Goal: Transaction & Acquisition: Purchase product/service

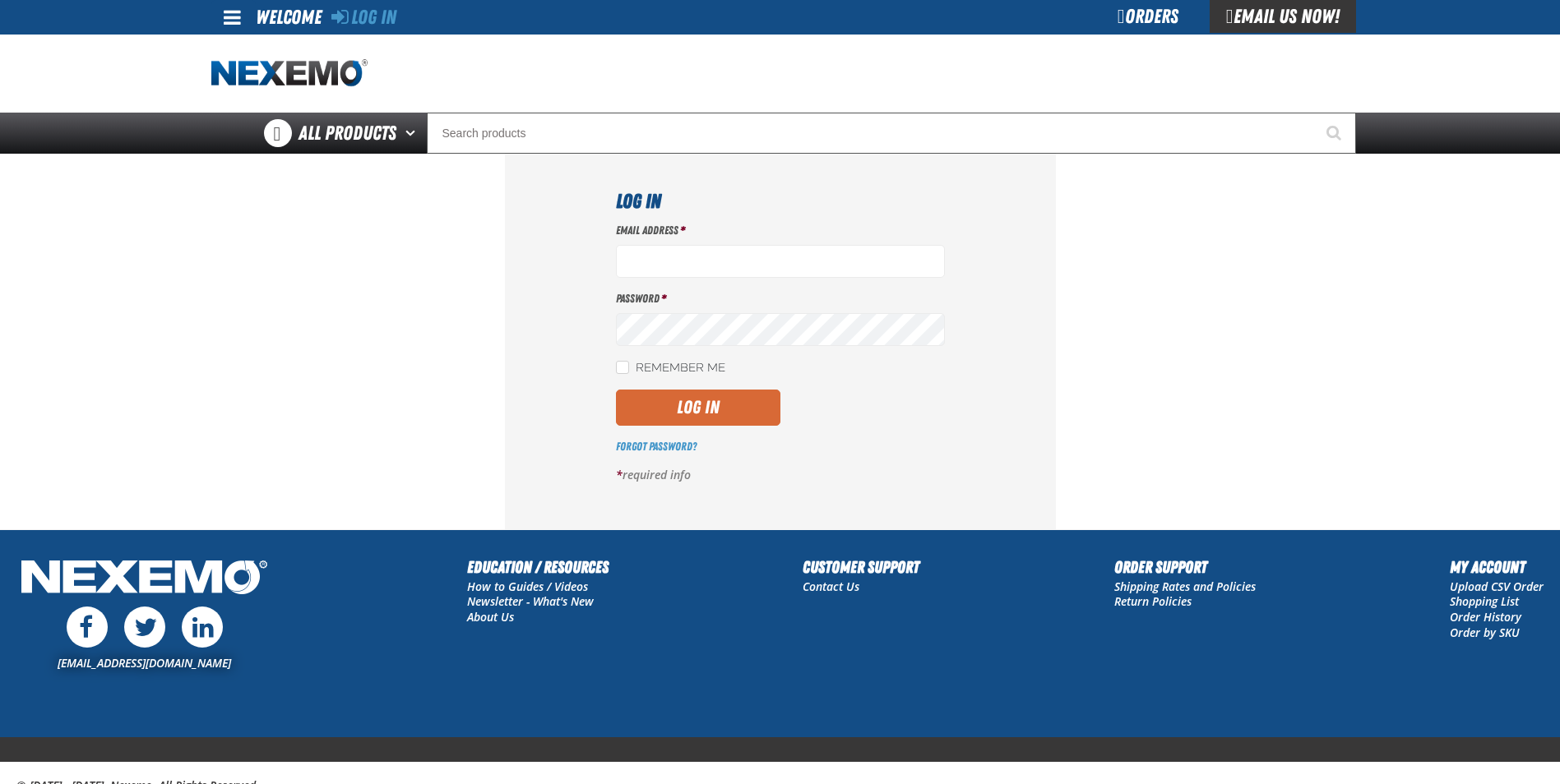
type input "[EMAIL_ADDRESS][DOMAIN_NAME]"
click at [719, 411] on button "Log In" at bounding box center [698, 408] width 164 height 36
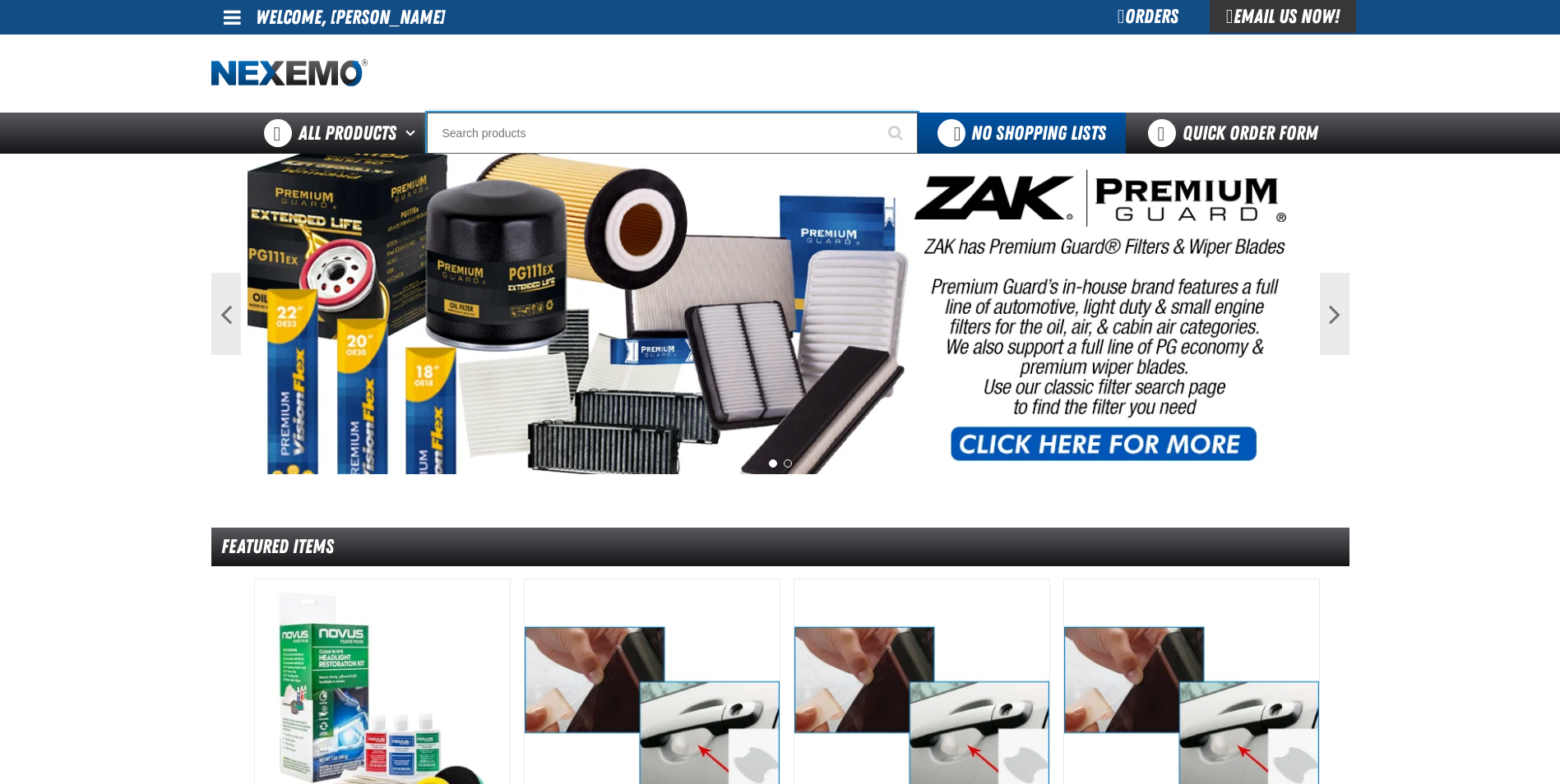
click at [645, 129] on input "Search" at bounding box center [672, 132] width 491 height 41
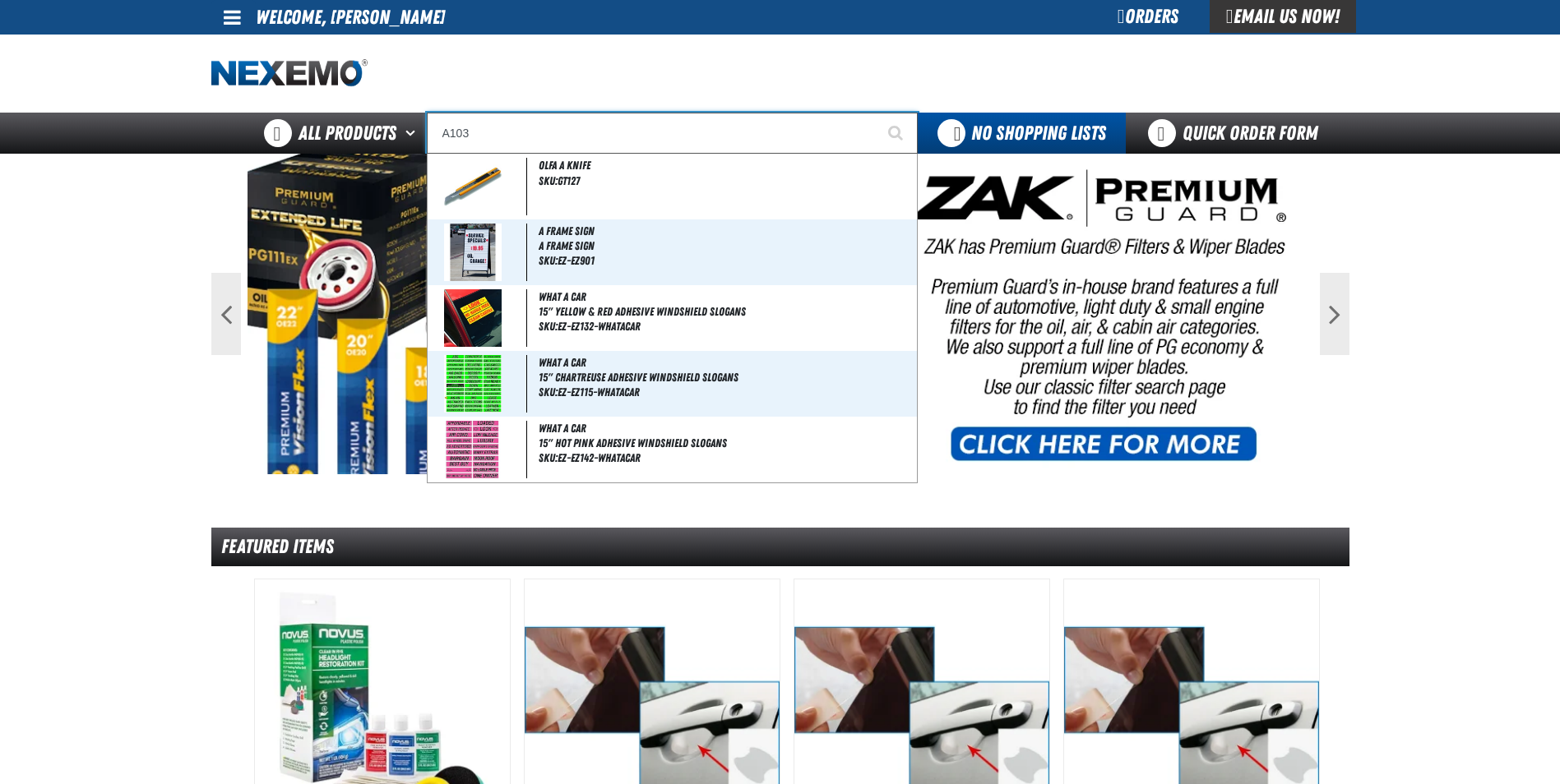
type input "A103"
click at [877, 112] on button "Start Searching" at bounding box center [897, 132] width 41 height 41
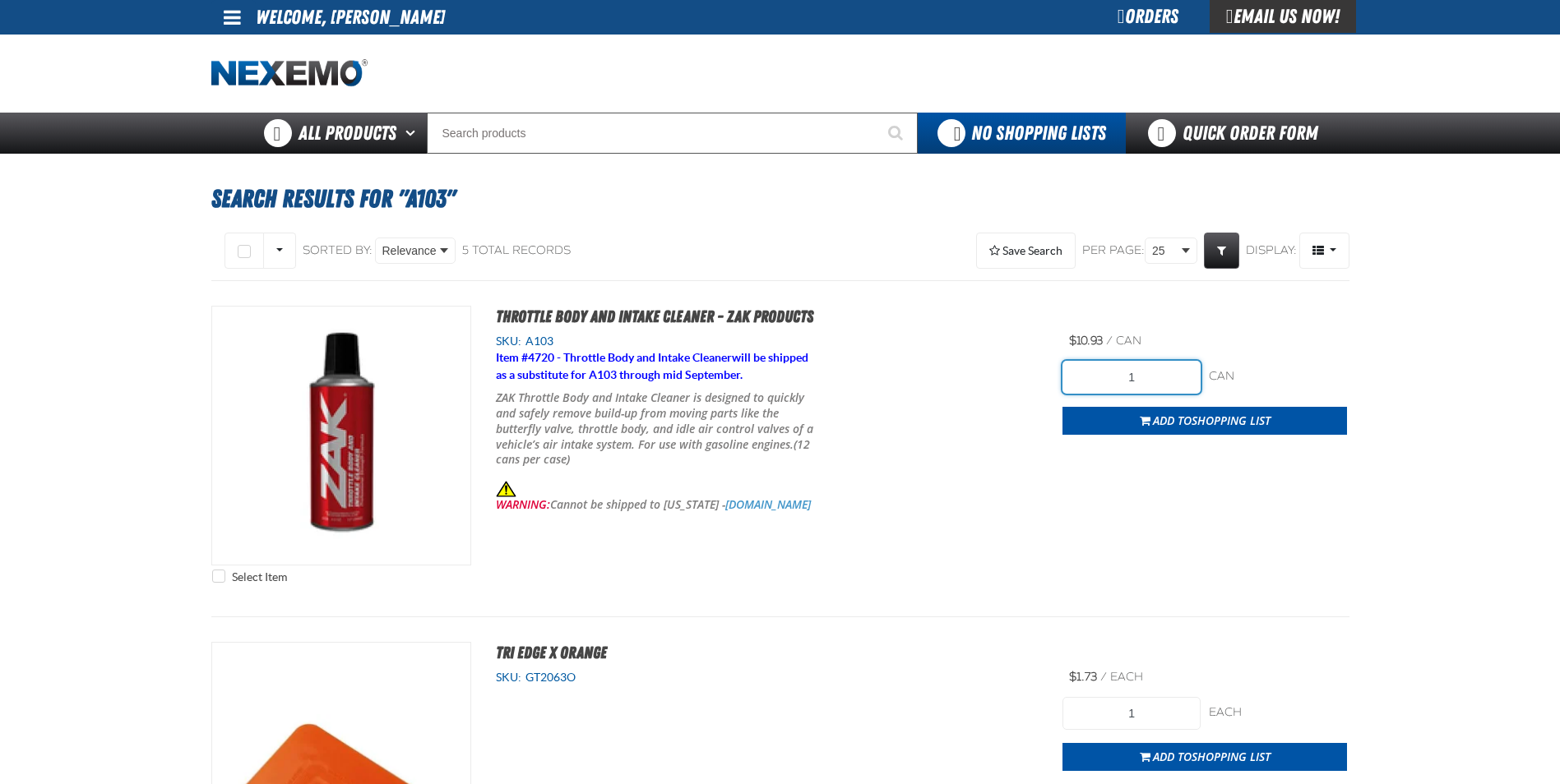
click at [1139, 377] on input "1" at bounding box center [1131, 377] width 139 height 33
drag, startPoint x: 1101, startPoint y: 382, endPoint x: 1072, endPoint y: 386, distance: 29.3
type input "48"
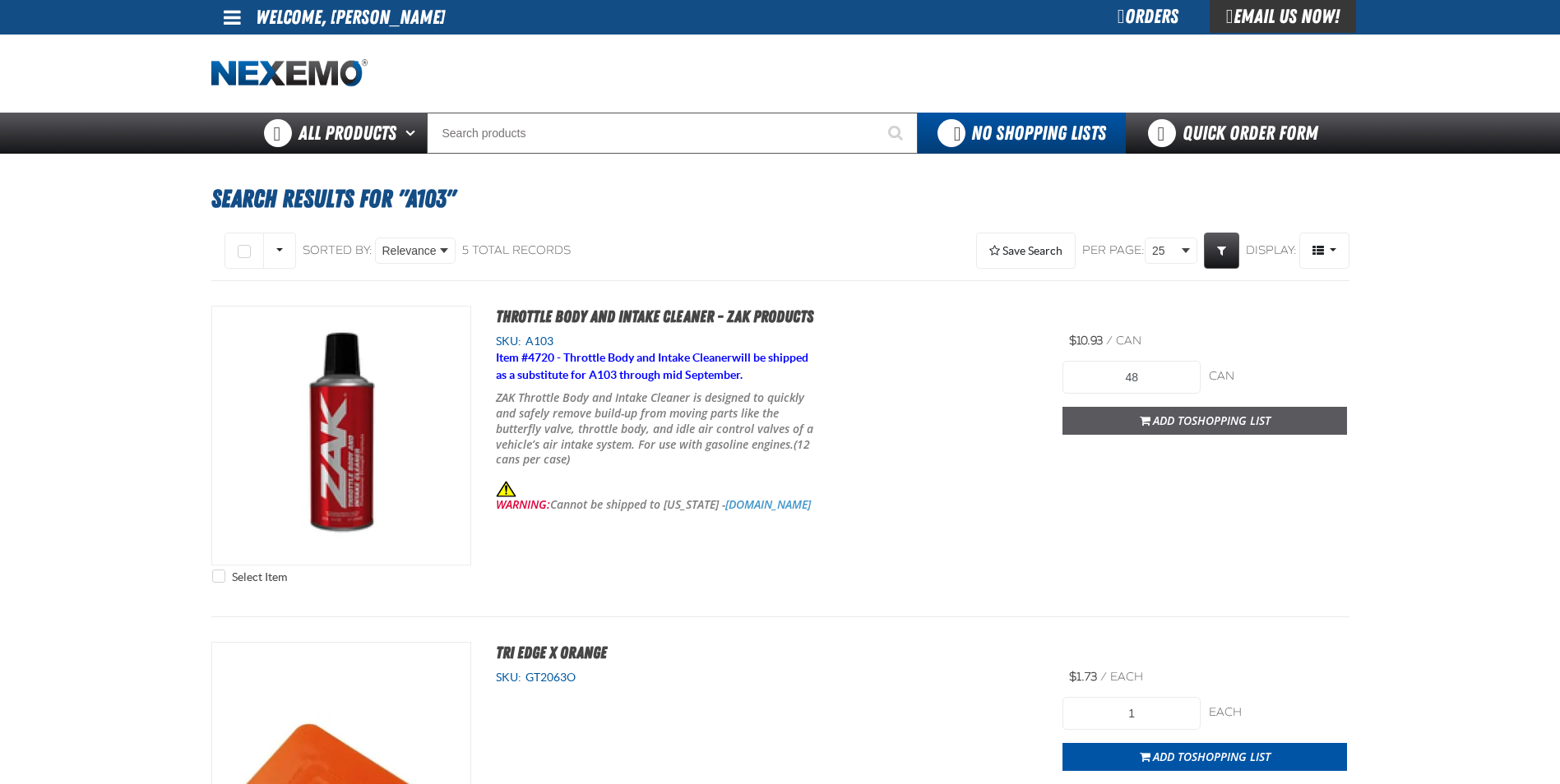
drag, startPoint x: 1072, startPoint y: 386, endPoint x: 1329, endPoint y: 421, distance: 259.4
click at [1329, 421] on button "Add to Shopping List" at bounding box center [1204, 421] width 285 height 28
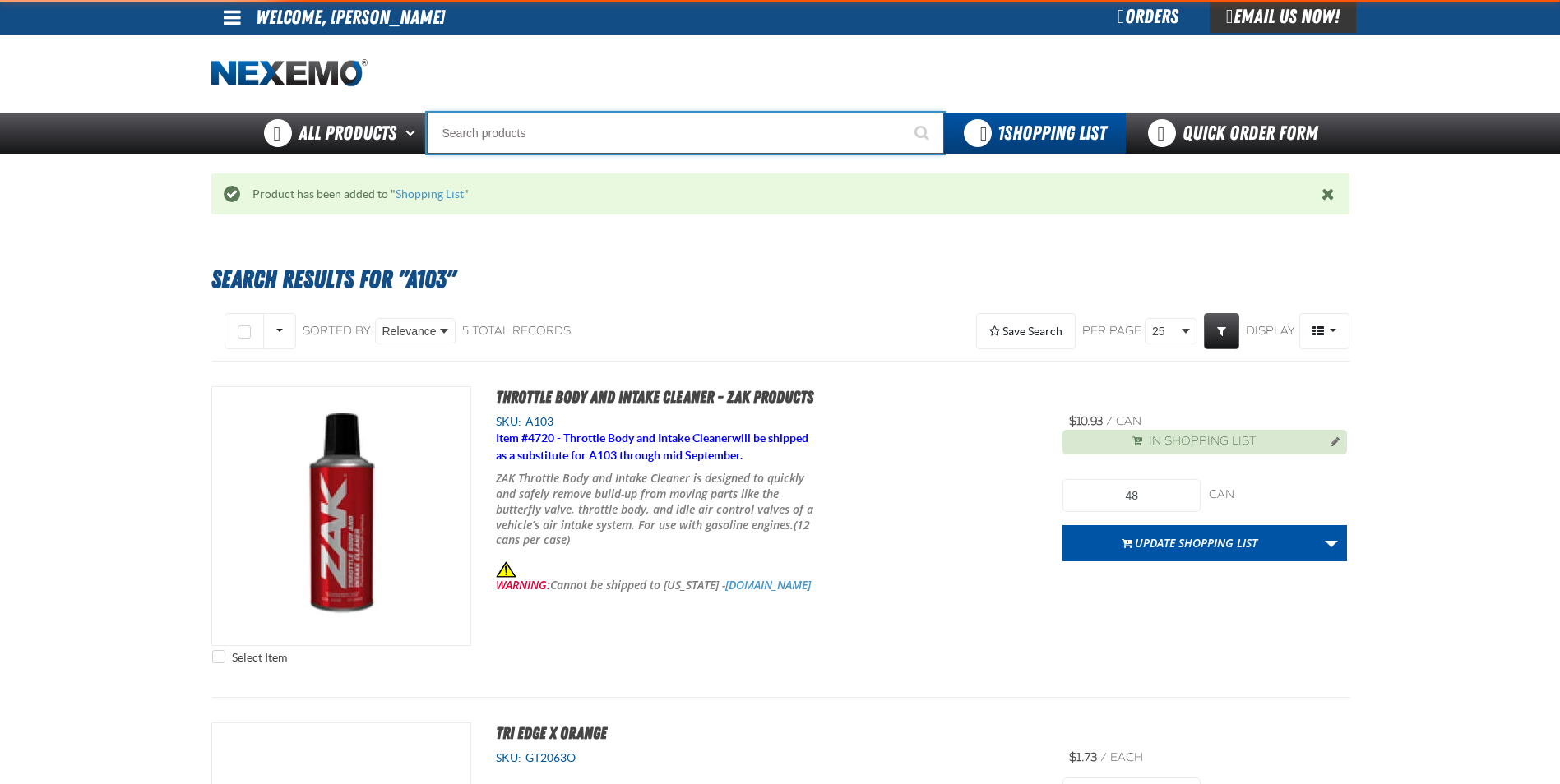
click at [520, 138] on input "Search" at bounding box center [685, 132] width 517 height 41
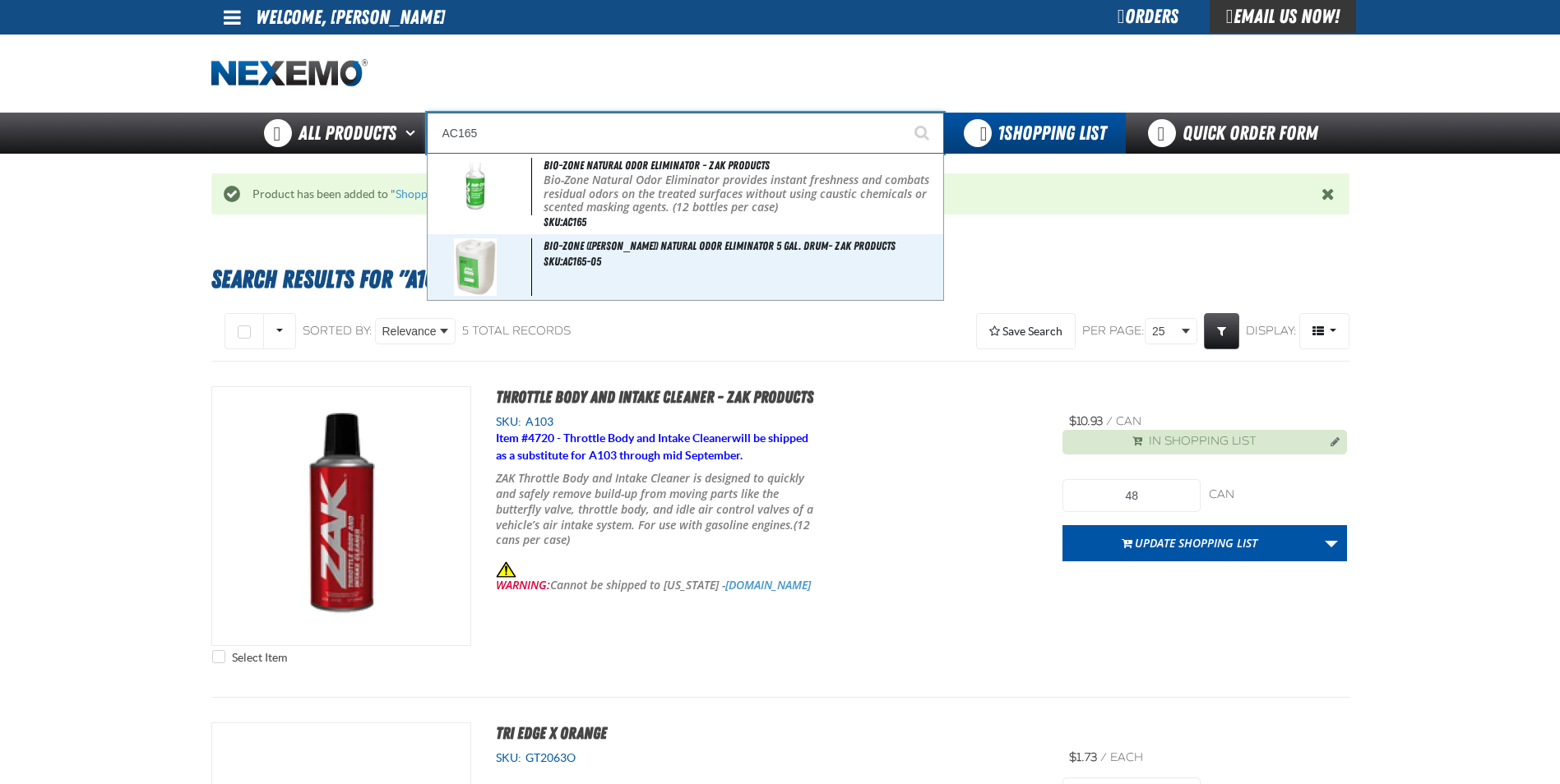
type input "AC165"
click at [903, 112] on button "Start Searching" at bounding box center [923, 132] width 41 height 41
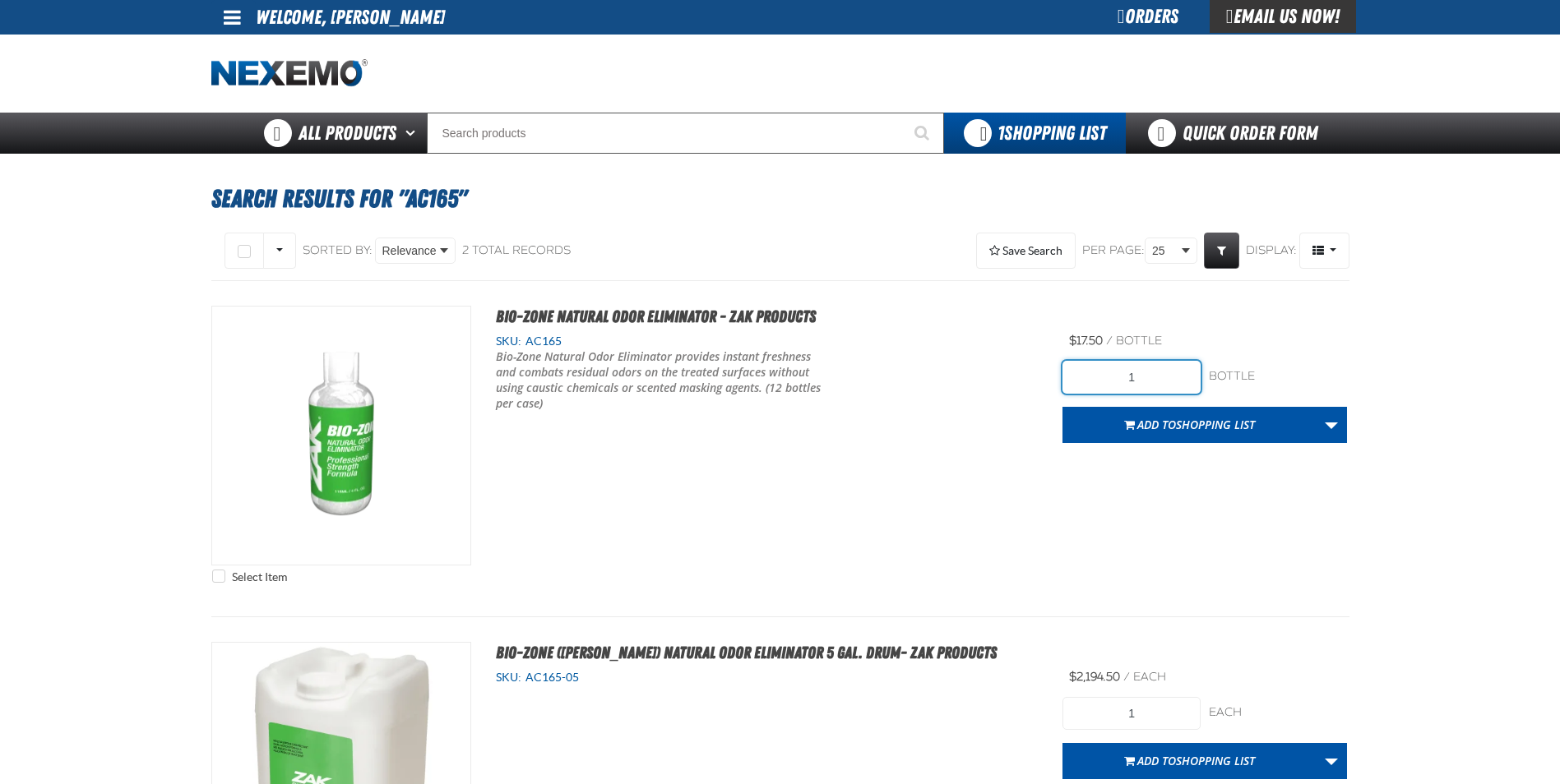
click at [1165, 376] on input "1" at bounding box center [1131, 377] width 139 height 33
type input "12"
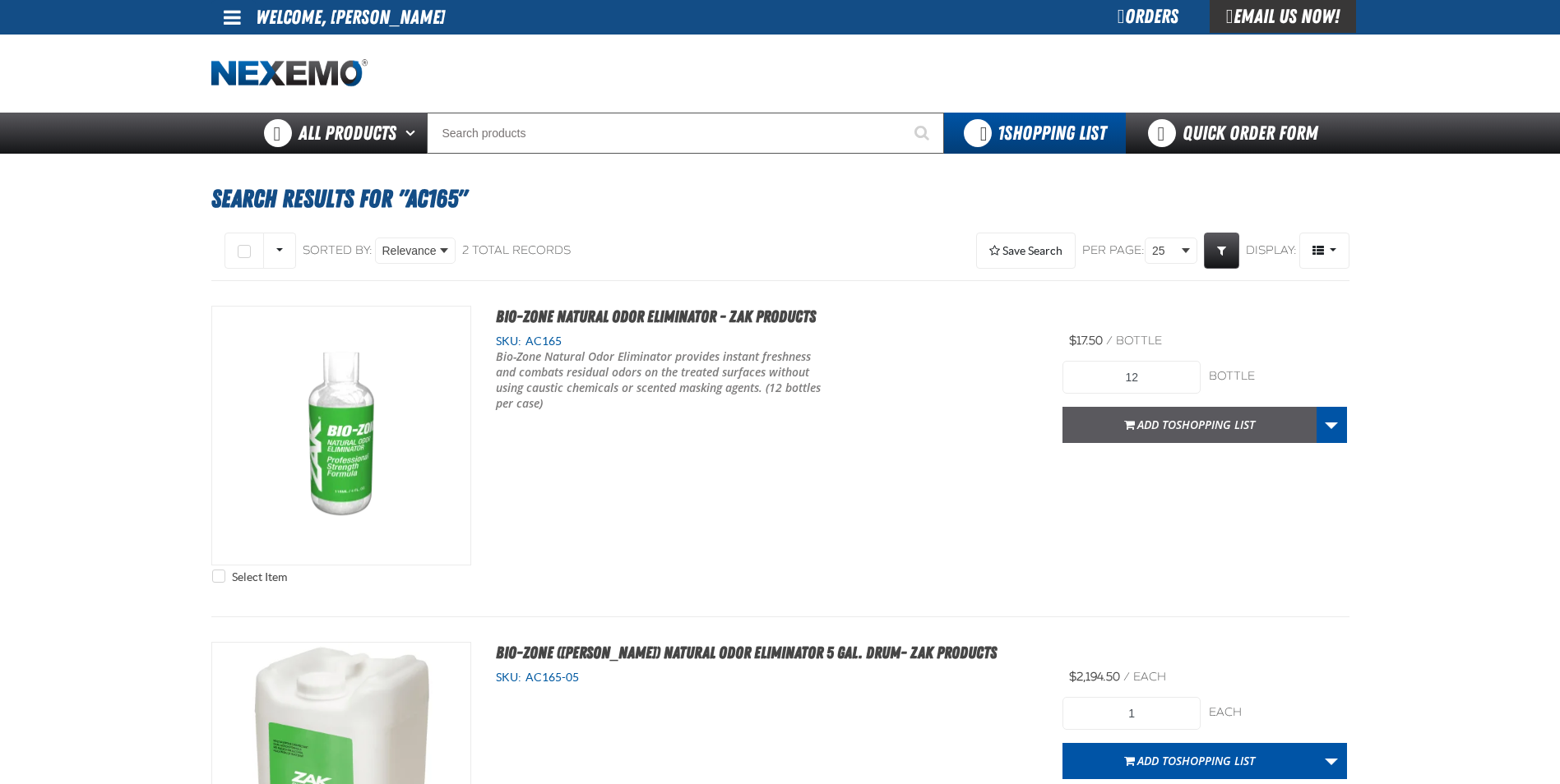
click at [1166, 425] on span "Add to Shopping List" at bounding box center [1196, 425] width 118 height 16
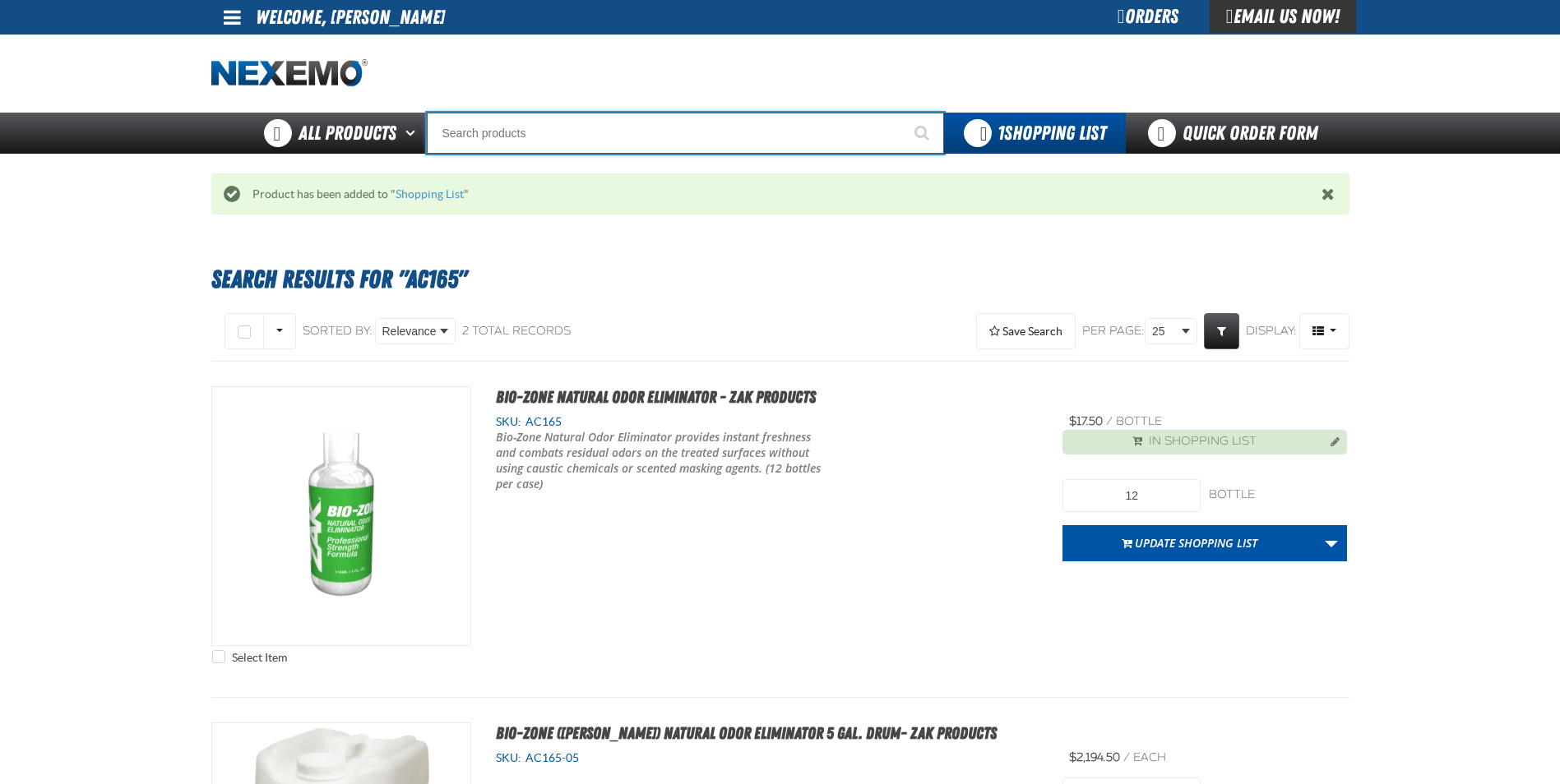
click at [589, 138] on input "Search" at bounding box center [685, 132] width 517 height 41
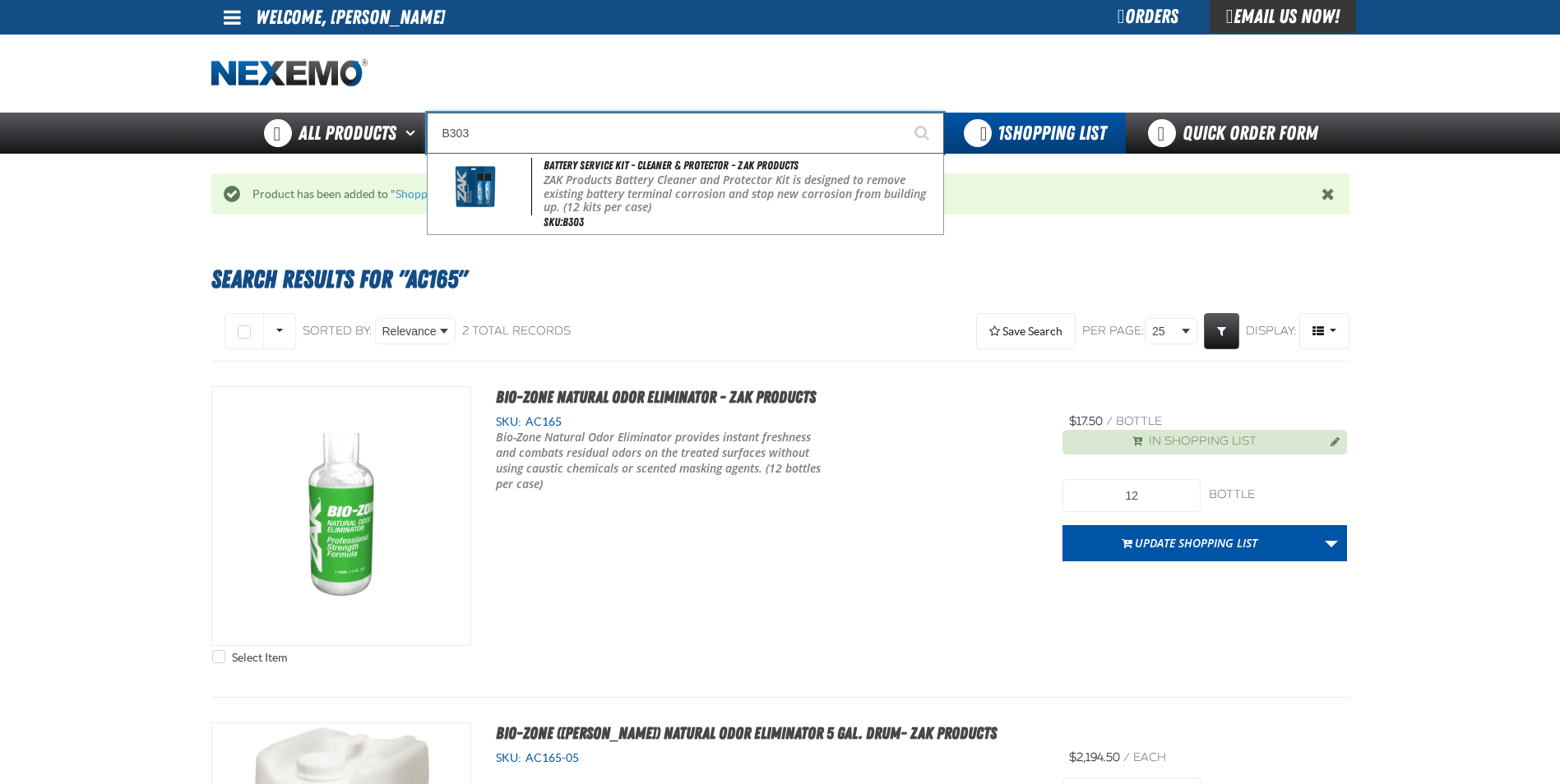
type input "B303"
click at [903, 112] on button "Start Searching" at bounding box center [923, 132] width 41 height 41
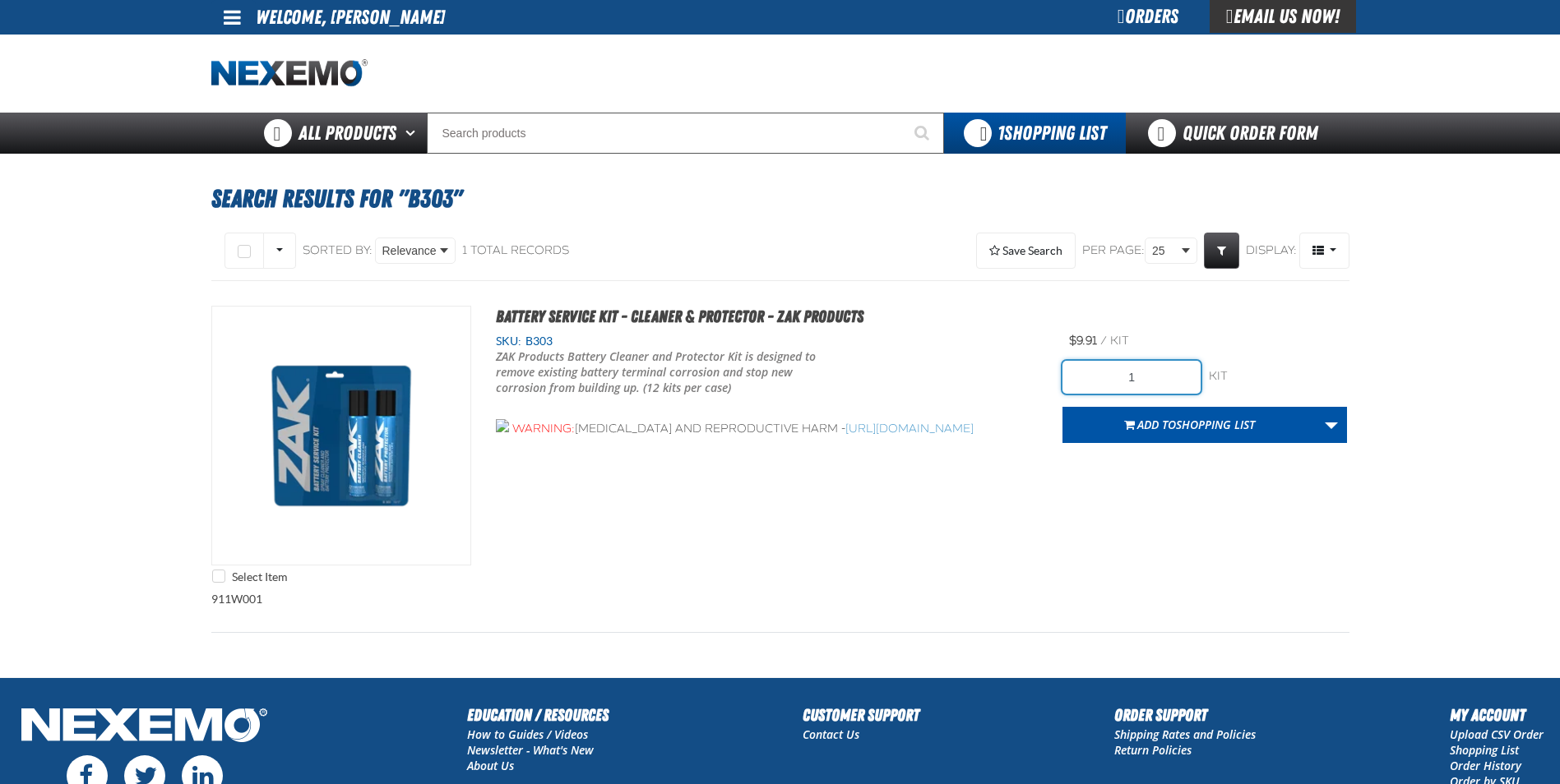
click at [1149, 382] on input "1" at bounding box center [1131, 377] width 139 height 33
type input "24"
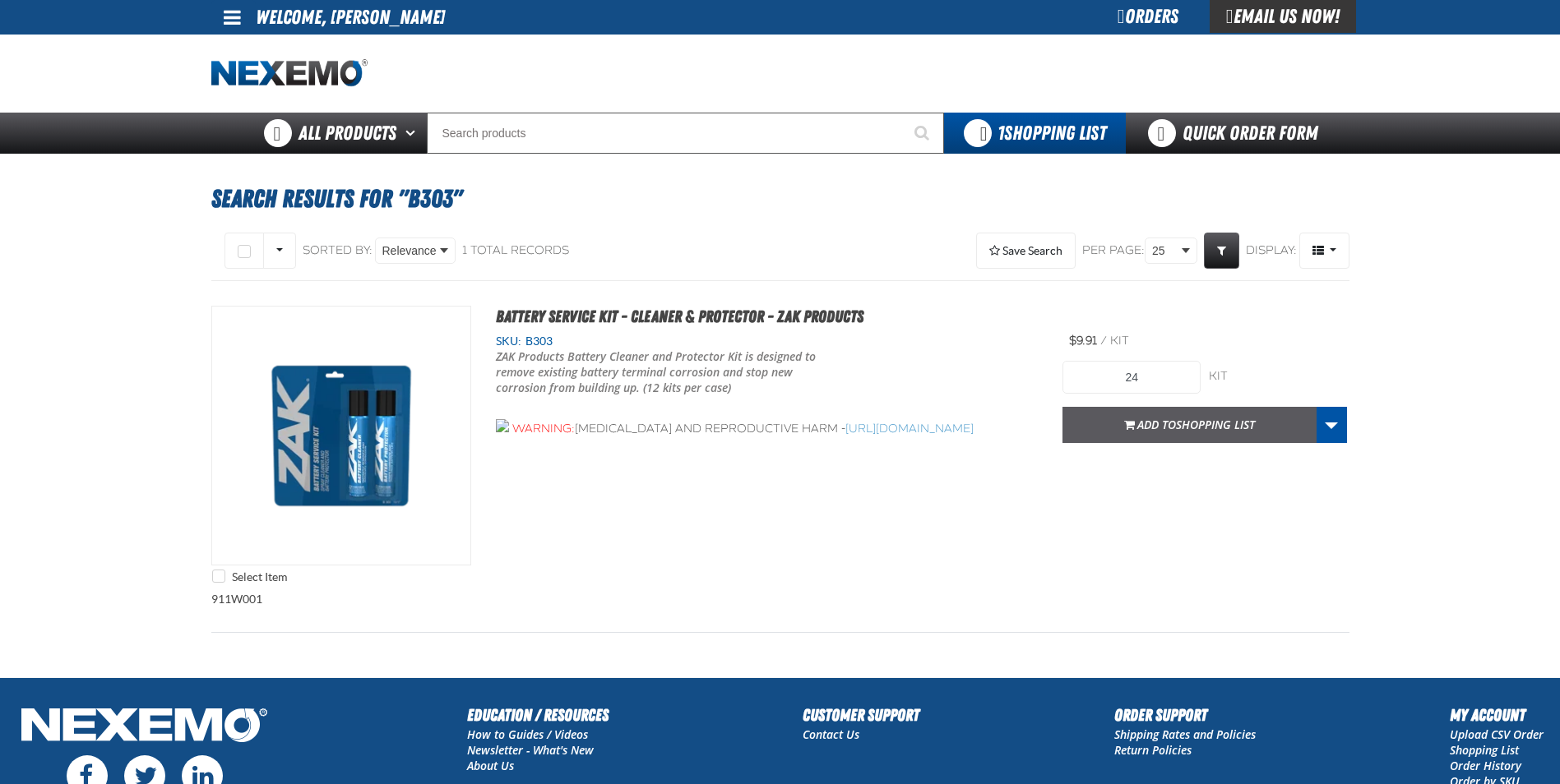
click at [1175, 427] on span "Add to Shopping List" at bounding box center [1196, 425] width 118 height 16
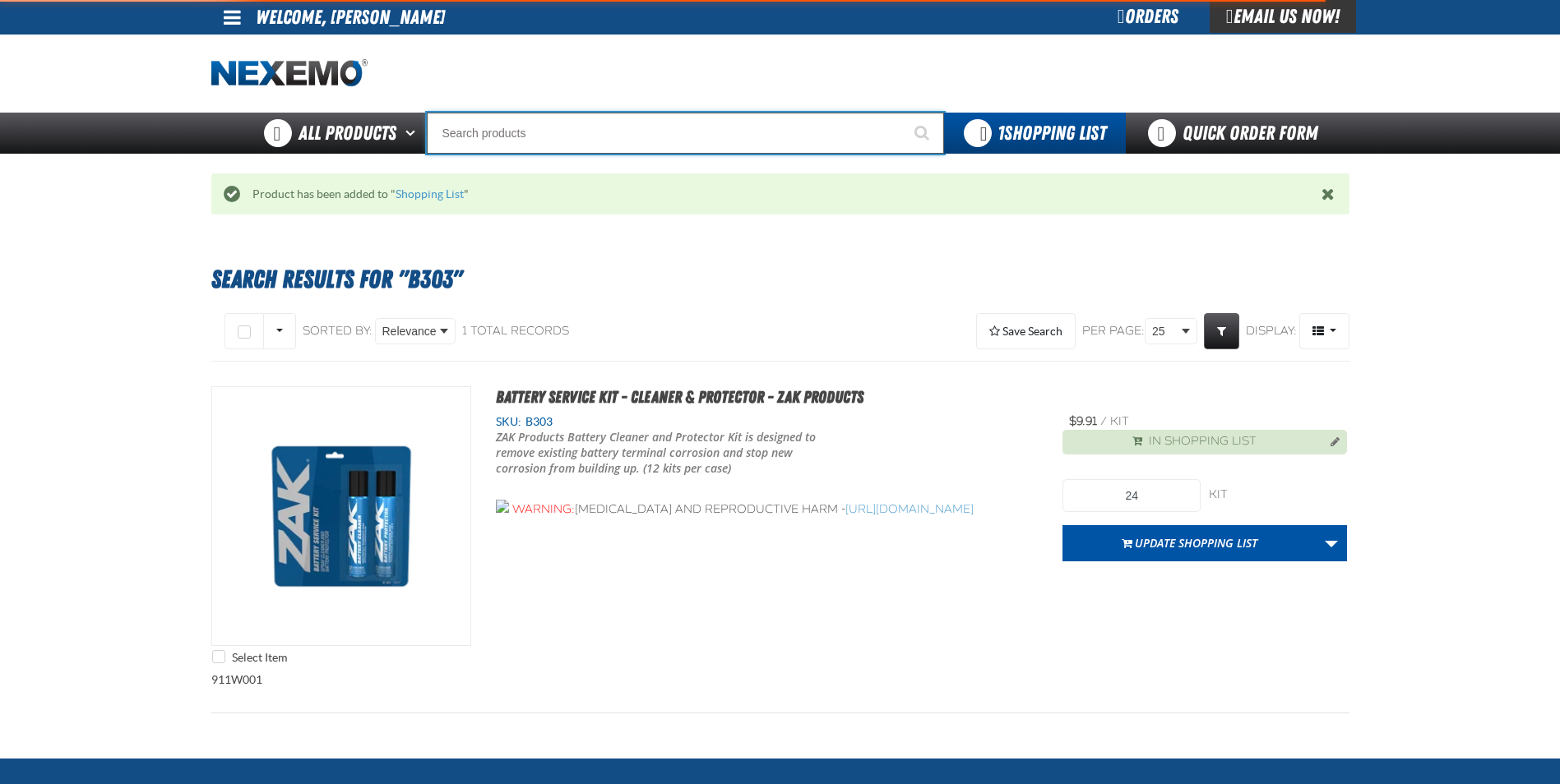
click at [513, 129] on input "Search" at bounding box center [685, 132] width 517 height 41
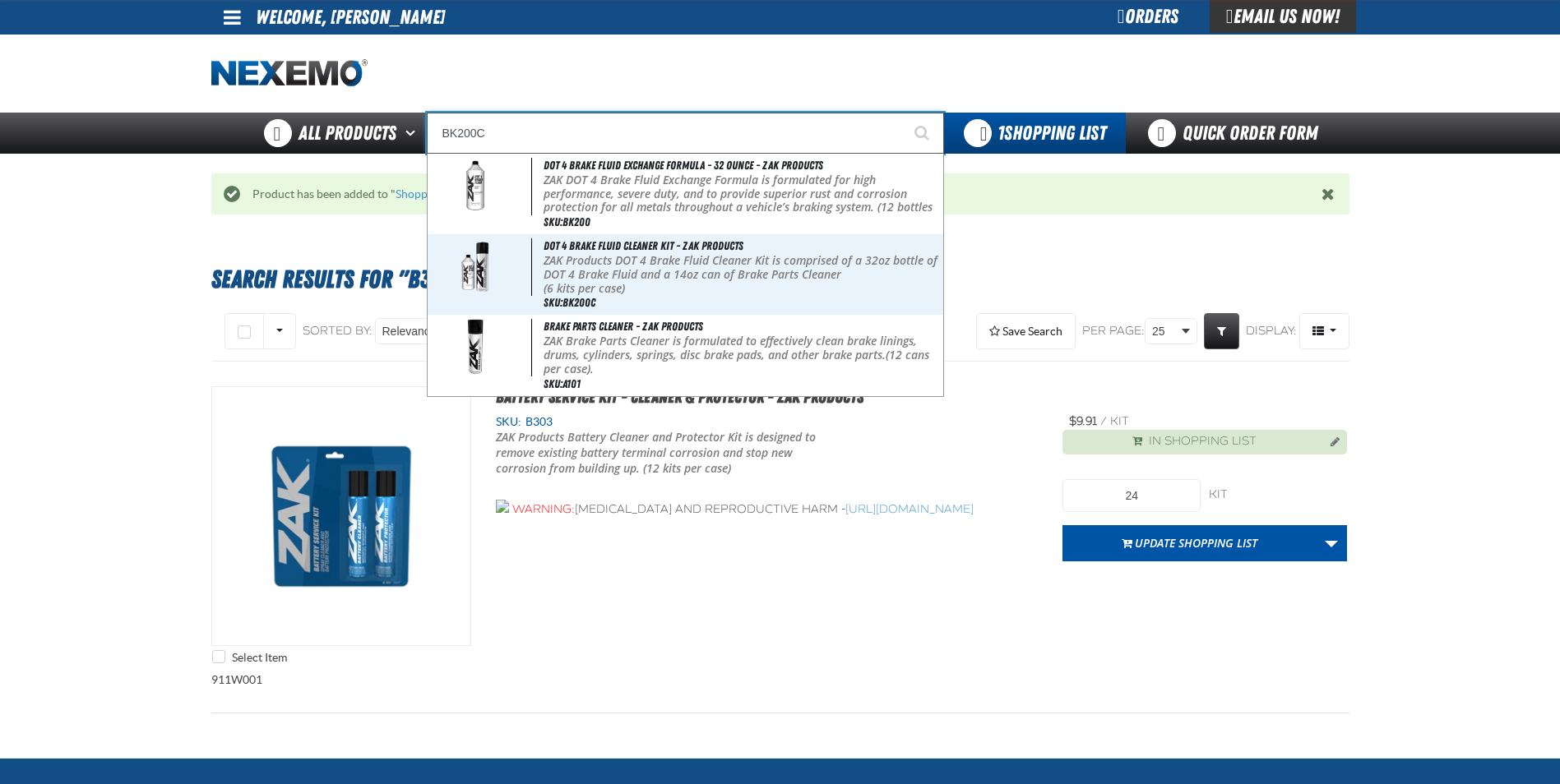
type input "BK200C"
click at [903, 112] on button "Start Searching" at bounding box center [923, 132] width 41 height 41
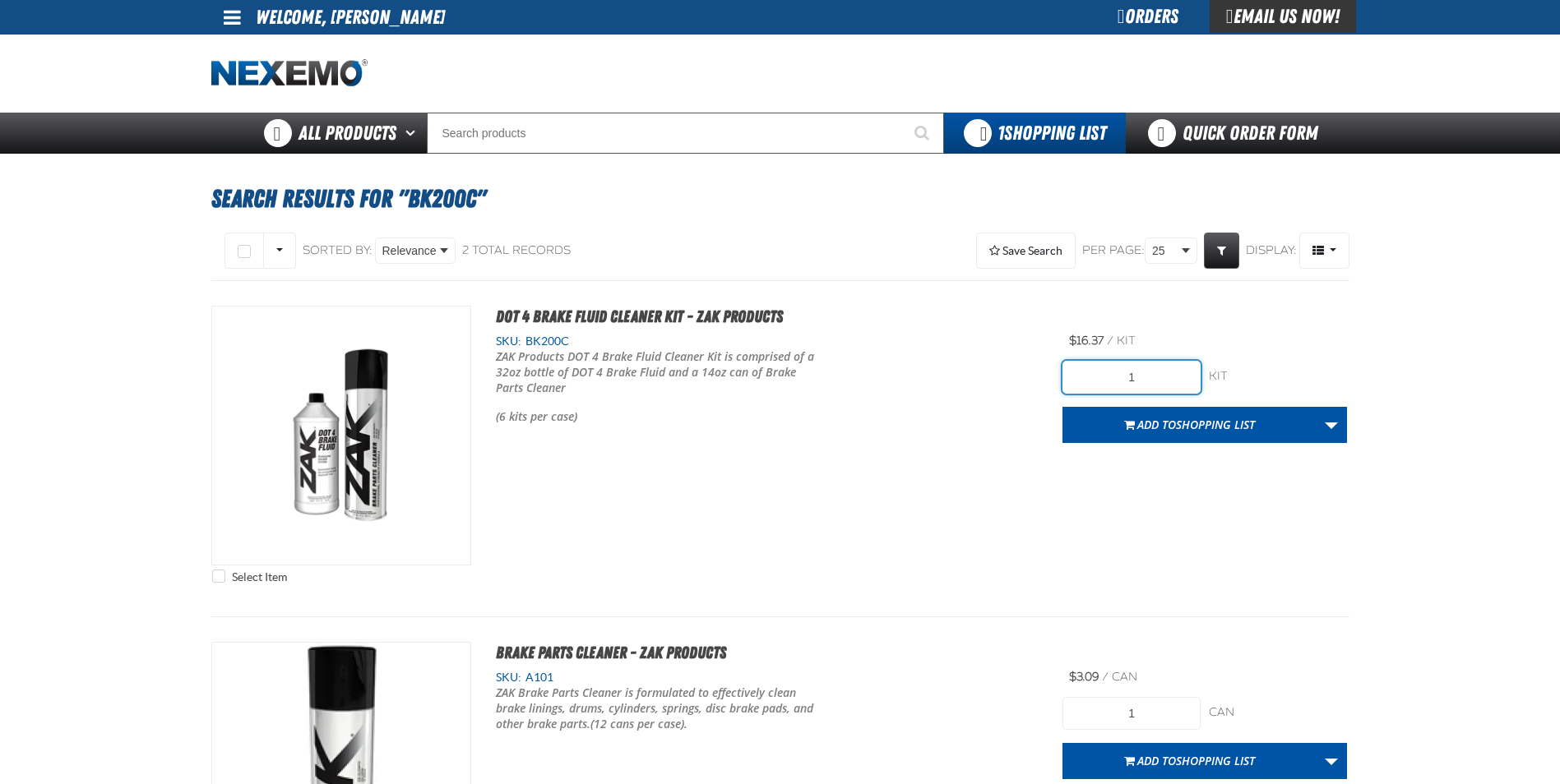
click at [1172, 370] on input "1" at bounding box center [1131, 377] width 139 height 33
type input "18"
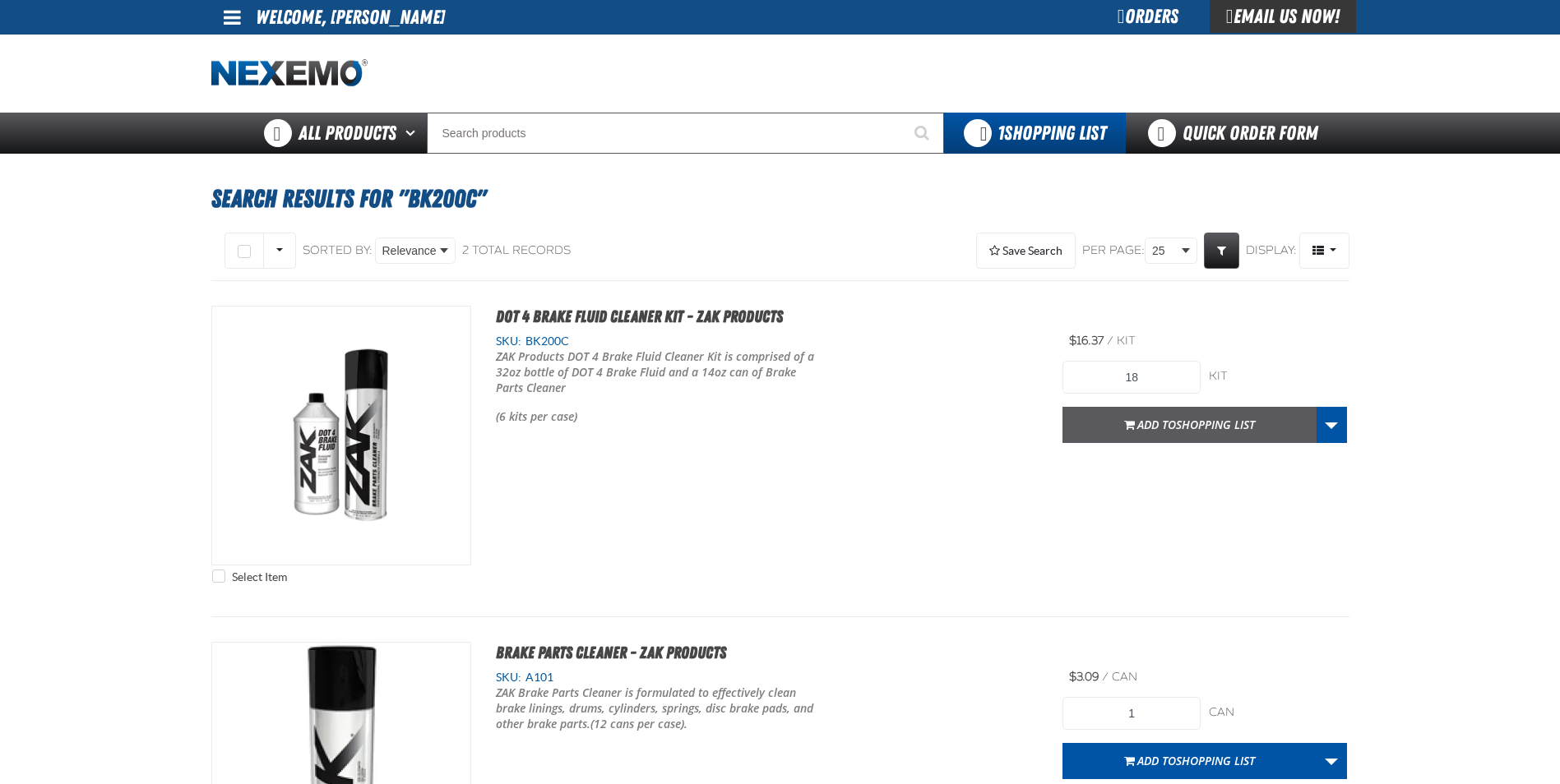
click at [1178, 427] on span "Shopping List" at bounding box center [1215, 425] width 79 height 16
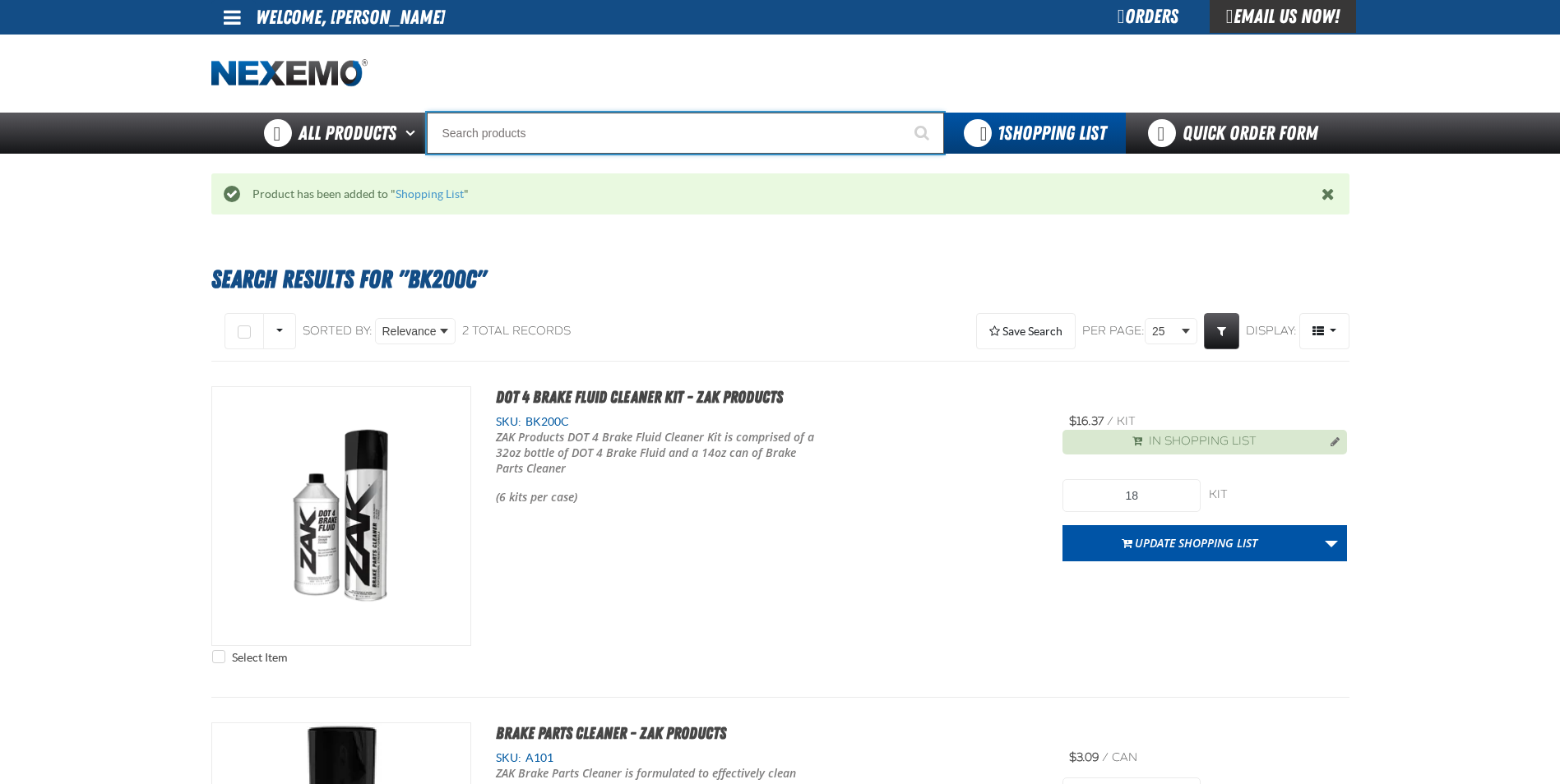
click at [454, 123] on input "Search" at bounding box center [685, 132] width 517 height 41
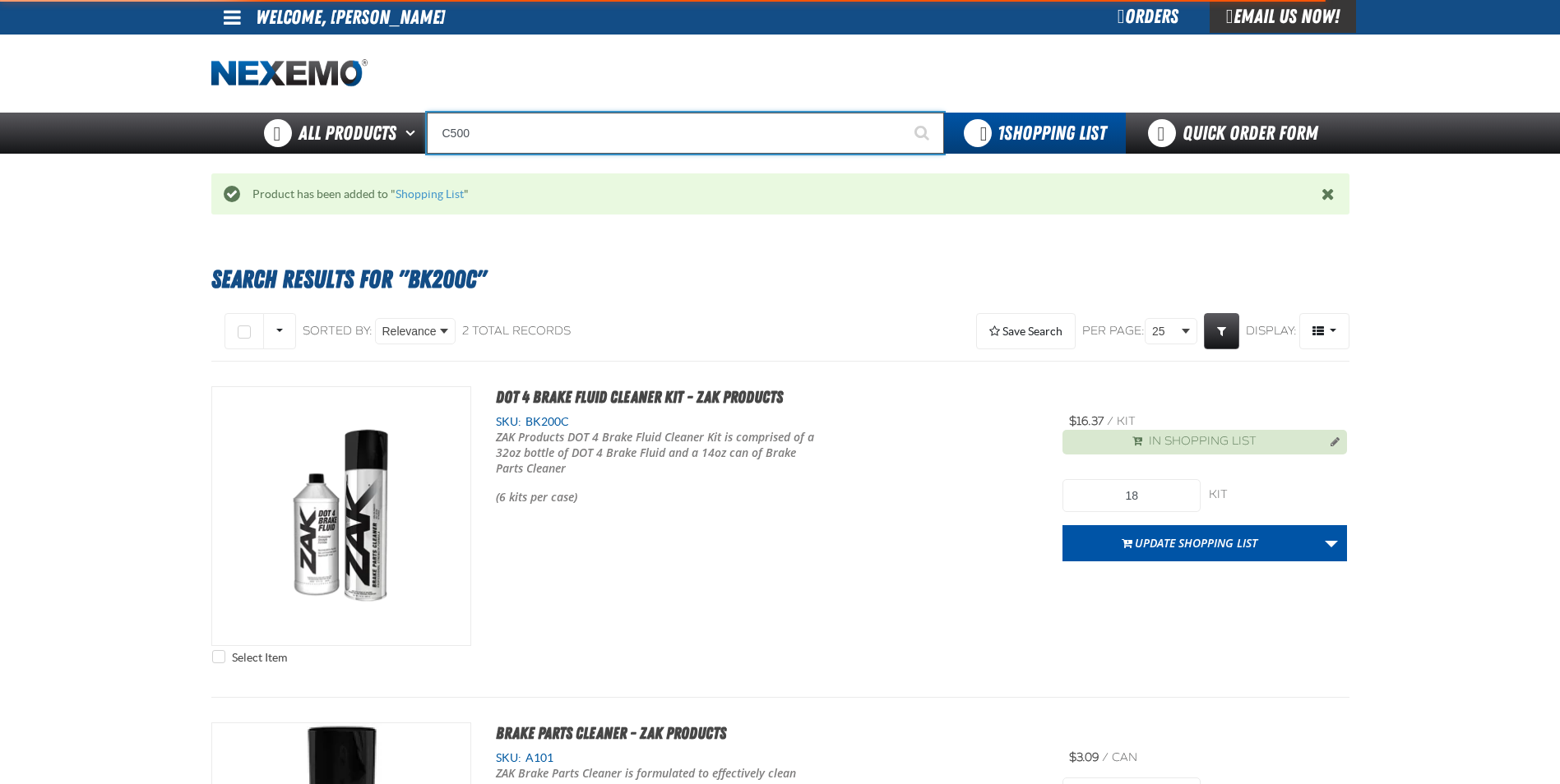
type input "C500"
click at [903, 112] on button "Start Searching" at bounding box center [923, 132] width 41 height 41
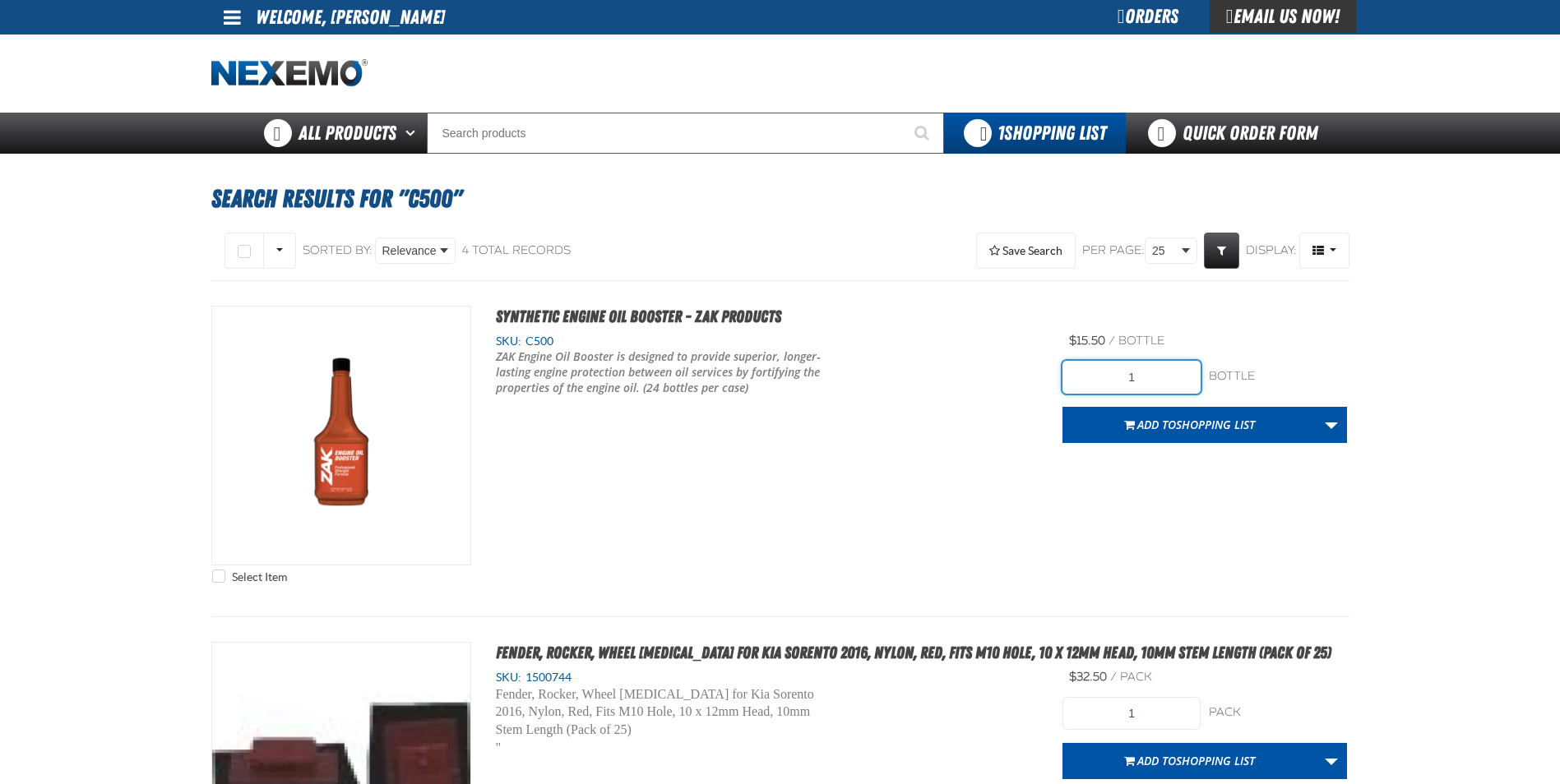
click at [1181, 371] on input "1" at bounding box center [1131, 377] width 139 height 33
type input "120"
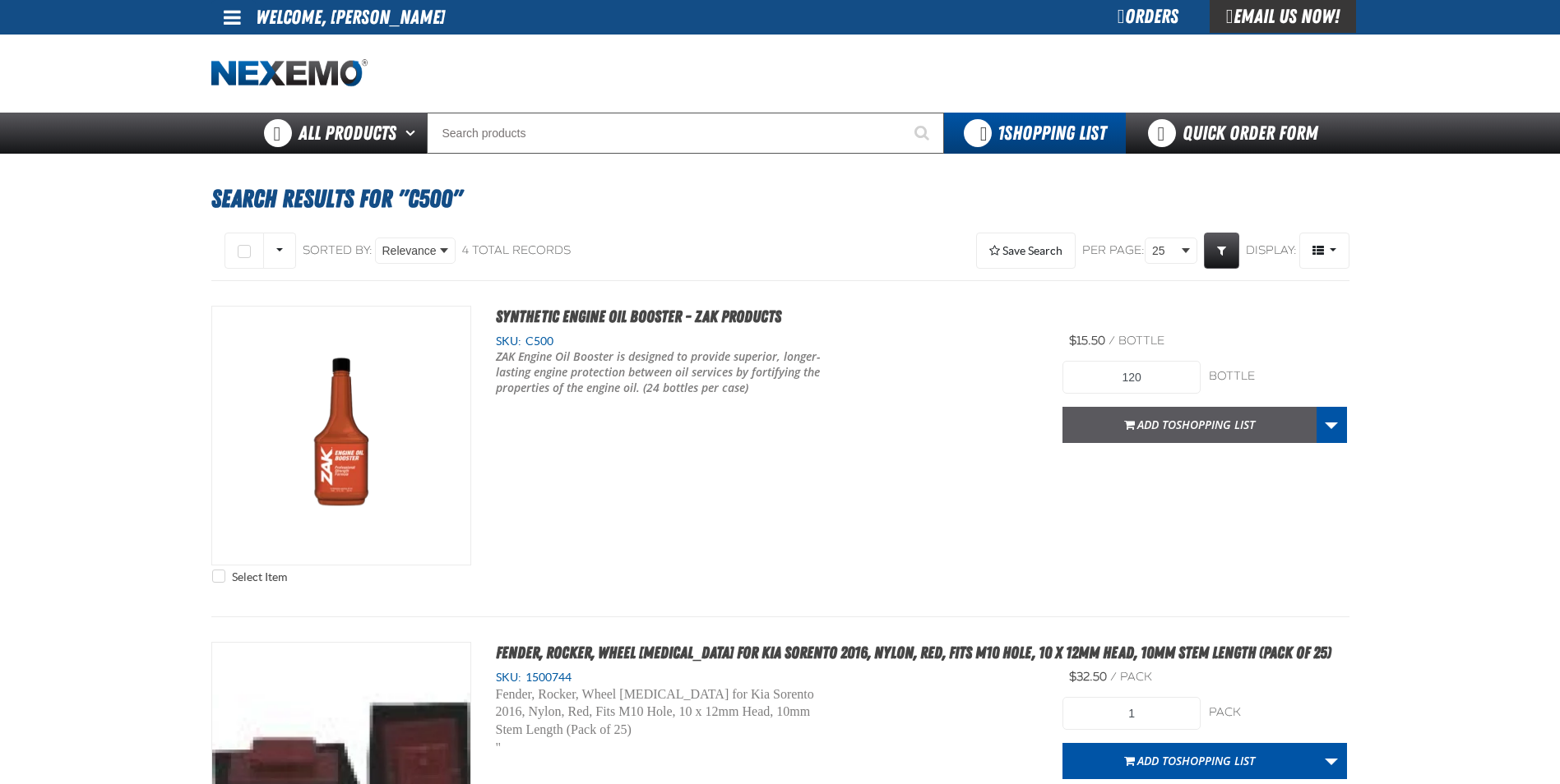
click at [1196, 425] on span "Shopping List" at bounding box center [1215, 425] width 79 height 16
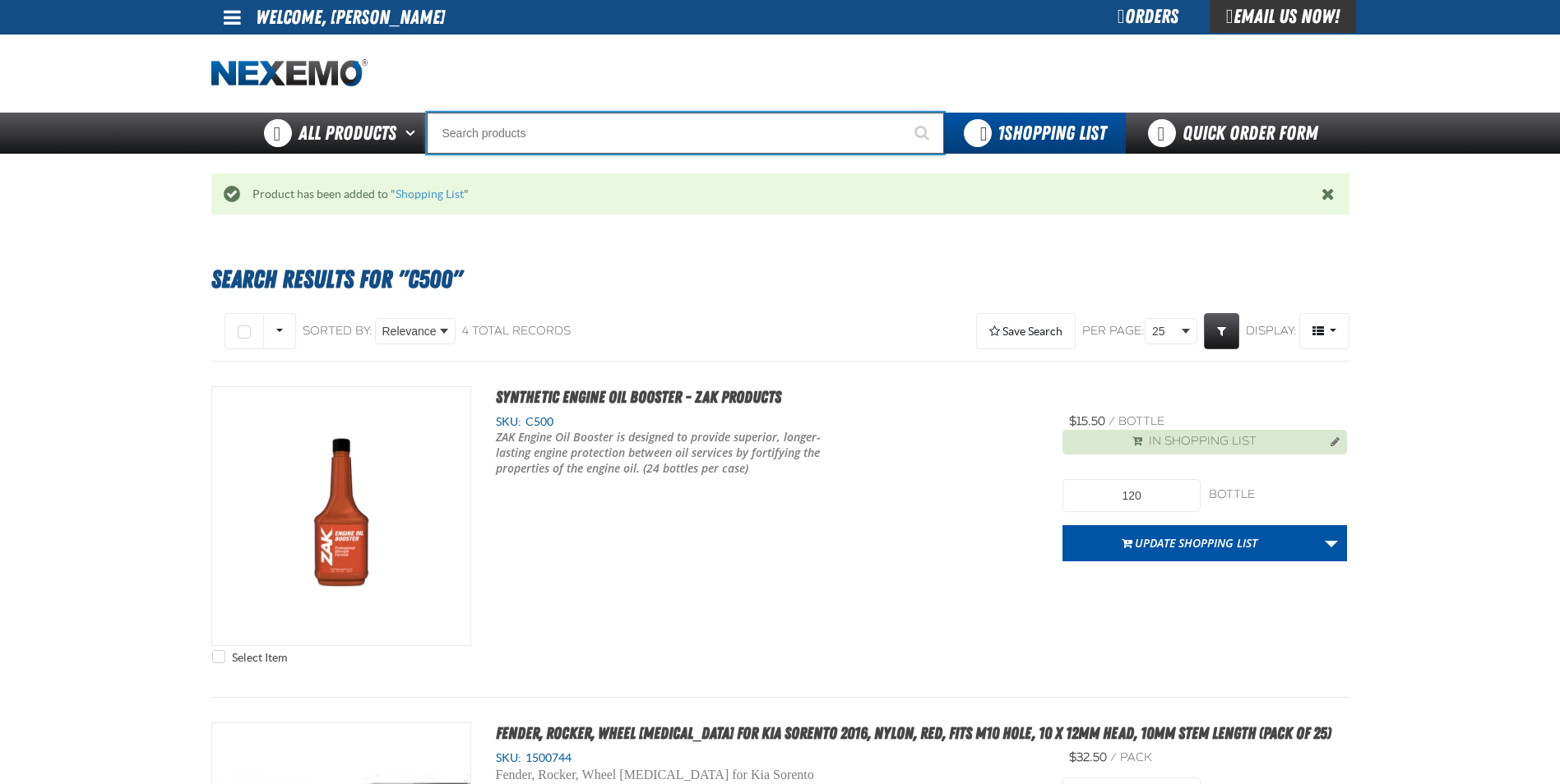
click at [519, 138] on input "Search" at bounding box center [685, 132] width 517 height 41
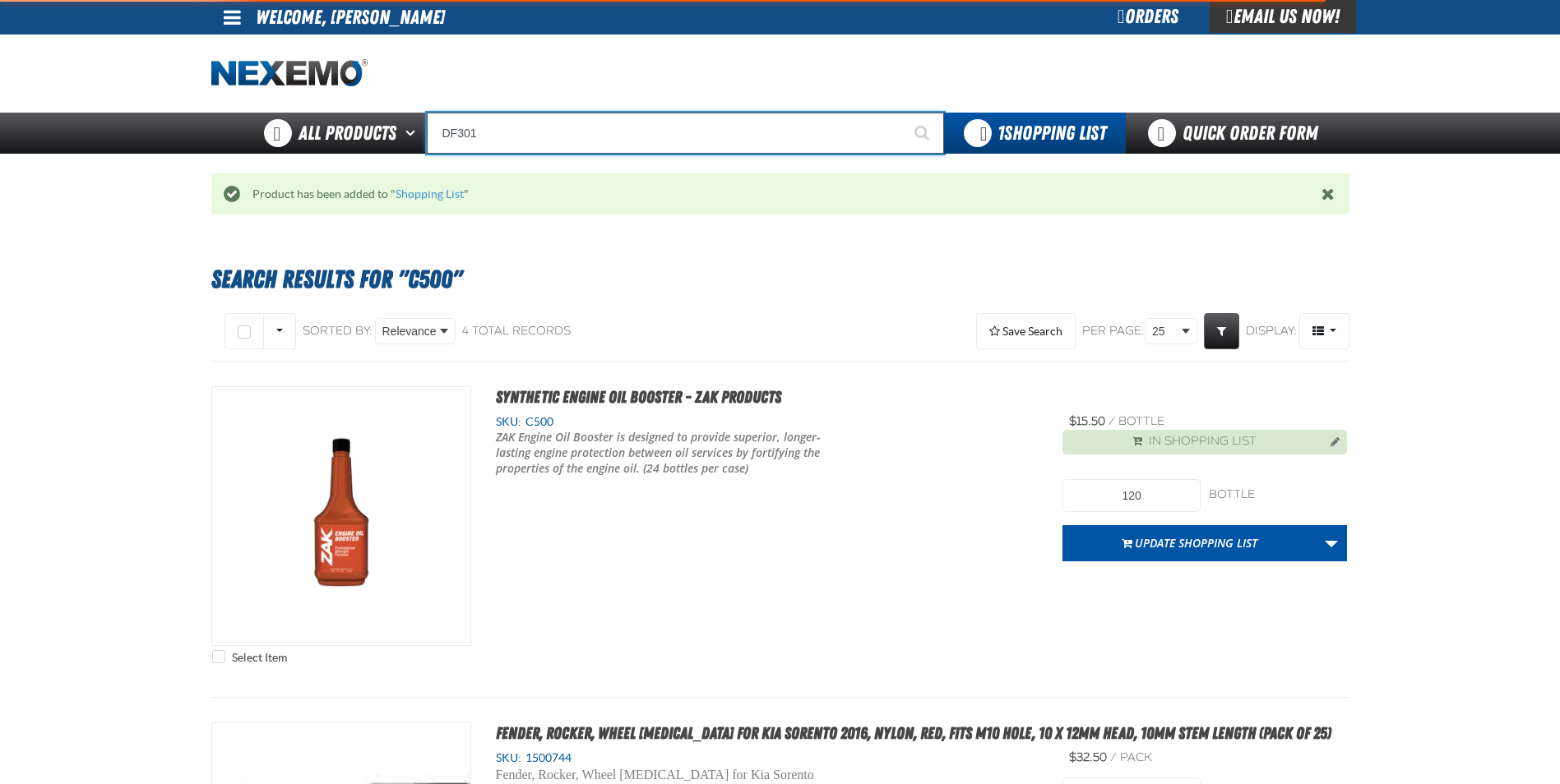
type input "DF301"
click at [903, 112] on button "Start Searching" at bounding box center [923, 132] width 41 height 41
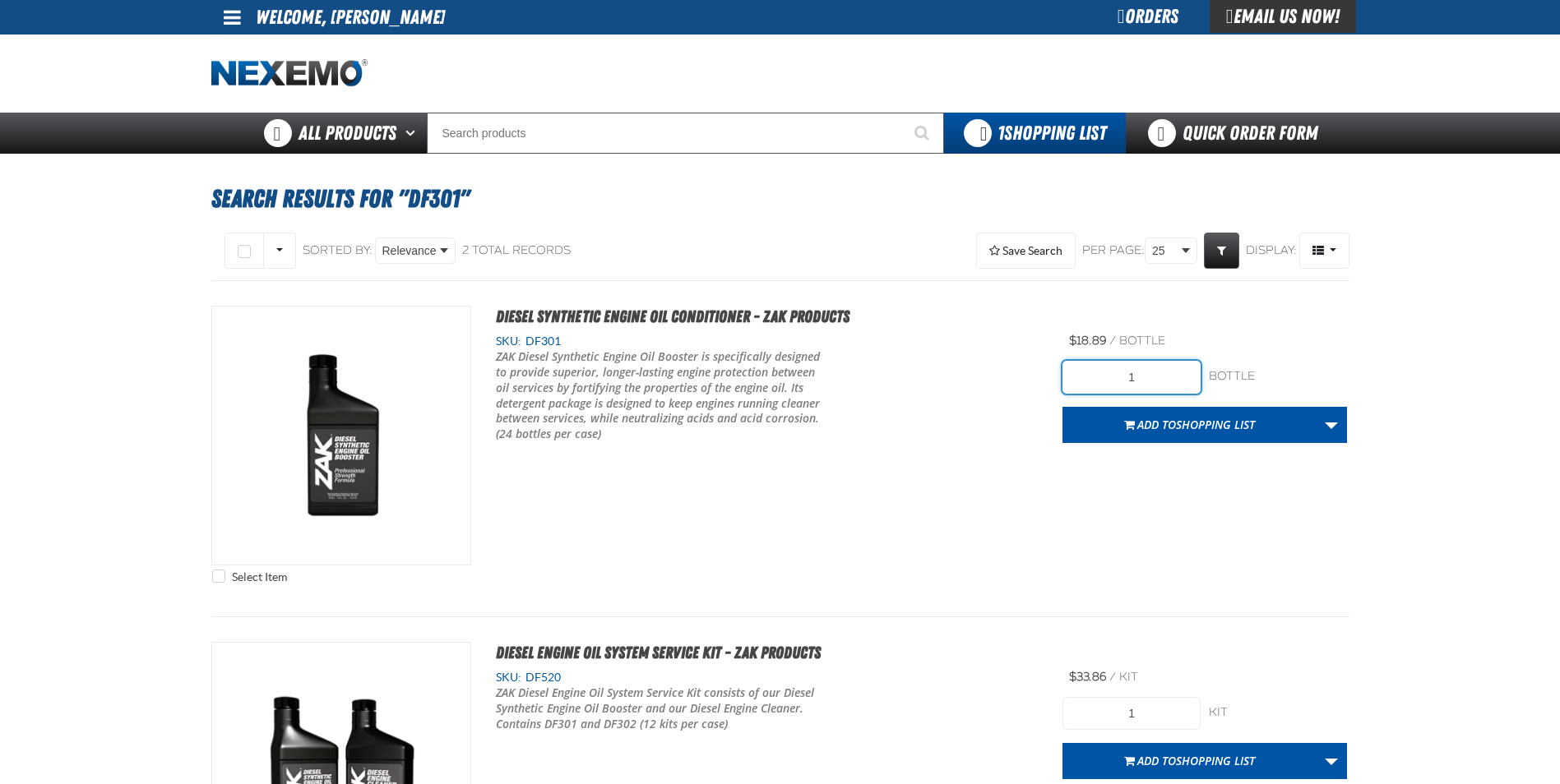
click at [1171, 385] on input "1" at bounding box center [1131, 377] width 139 height 33
type input "24"
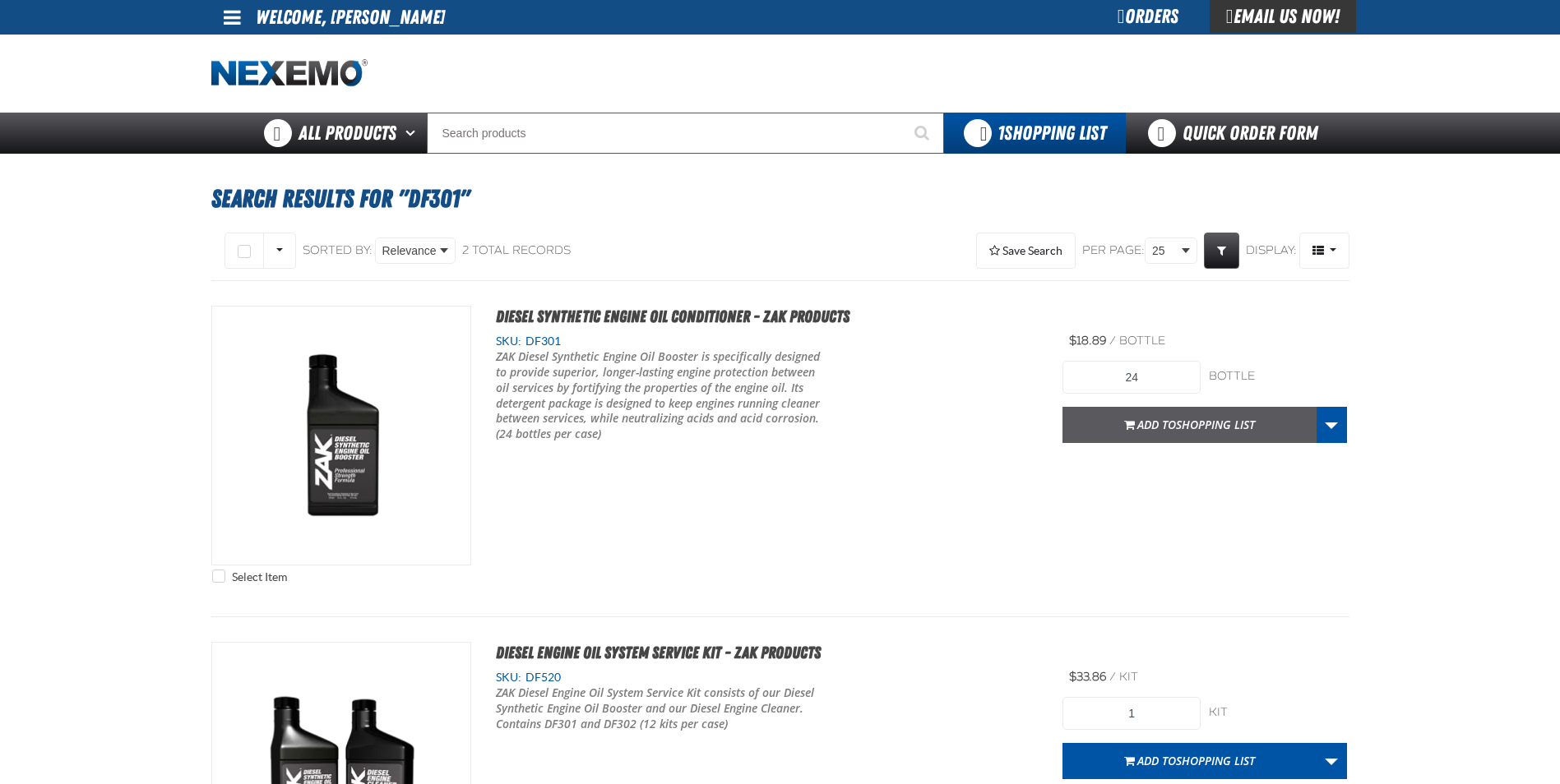
click at [1218, 429] on span "Shopping List" at bounding box center [1215, 425] width 79 height 16
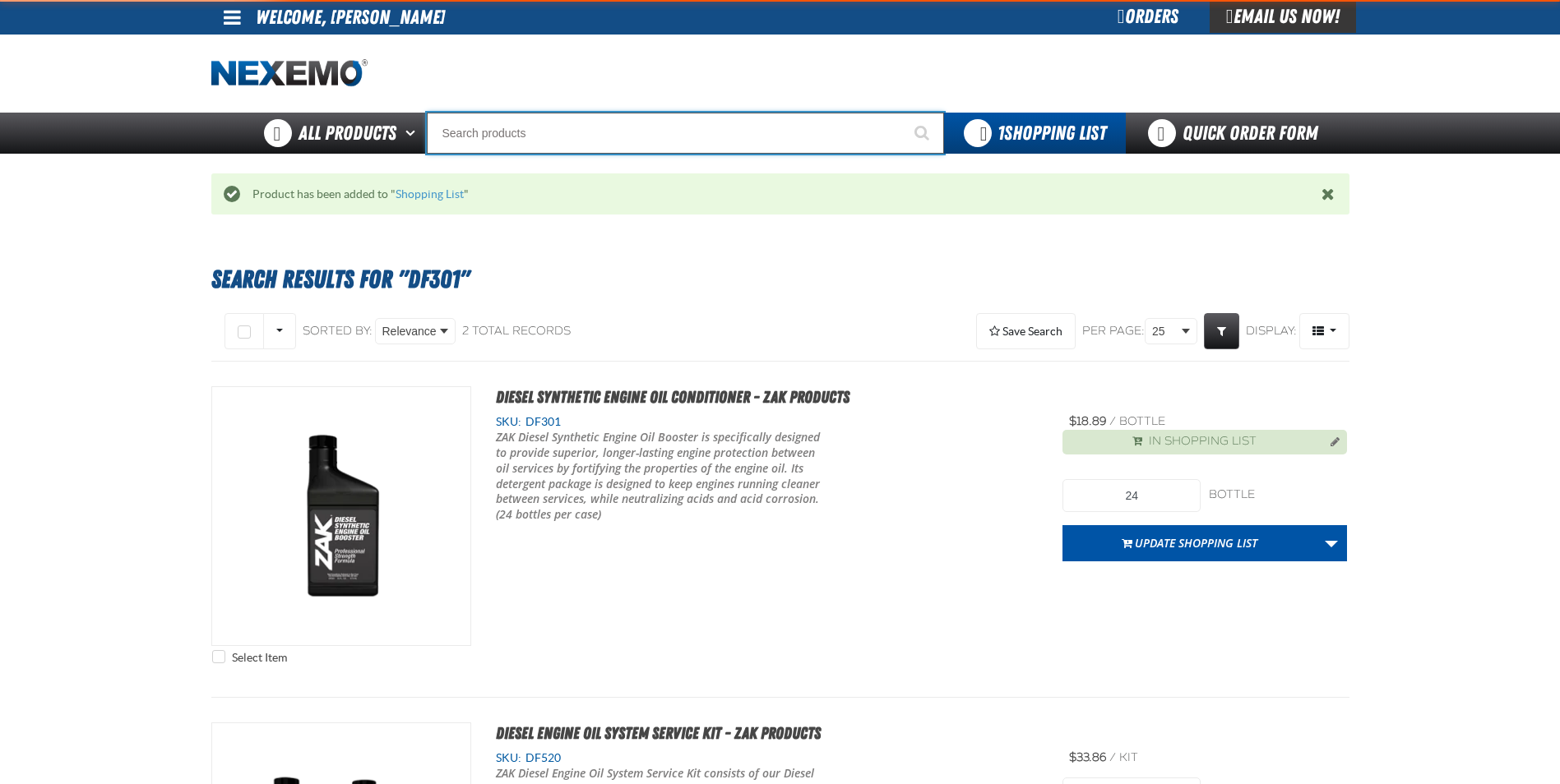
click at [511, 127] on input "Search" at bounding box center [685, 132] width 517 height 41
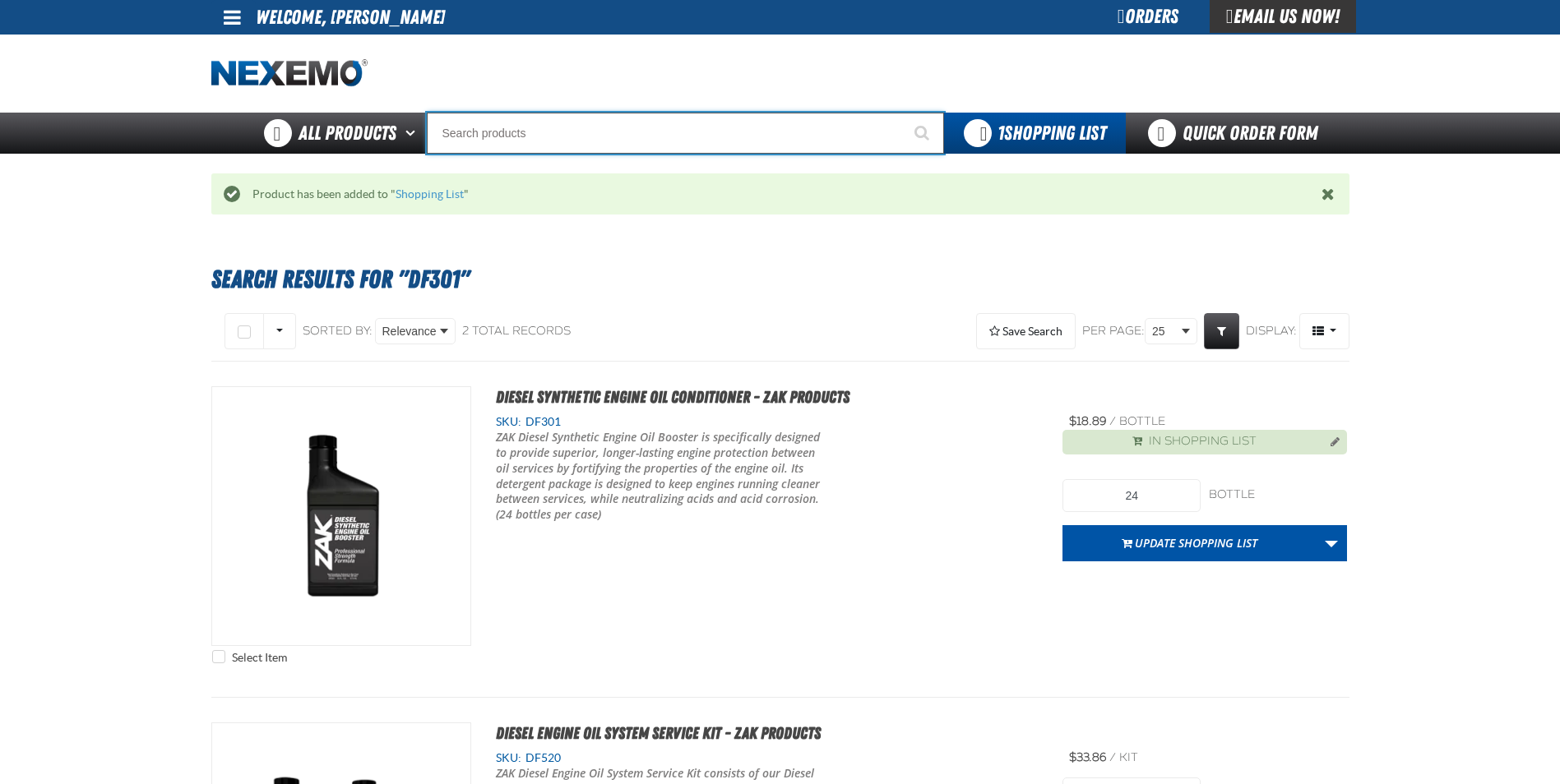
type input "D"
type input "D Alkaline Battery 1.5 Volt (ph)"
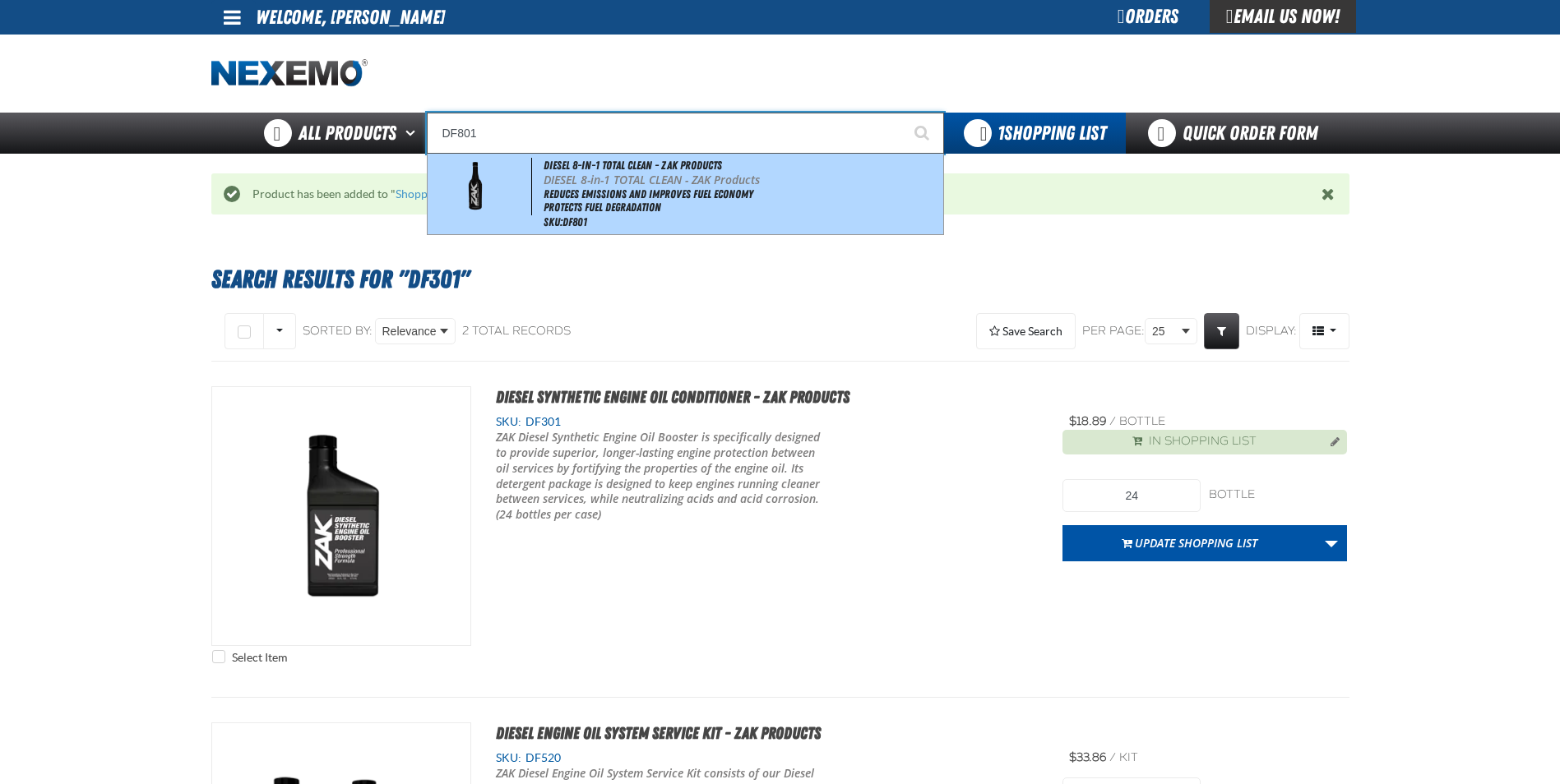
click at [641, 190] on li "Reduces Emissions and Improves Fuel Economy" at bounding box center [741, 195] width 396 height 14
type input "DIESEL 8-in-1 TOTAL CLEAN - ZAK Products"
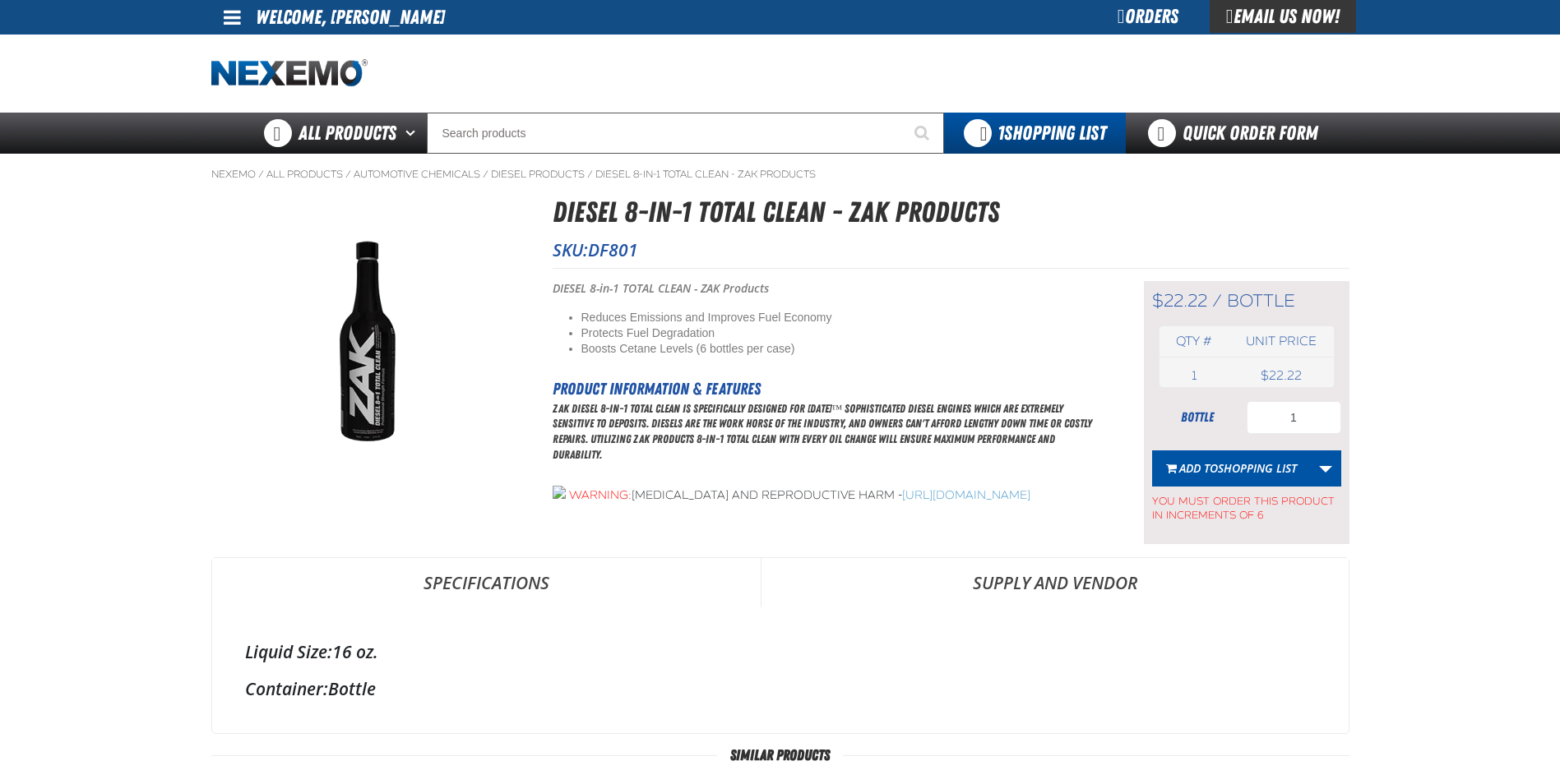
click at [1303, 397] on div "$22.22 / bottle bottle Qty # Unit price 1 bottle USD 22.22 $22.22 1" at bounding box center [1246, 413] width 205 height 263
click at [1303, 411] on input "1" at bounding box center [1293, 418] width 94 height 33
type input "24"
click at [1215, 470] on span "Add to Shopping List" at bounding box center [1238, 468] width 118 height 16
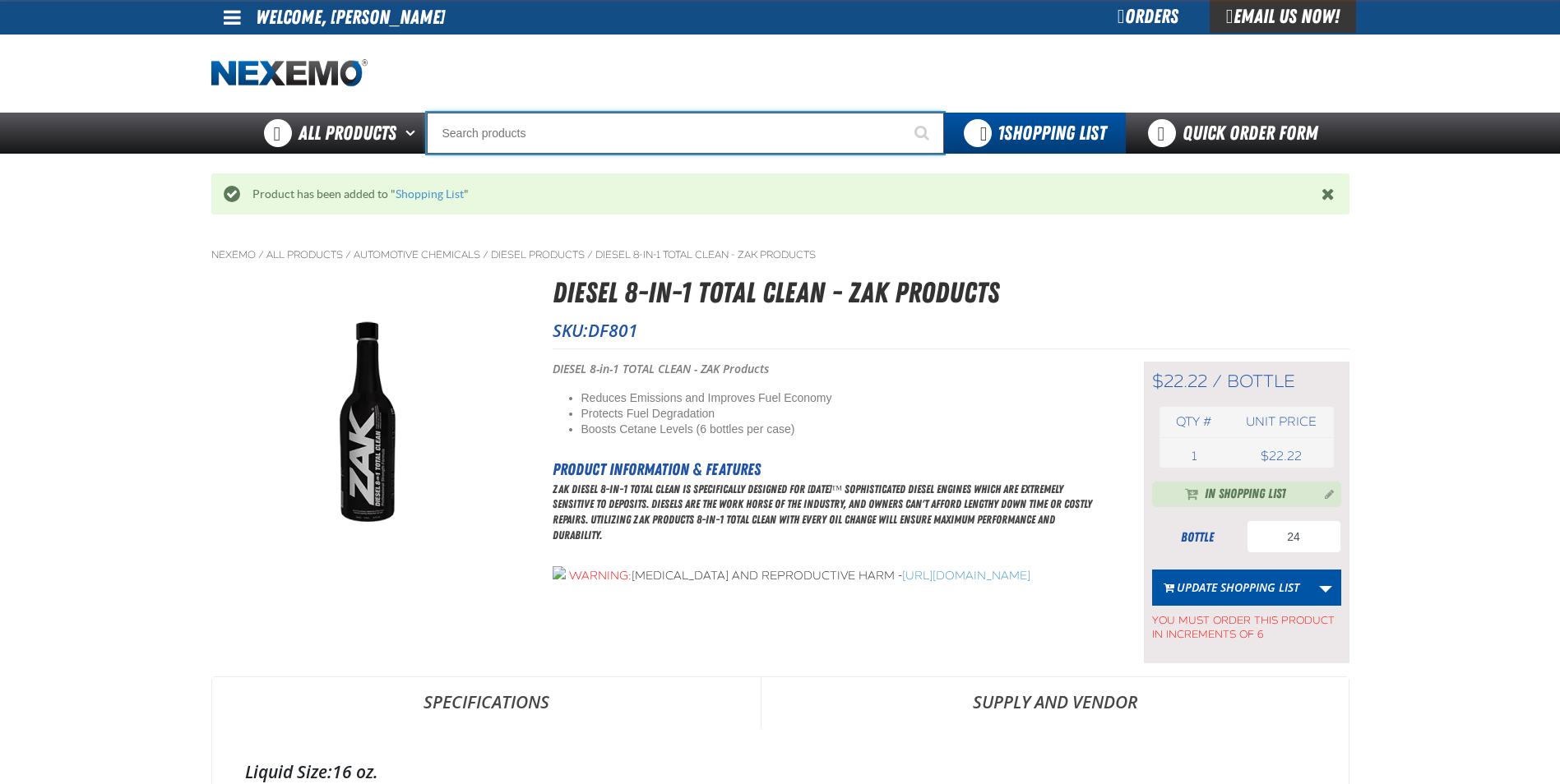
click at [470, 132] on input "Search" at bounding box center [685, 132] width 517 height 41
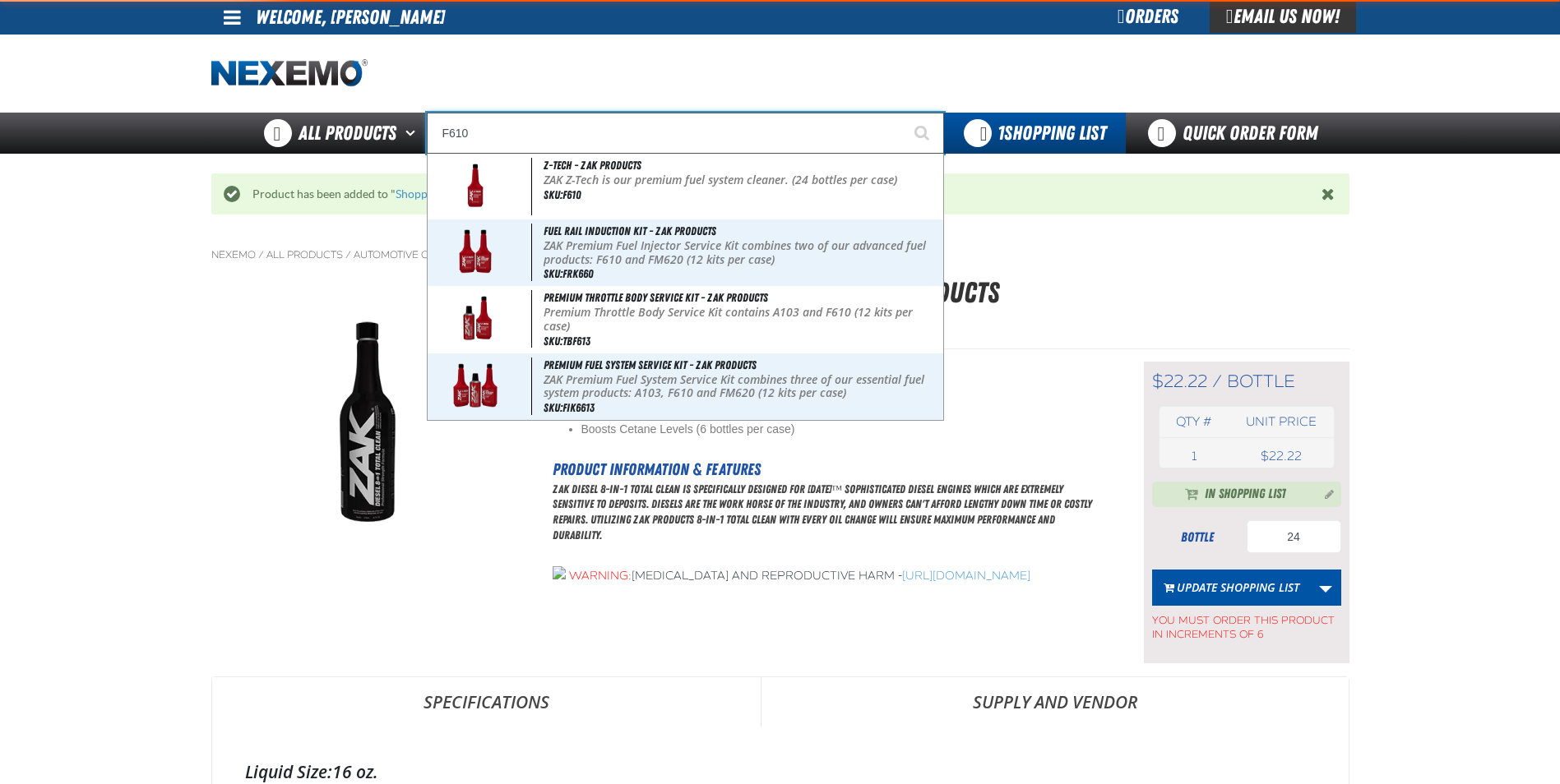
type input "F610"
click at [903, 112] on button "Start Searching" at bounding box center [923, 132] width 41 height 41
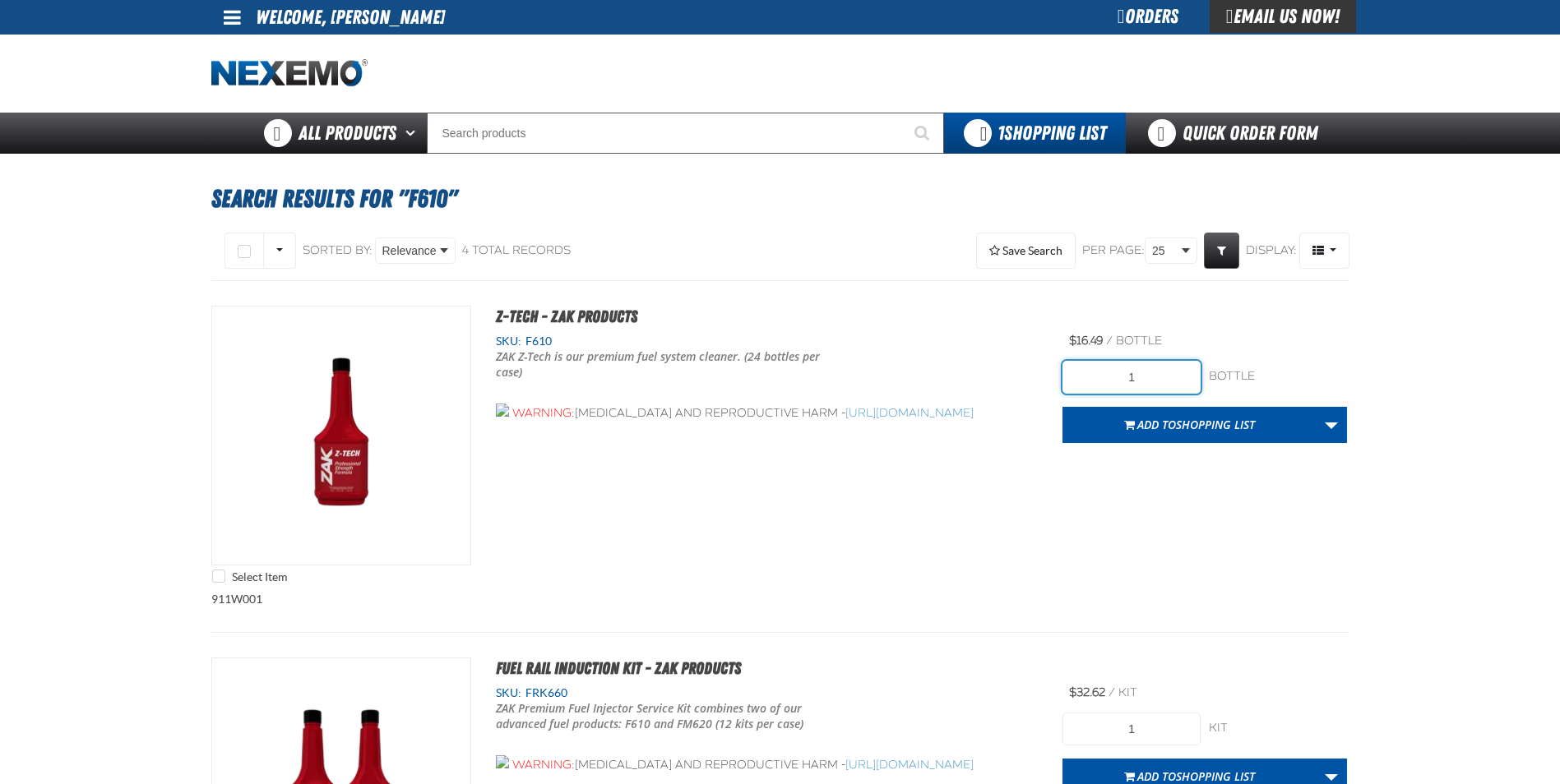
click at [1192, 375] on input "1" at bounding box center [1131, 377] width 139 height 33
type input "120"
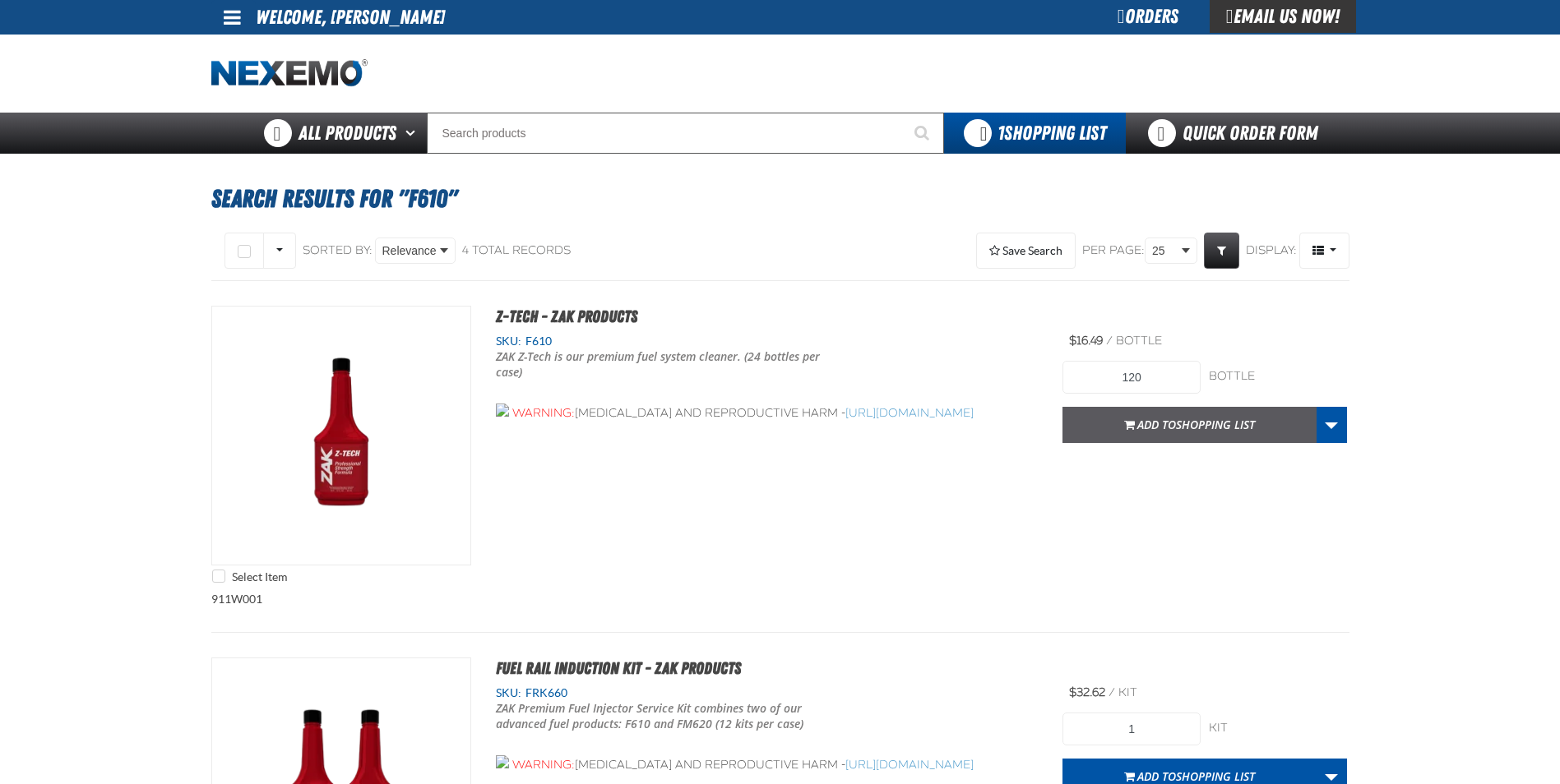
click at [1193, 434] on button "Add to Shopping List" at bounding box center [1189, 425] width 255 height 36
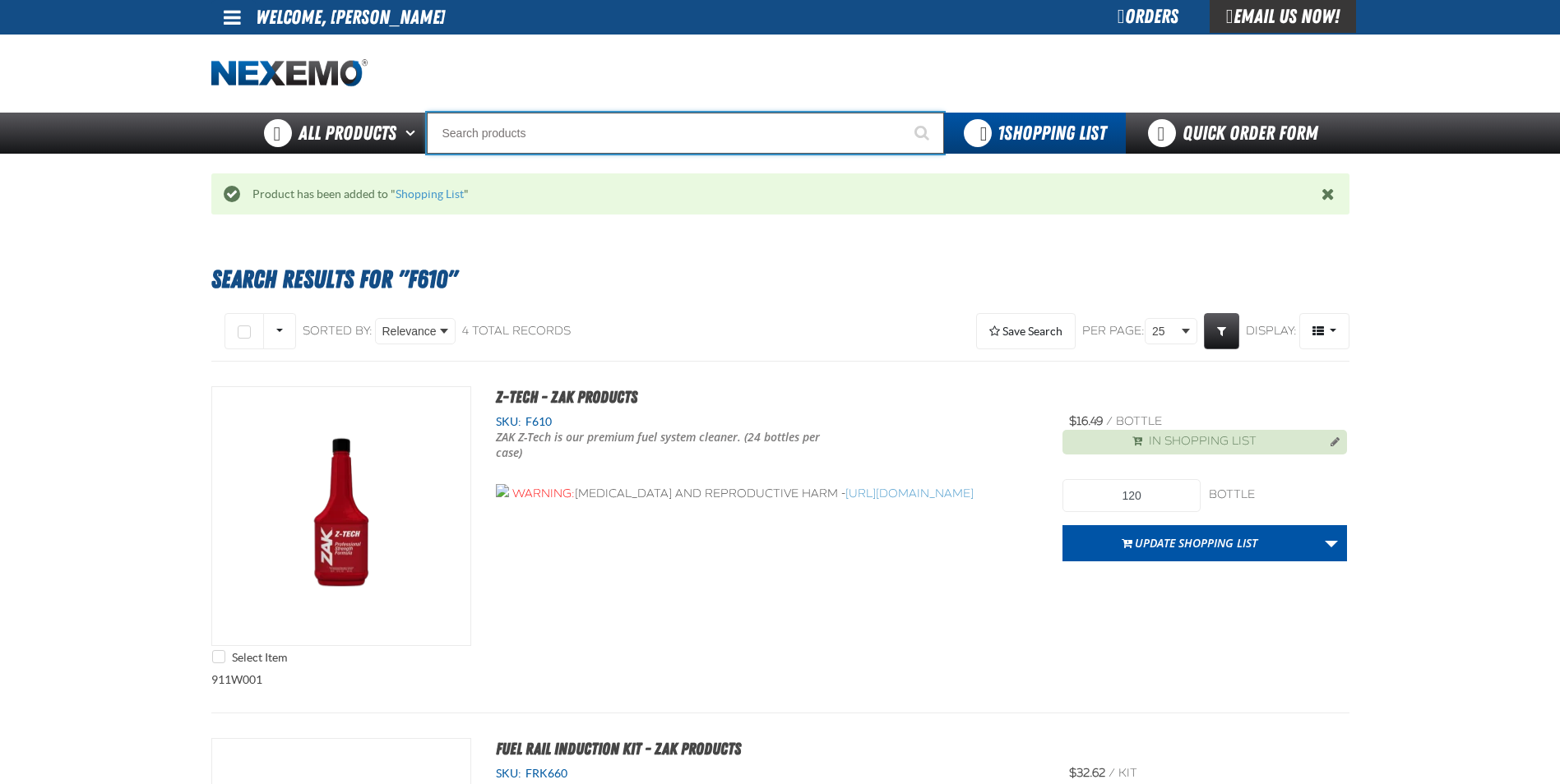
click at [550, 140] on input "Search" at bounding box center [685, 132] width 517 height 41
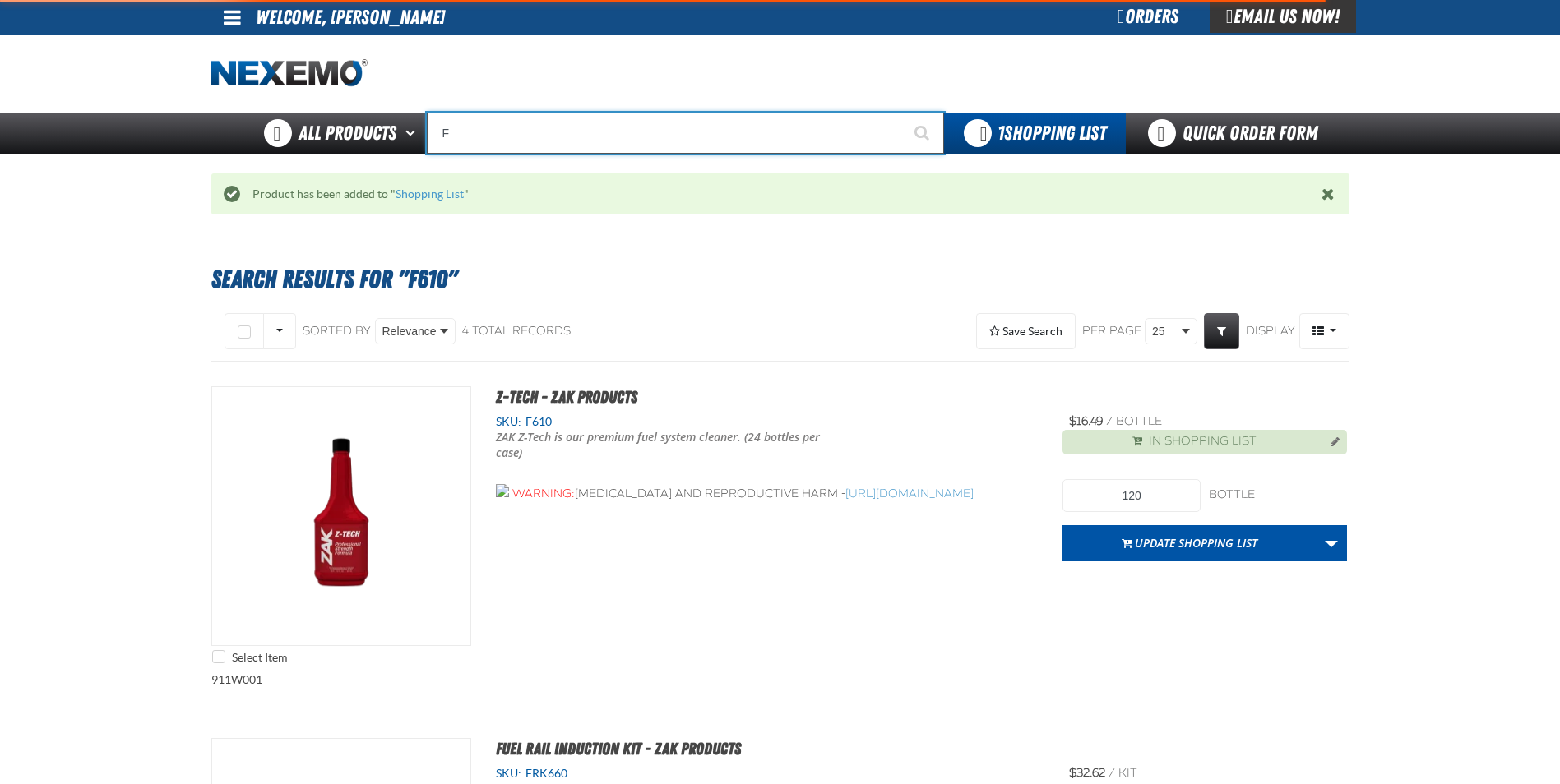
type input "FR"
type input "FROM"
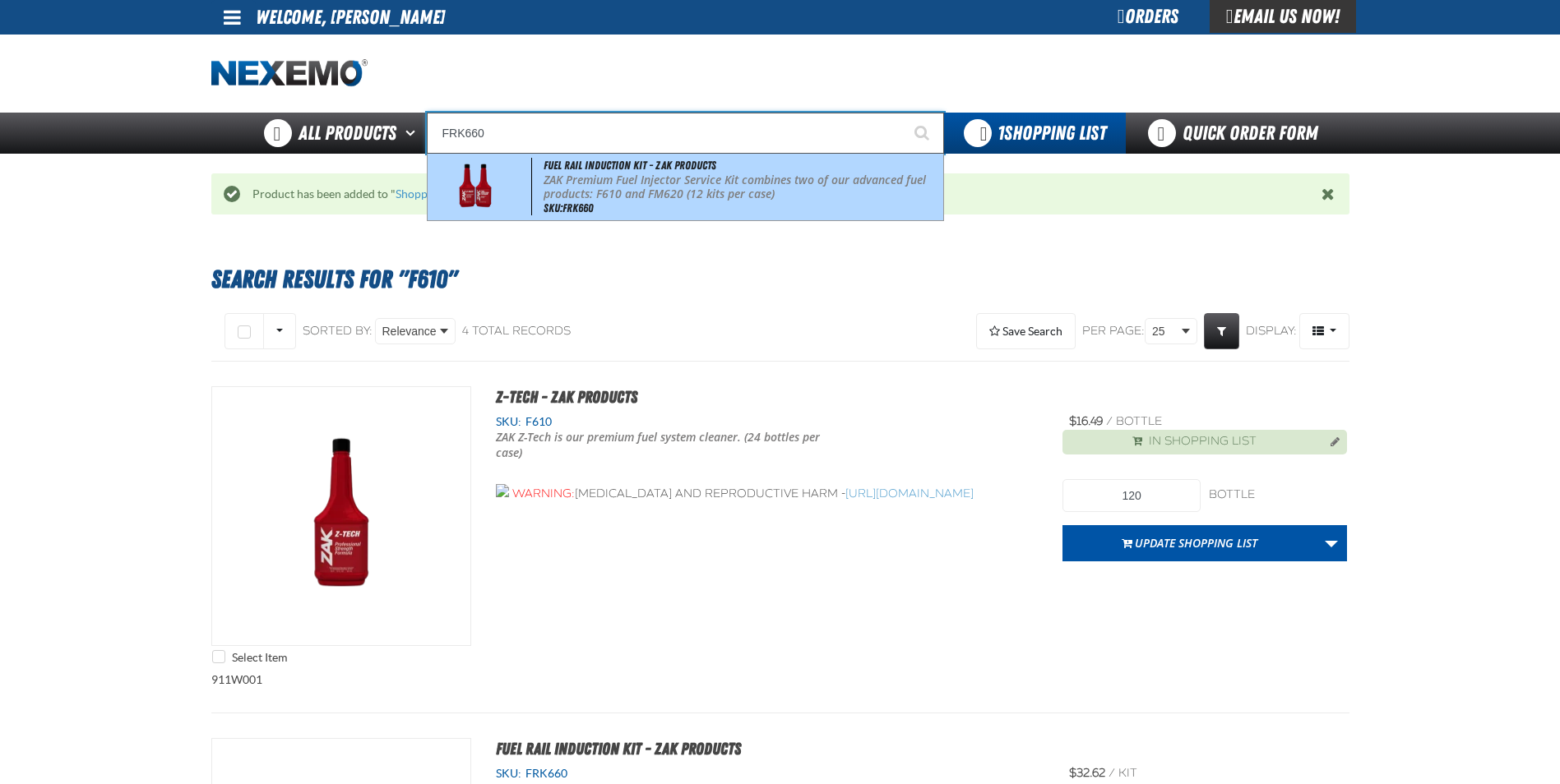
click at [677, 209] on div "Fuel Rail Induction Kit - ZAK Products ZAK Premium Fuel Injector Service Kit co…" at bounding box center [686, 187] width 516 height 67
type input "Fuel Rail Induction Kit - ZAK Products"
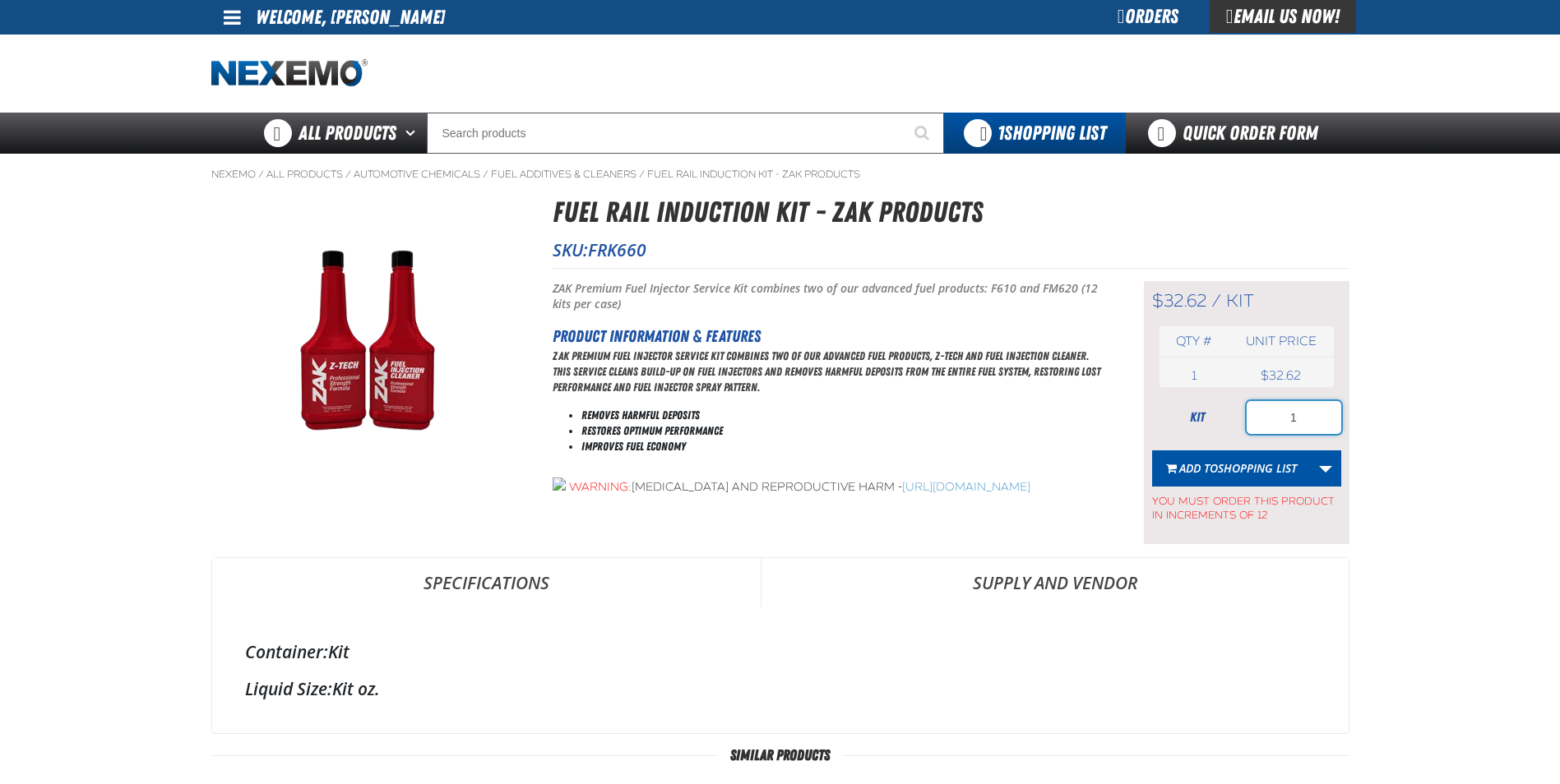
click at [1308, 418] on input "1" at bounding box center [1293, 418] width 94 height 33
type input "36"
click at [1284, 477] on button "Add to Shopping List" at bounding box center [1231, 469] width 158 height 36
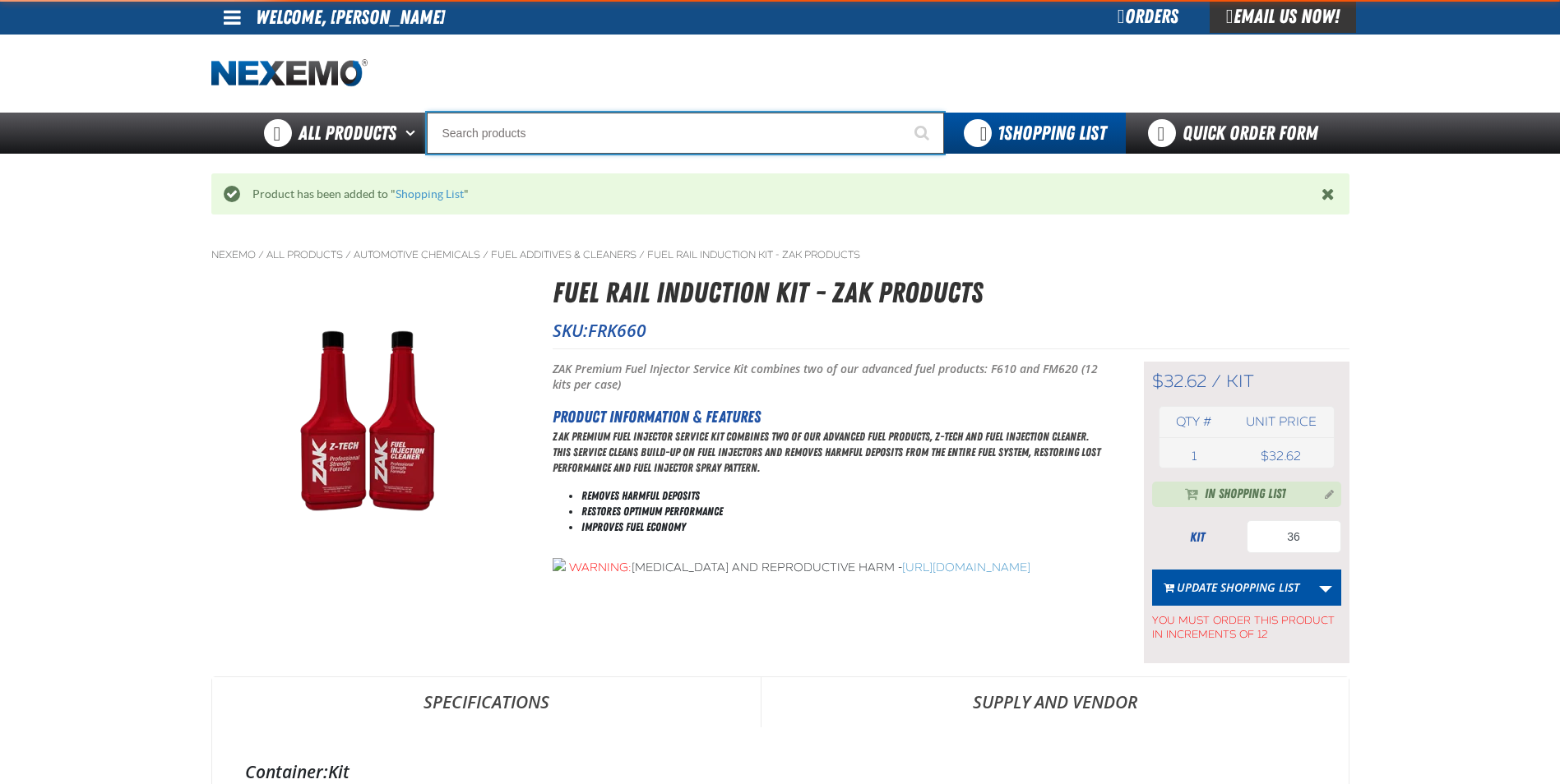
click at [622, 124] on input "Search" at bounding box center [685, 132] width 517 height 41
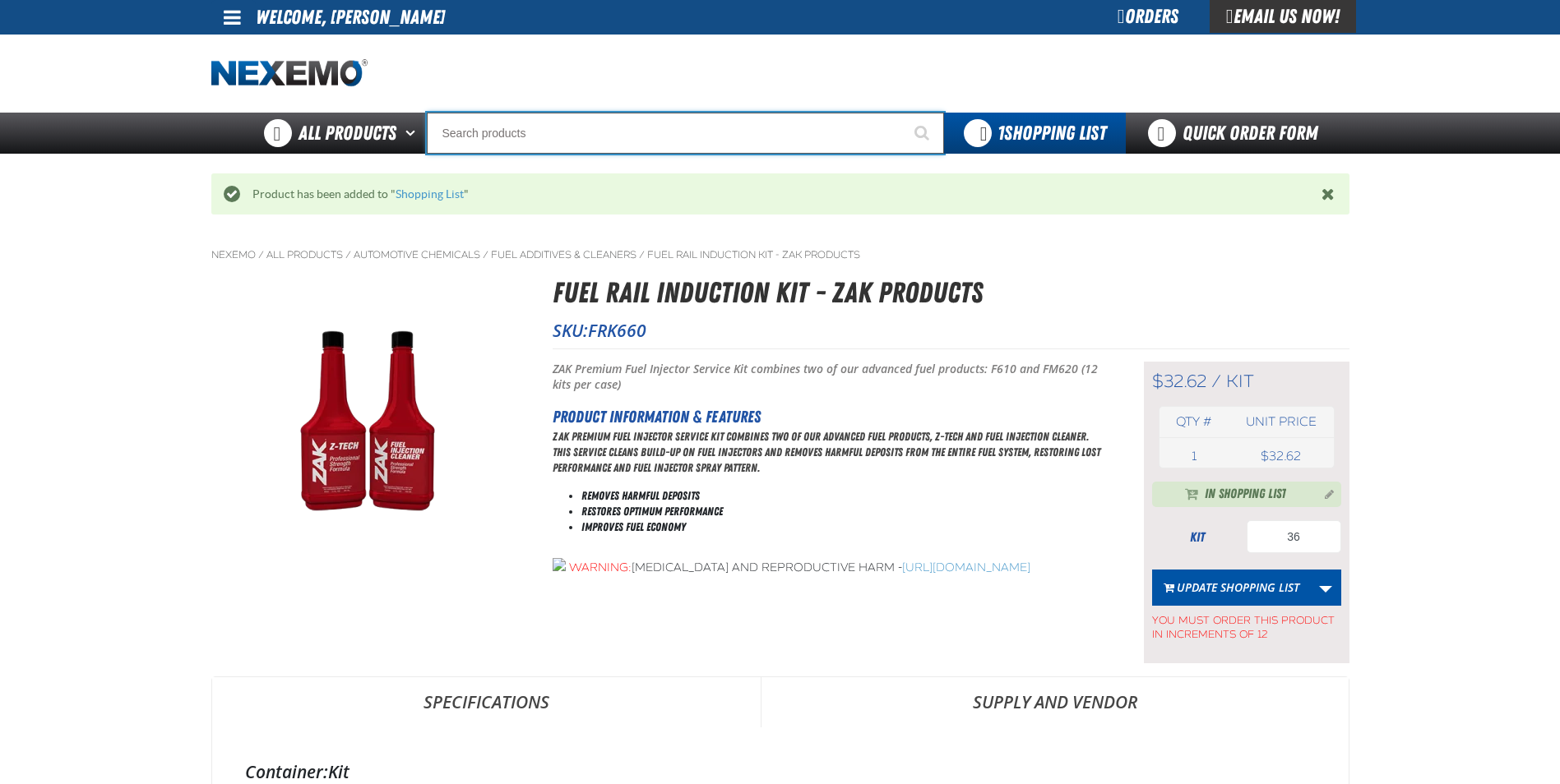
type input "R"
type input "ROADSIDE R"
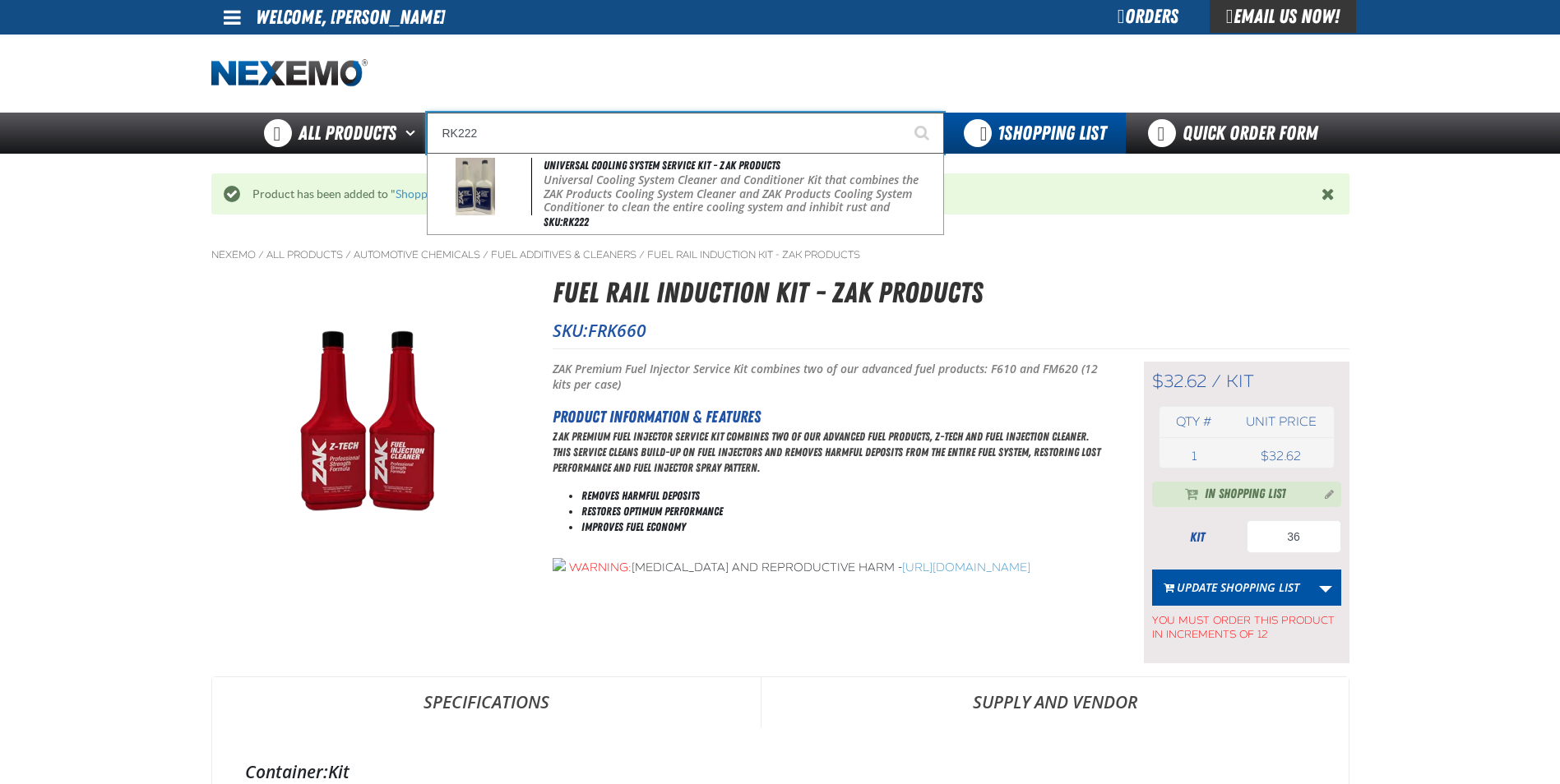
type input "RK222"
click at [903, 112] on button "Start Searching" at bounding box center [923, 132] width 41 height 41
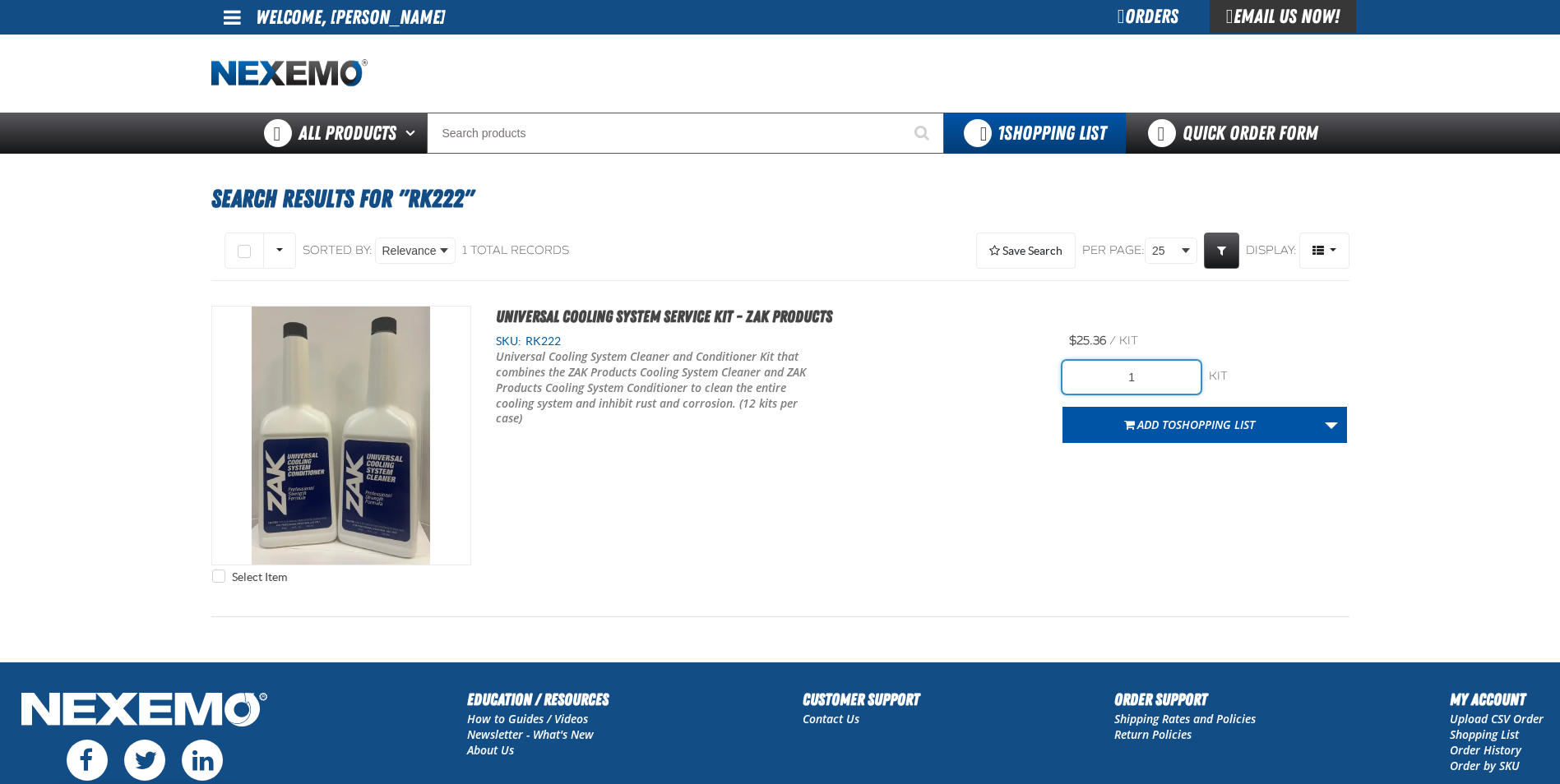
click at [1176, 370] on input "1" at bounding box center [1131, 377] width 139 height 33
click at [1176, 370] on input "1" at bounding box center [1131, 377] width 139 height 33
type input "24"
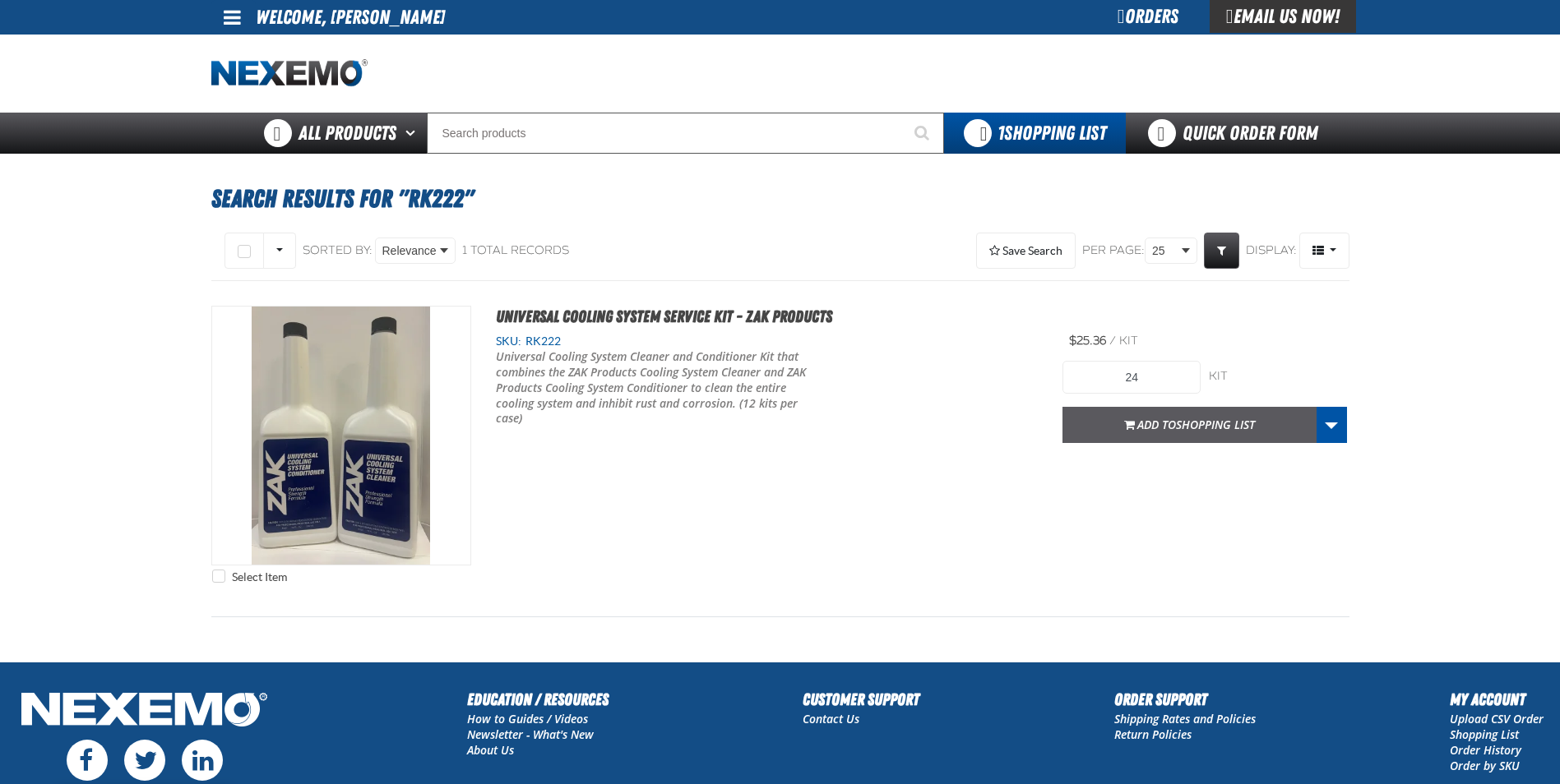
click at [1165, 422] on span "Add to Shopping List" at bounding box center [1196, 425] width 118 height 16
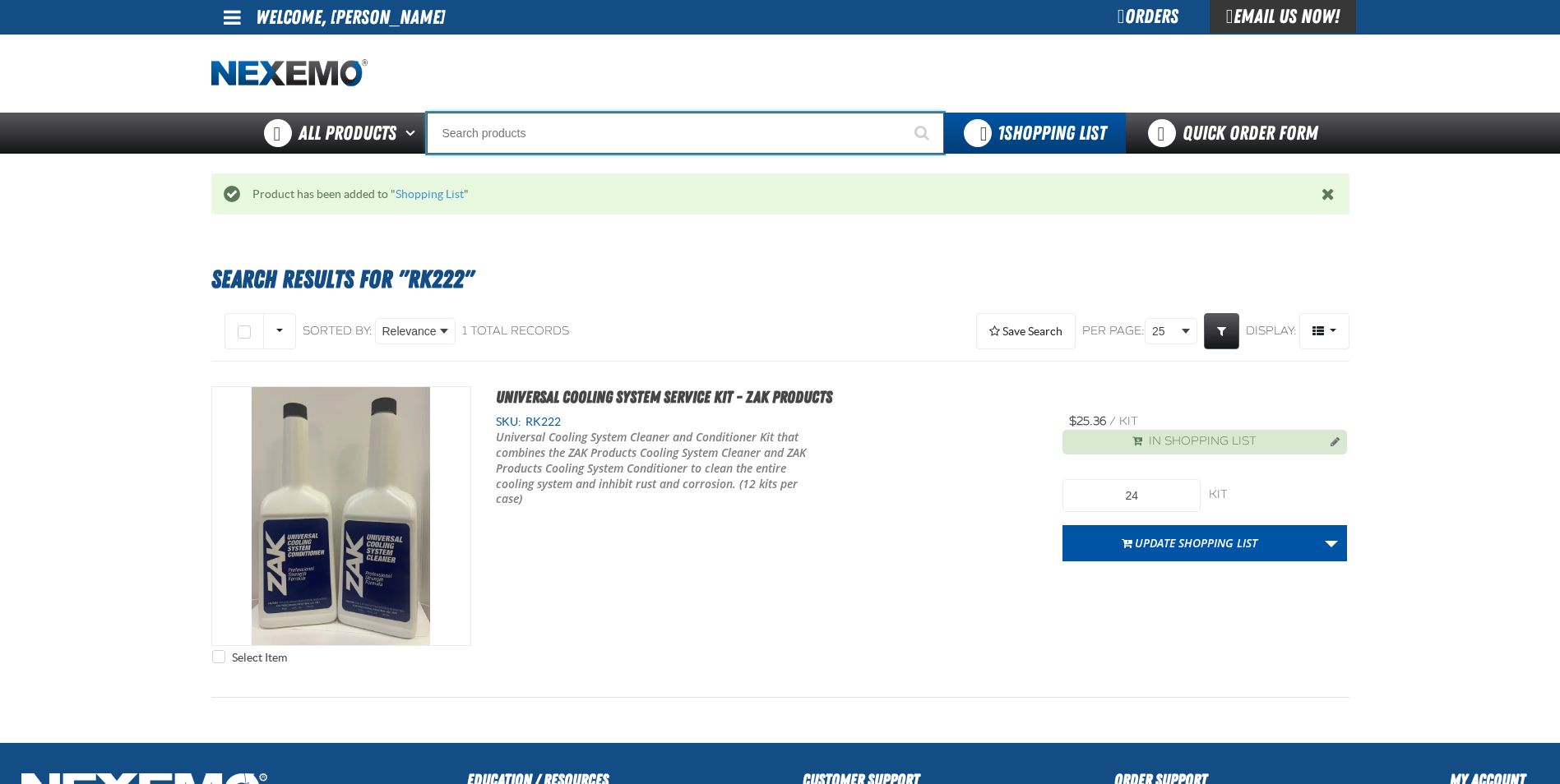
click at [561, 127] on input "Search" at bounding box center [685, 132] width 517 height 41
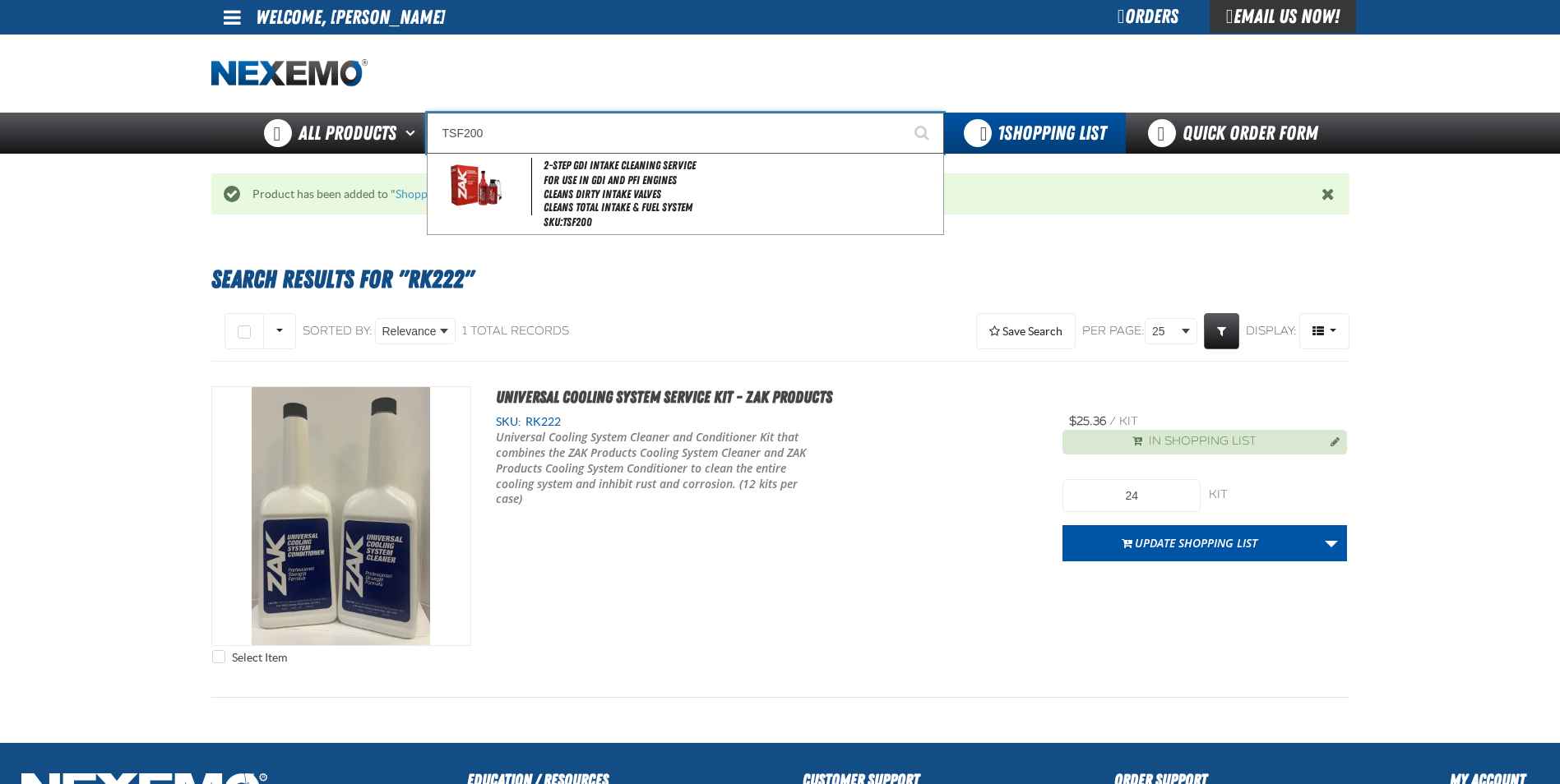
type input "TSF200"
click at [903, 112] on button "Start Searching" at bounding box center [923, 132] width 41 height 41
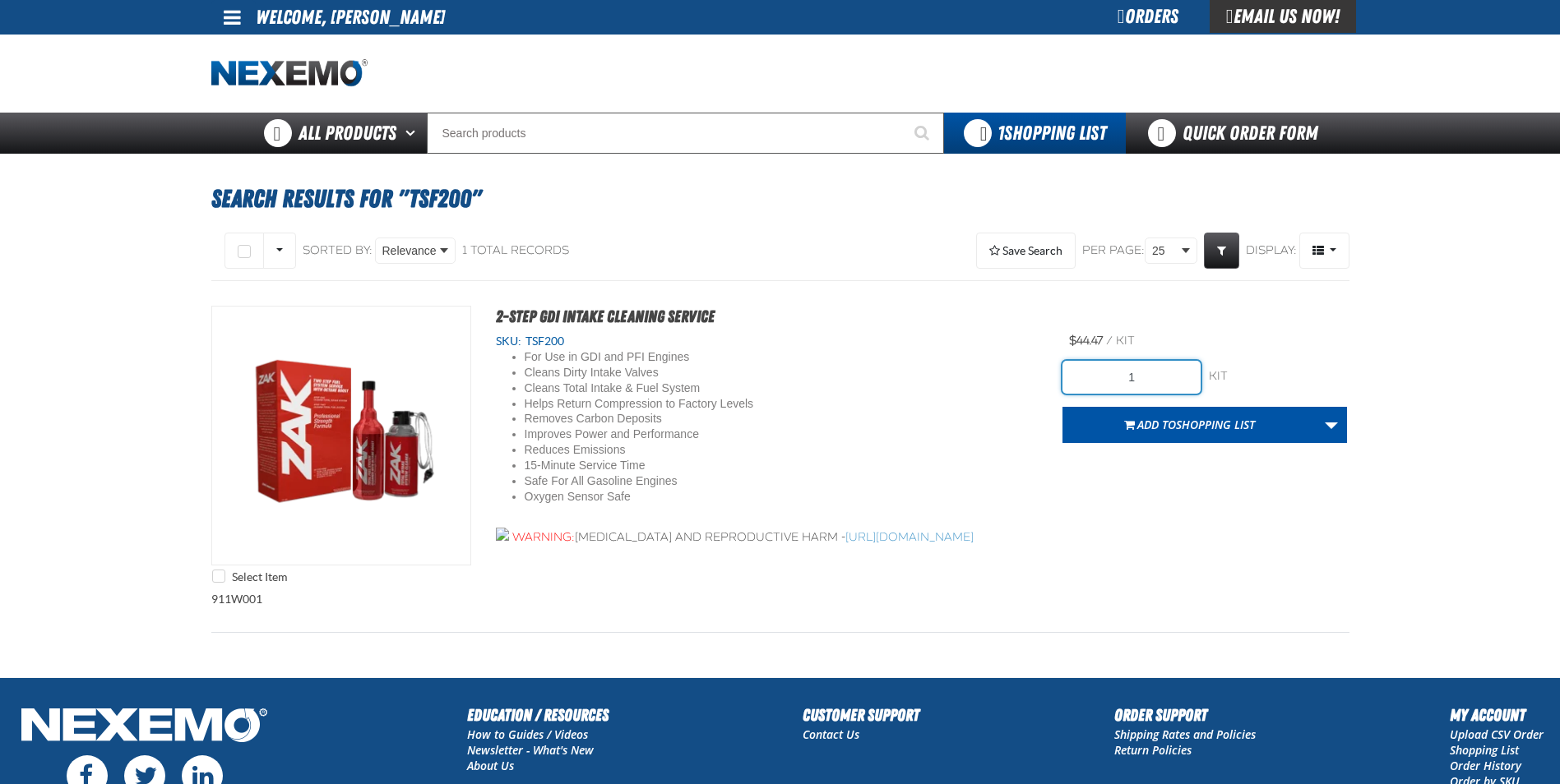
click at [1183, 377] on input "1" at bounding box center [1131, 377] width 139 height 33
click at [1182, 377] on input "1" at bounding box center [1131, 377] width 139 height 33
type input "42"
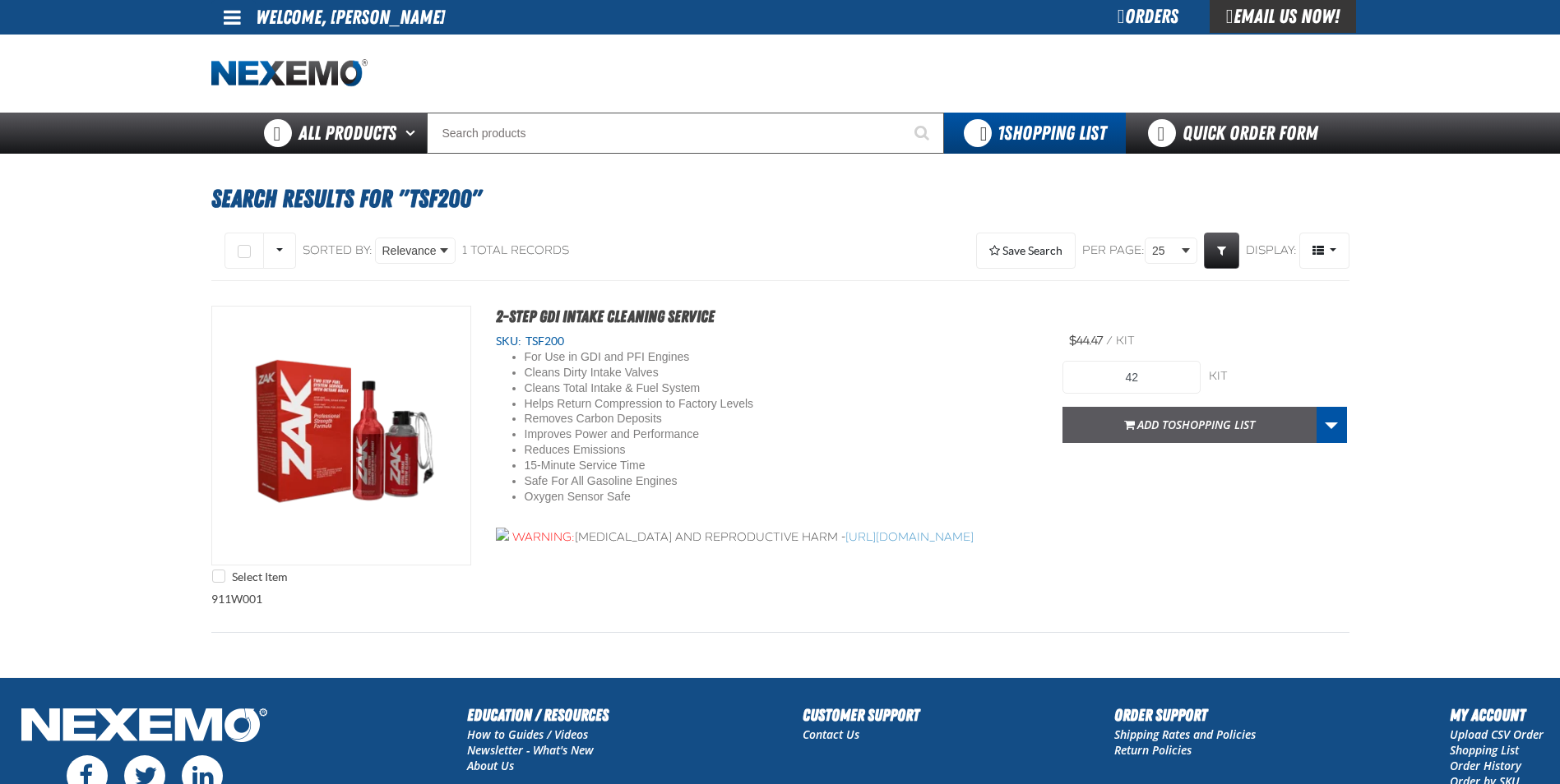
click at [1223, 431] on span "Shopping List" at bounding box center [1215, 425] width 79 height 16
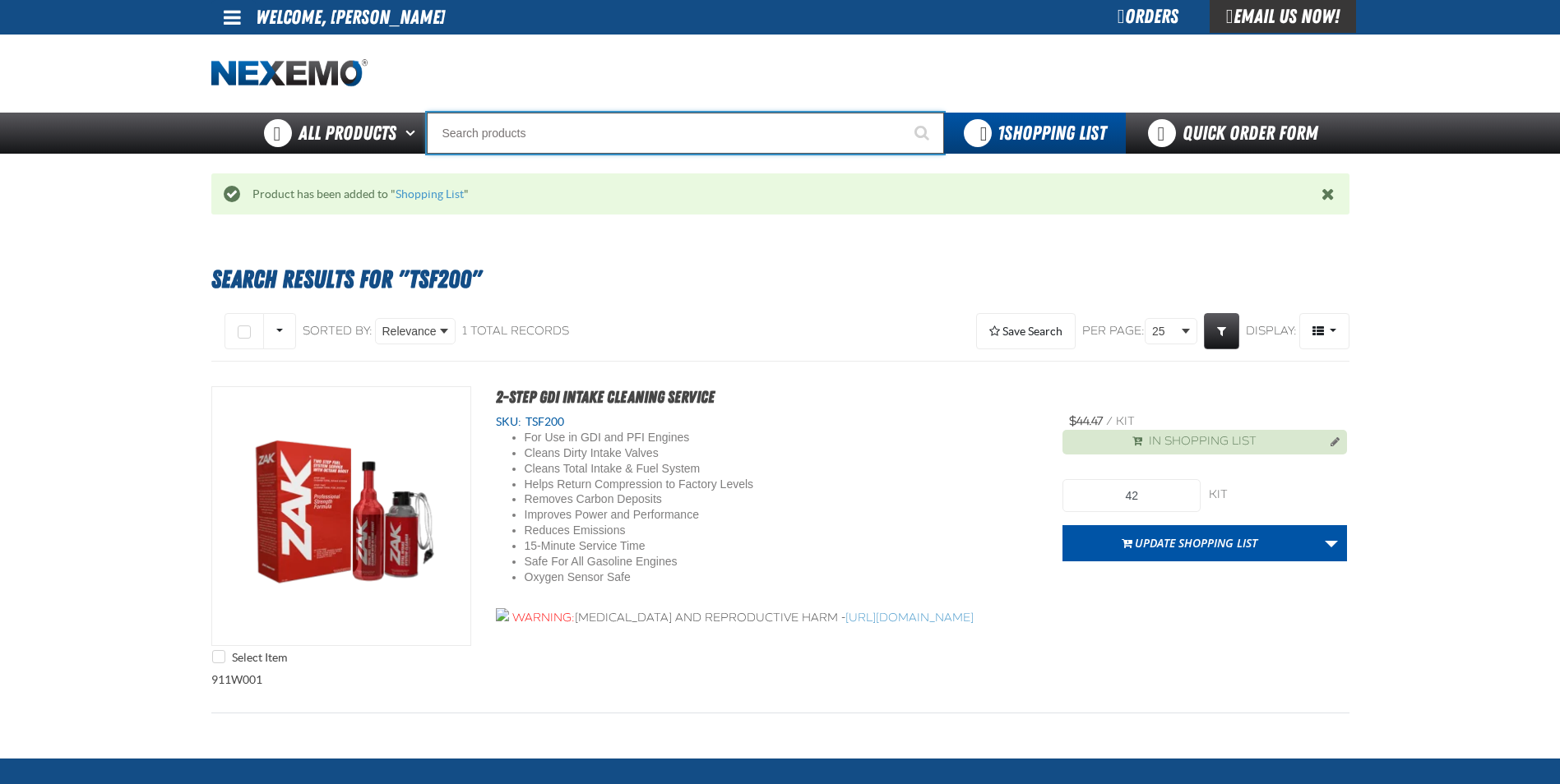
click at [506, 136] on input "Search" at bounding box center [685, 132] width 517 height 41
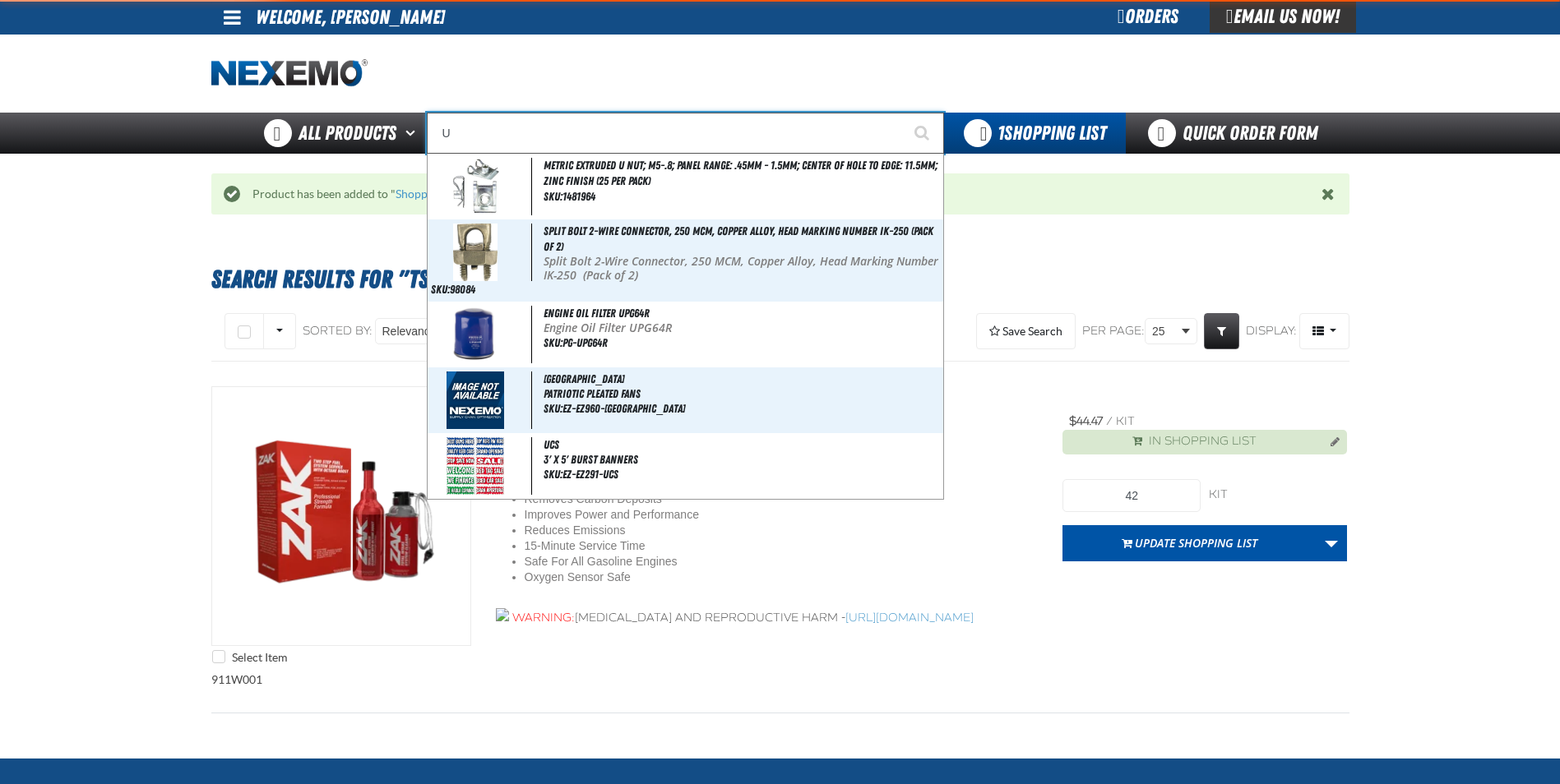
type input "UC"
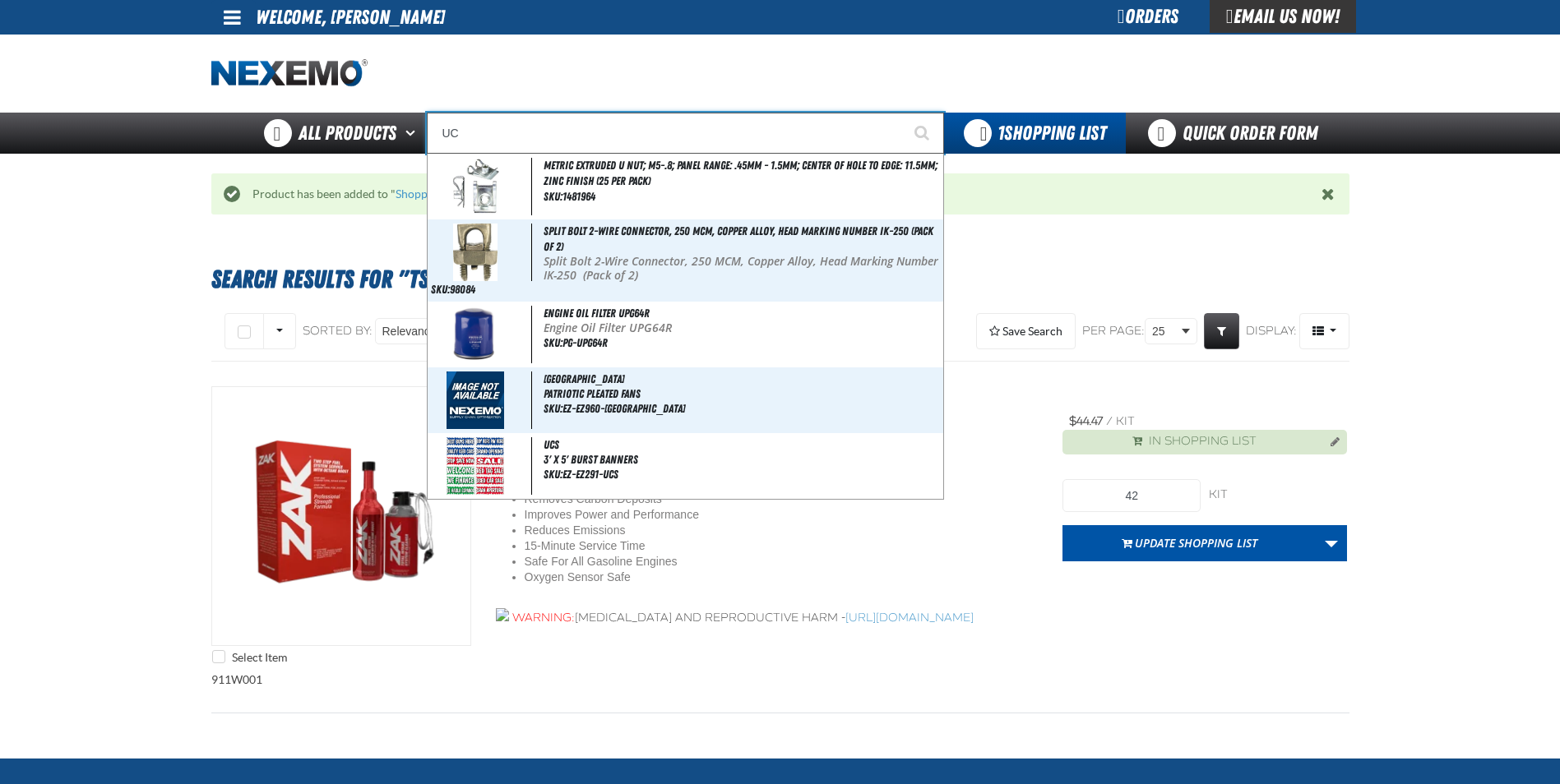
type input "UC RED"
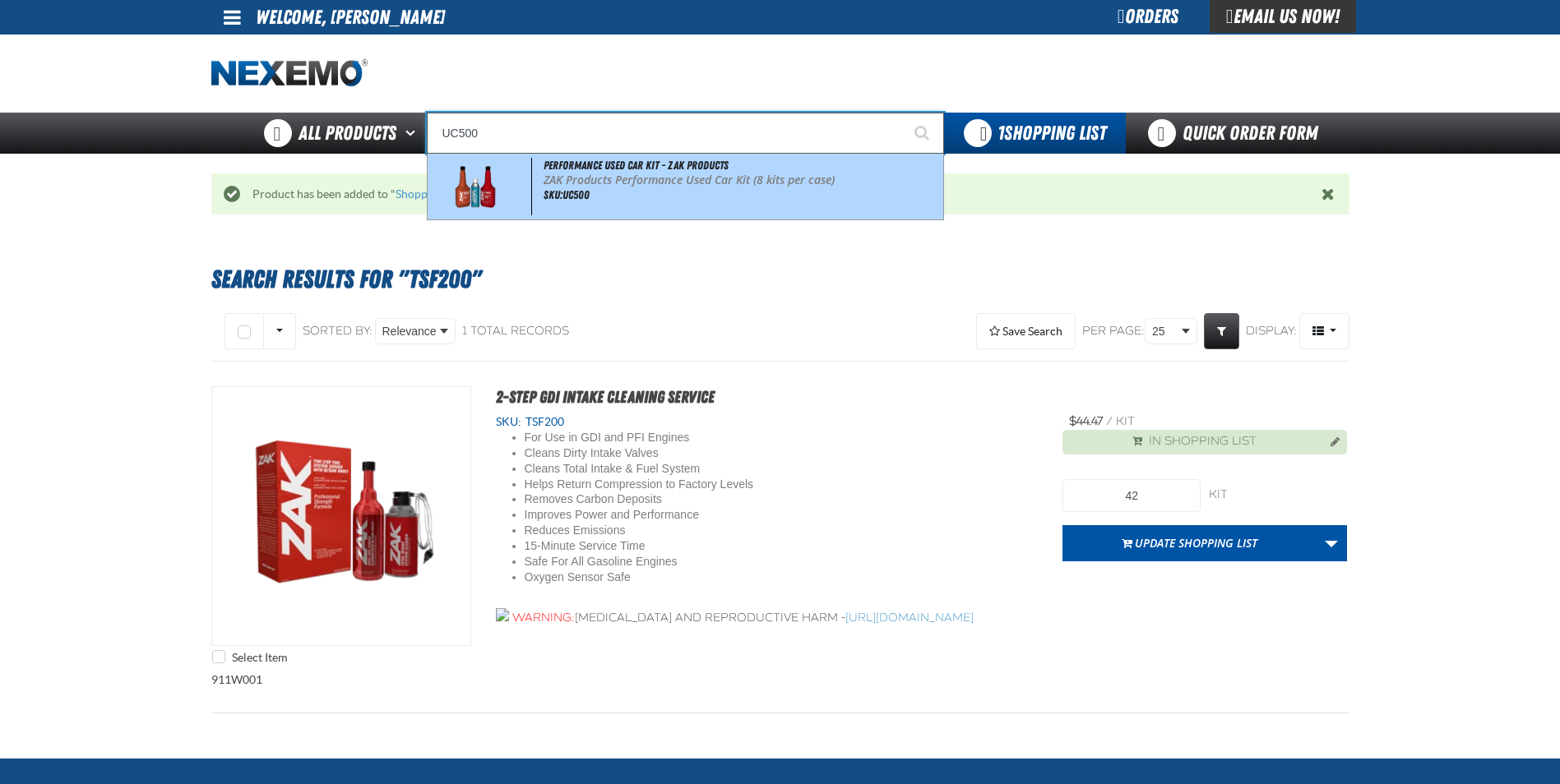
drag, startPoint x: 713, startPoint y: 196, endPoint x: 776, endPoint y: 219, distance: 67.1
click at [713, 195] on div "Performance Used Car Kit - ZAK Products ZAK Products Performance Used Car Kit (…" at bounding box center [686, 187] width 516 height 66
type input "Performance Used Car Kit - ZAK Products"
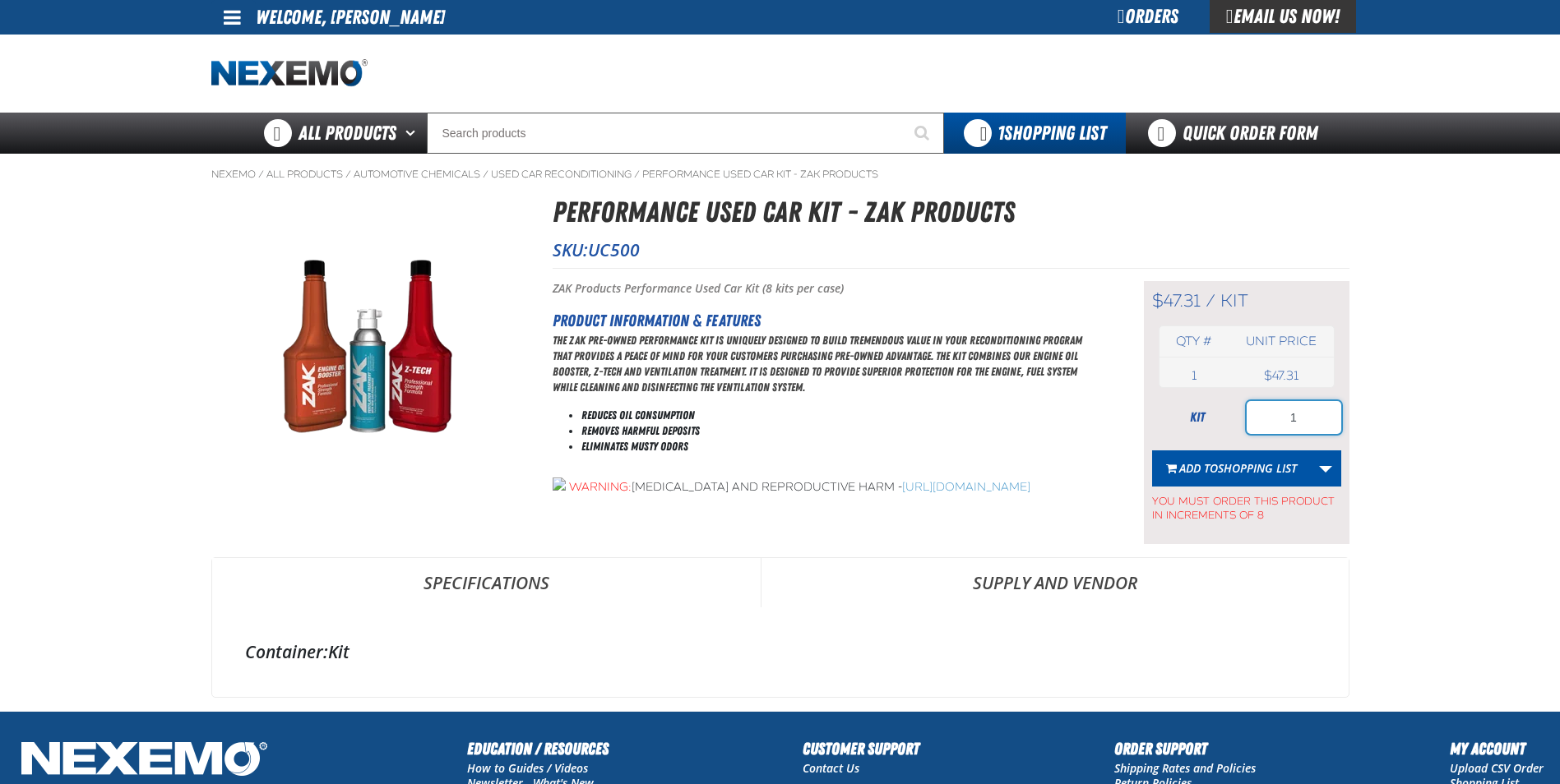
click at [1312, 407] on input "1" at bounding box center [1293, 418] width 94 height 33
click at [1312, 408] on input "1" at bounding box center [1293, 418] width 94 height 33
type input "80"
click at [1268, 470] on span "Shopping List" at bounding box center [1257, 468] width 79 height 16
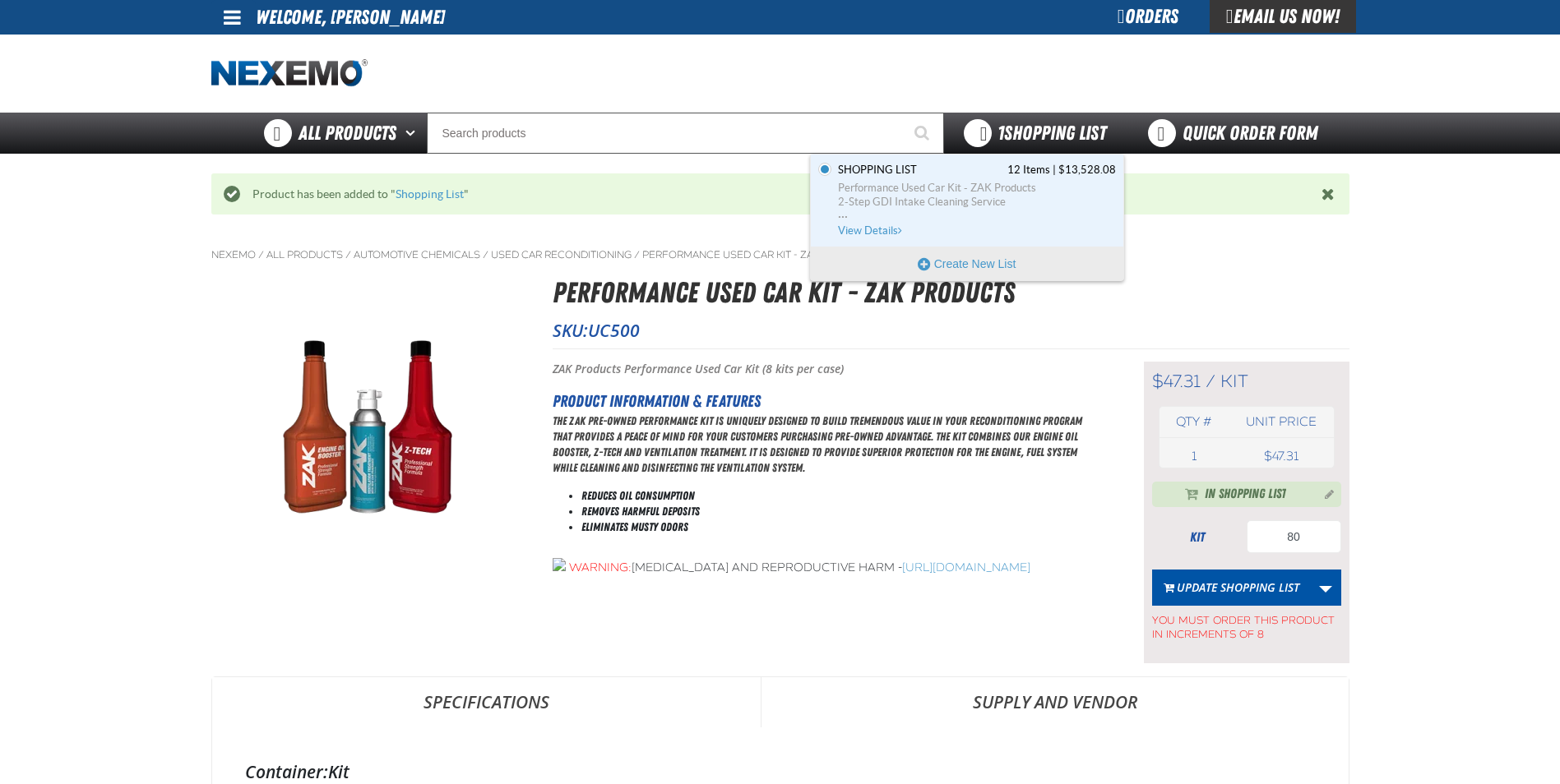
click at [1002, 138] on span "1 Shopping List" at bounding box center [1051, 133] width 108 height 23
click at [869, 232] on span "View Details" at bounding box center [871, 230] width 67 height 12
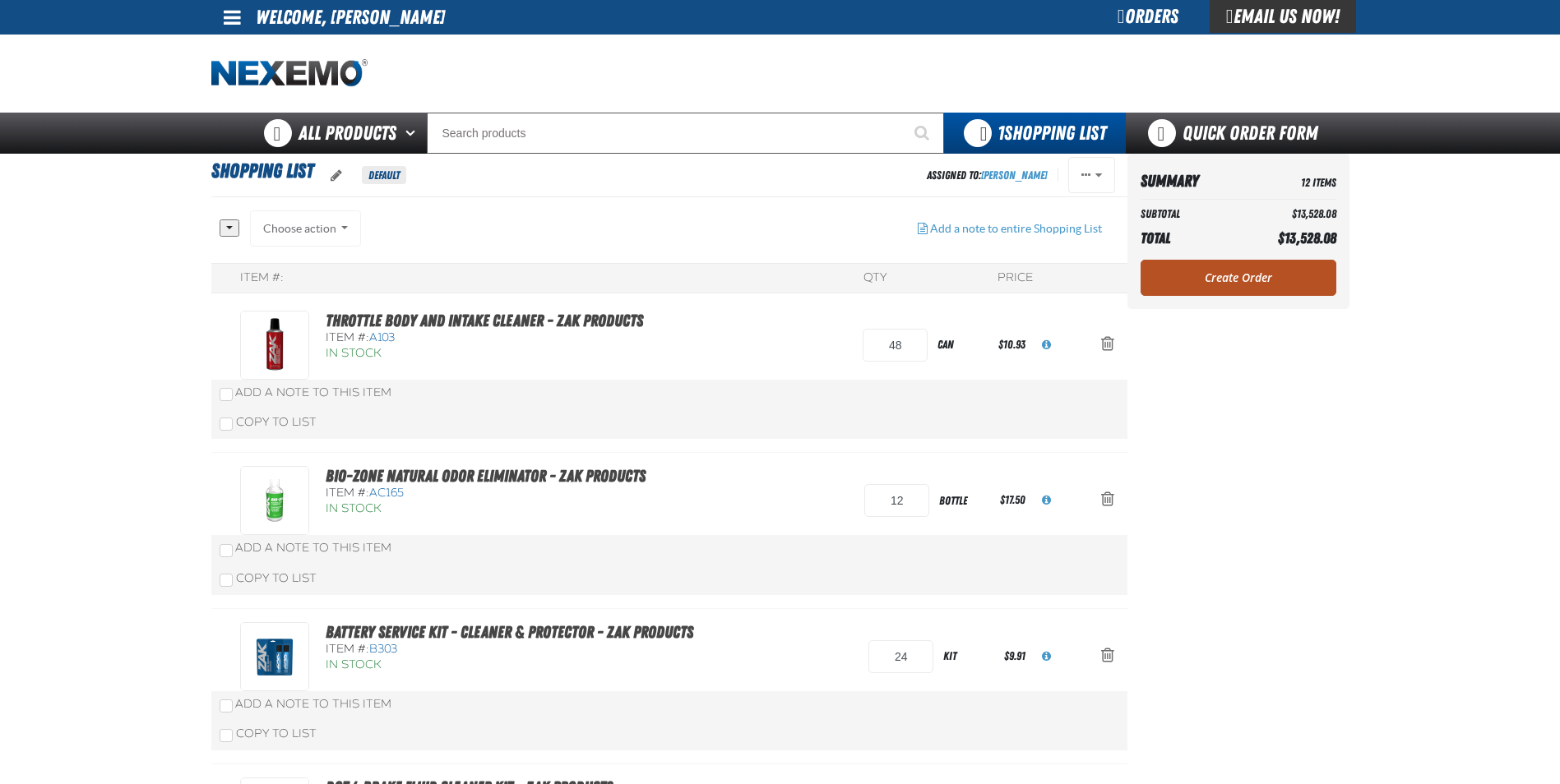
click at [1245, 286] on link "Create Order" at bounding box center [1238, 278] width 196 height 36
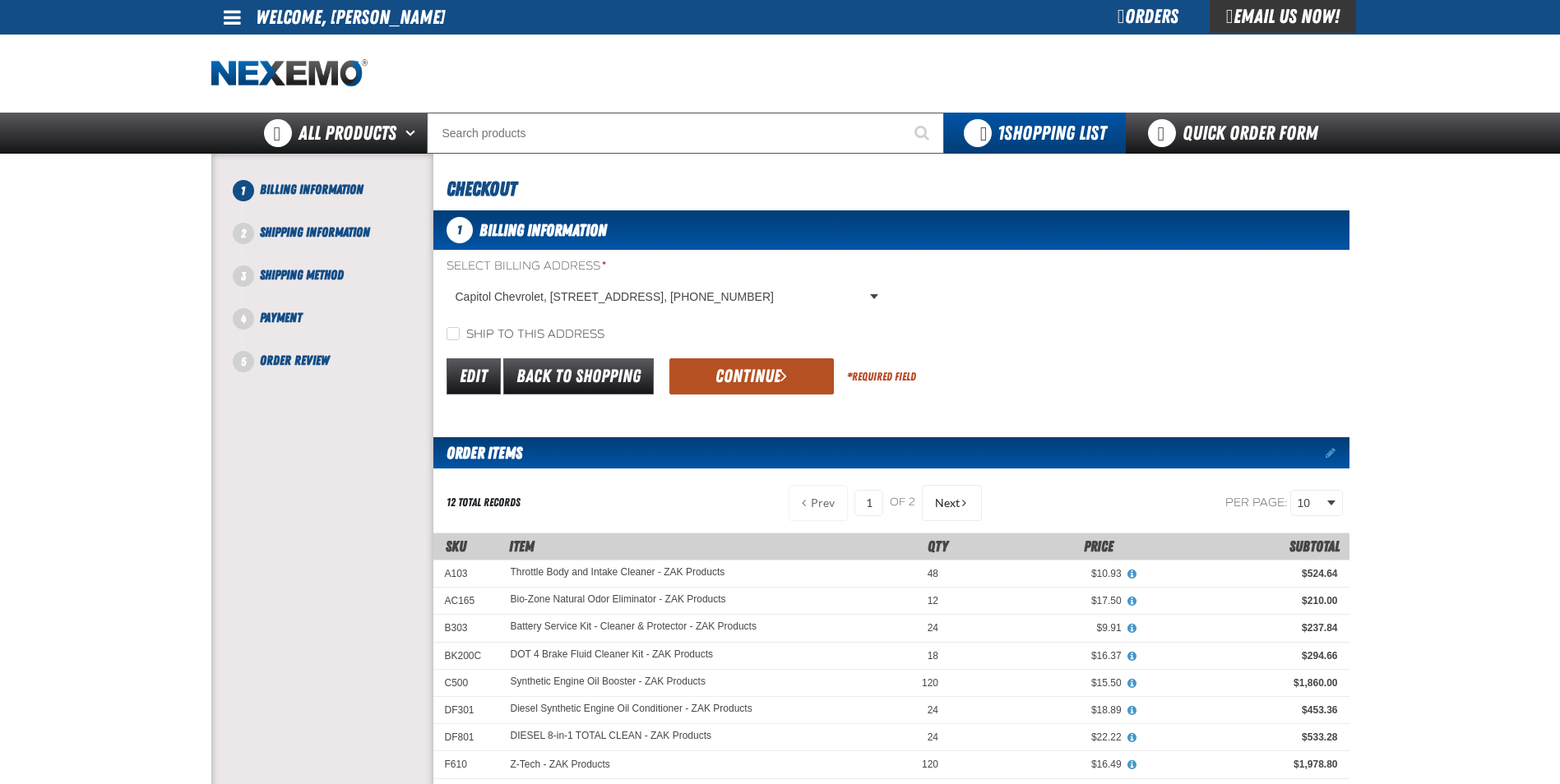
click at [764, 370] on button "Continue" at bounding box center [751, 376] width 164 height 36
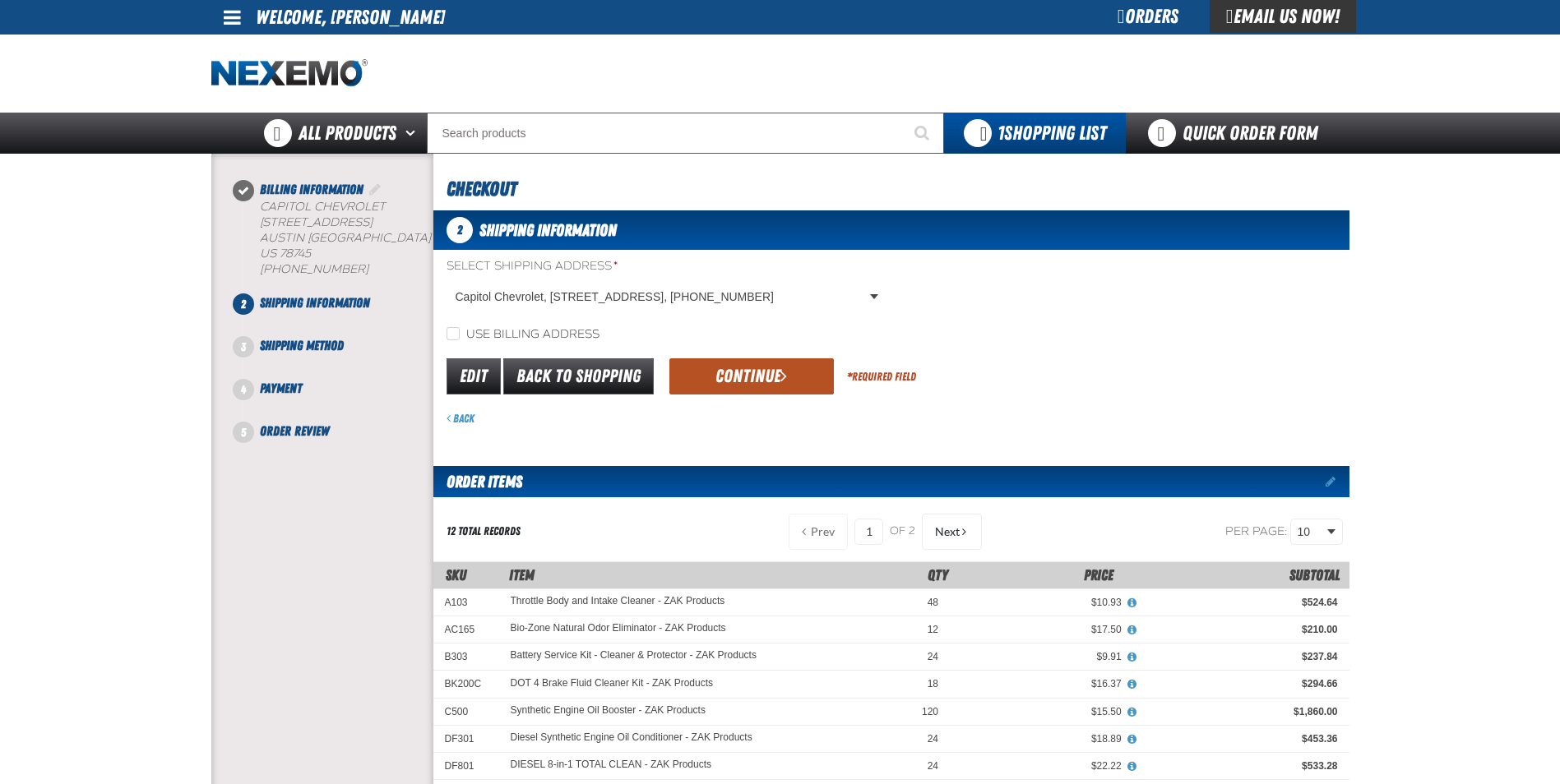
click at [758, 372] on button "Continue" at bounding box center [751, 376] width 164 height 36
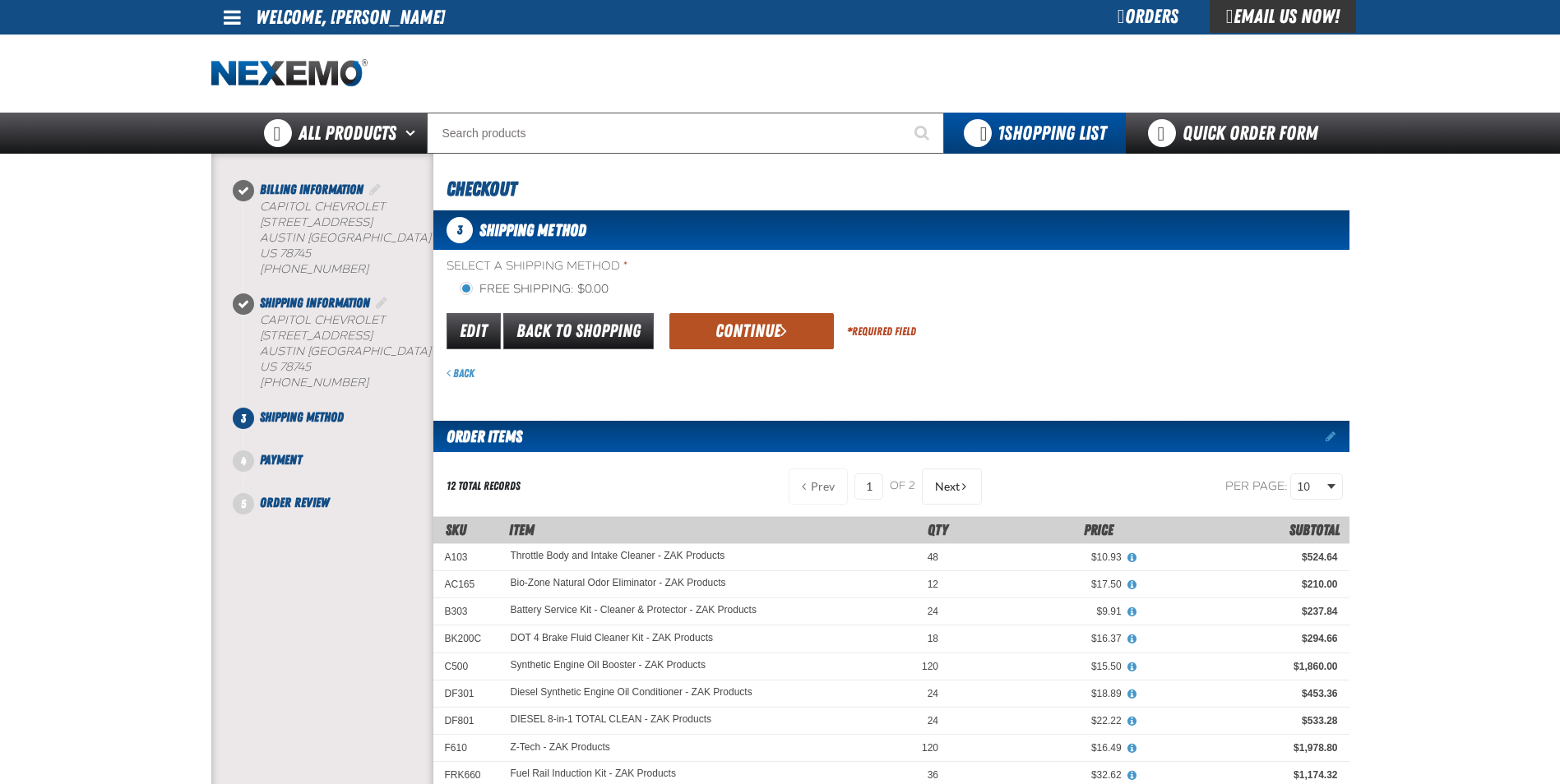
click at [743, 319] on button "Continue" at bounding box center [751, 331] width 164 height 36
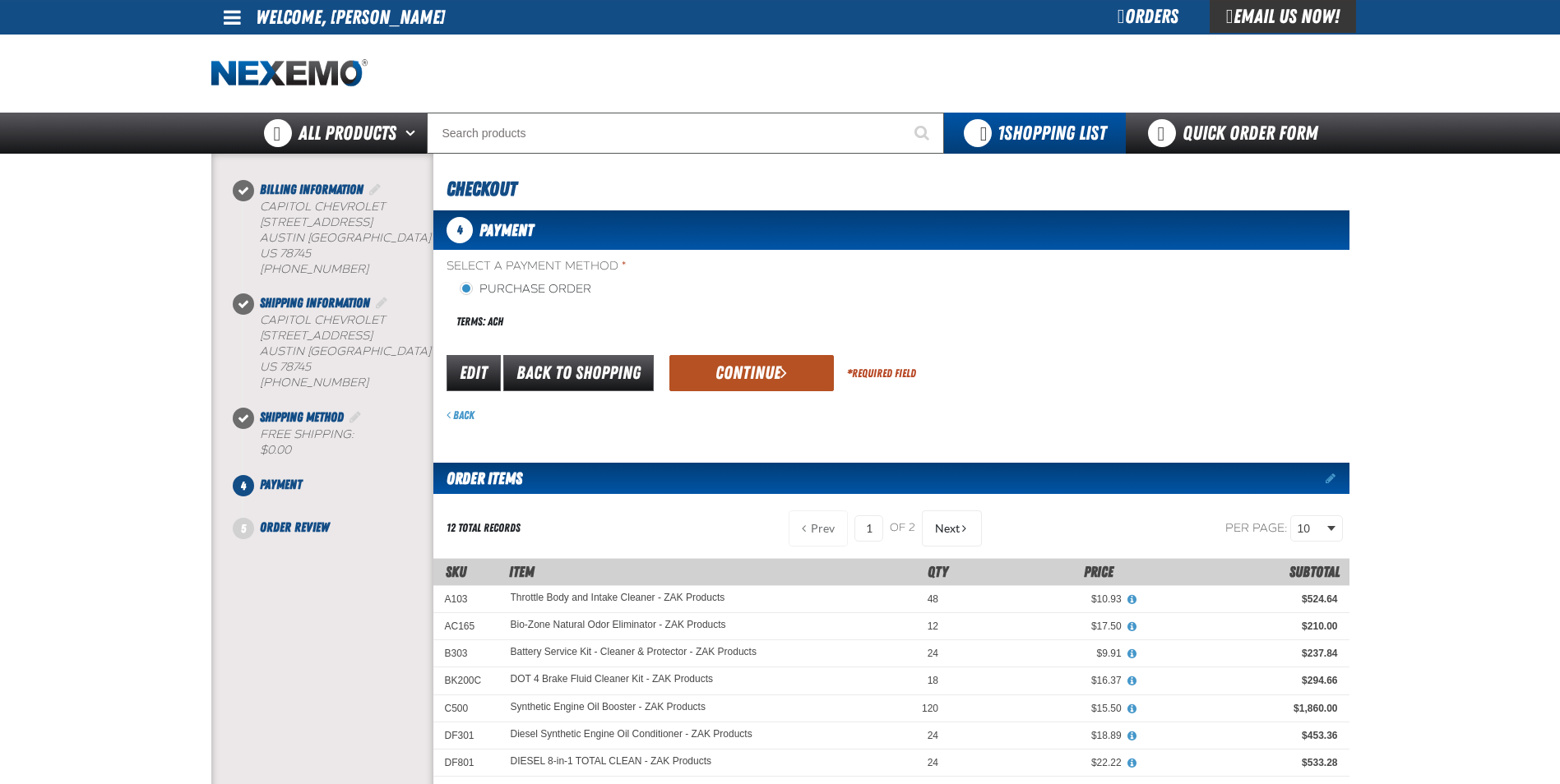
click at [729, 363] on button "Continue" at bounding box center [751, 373] width 164 height 36
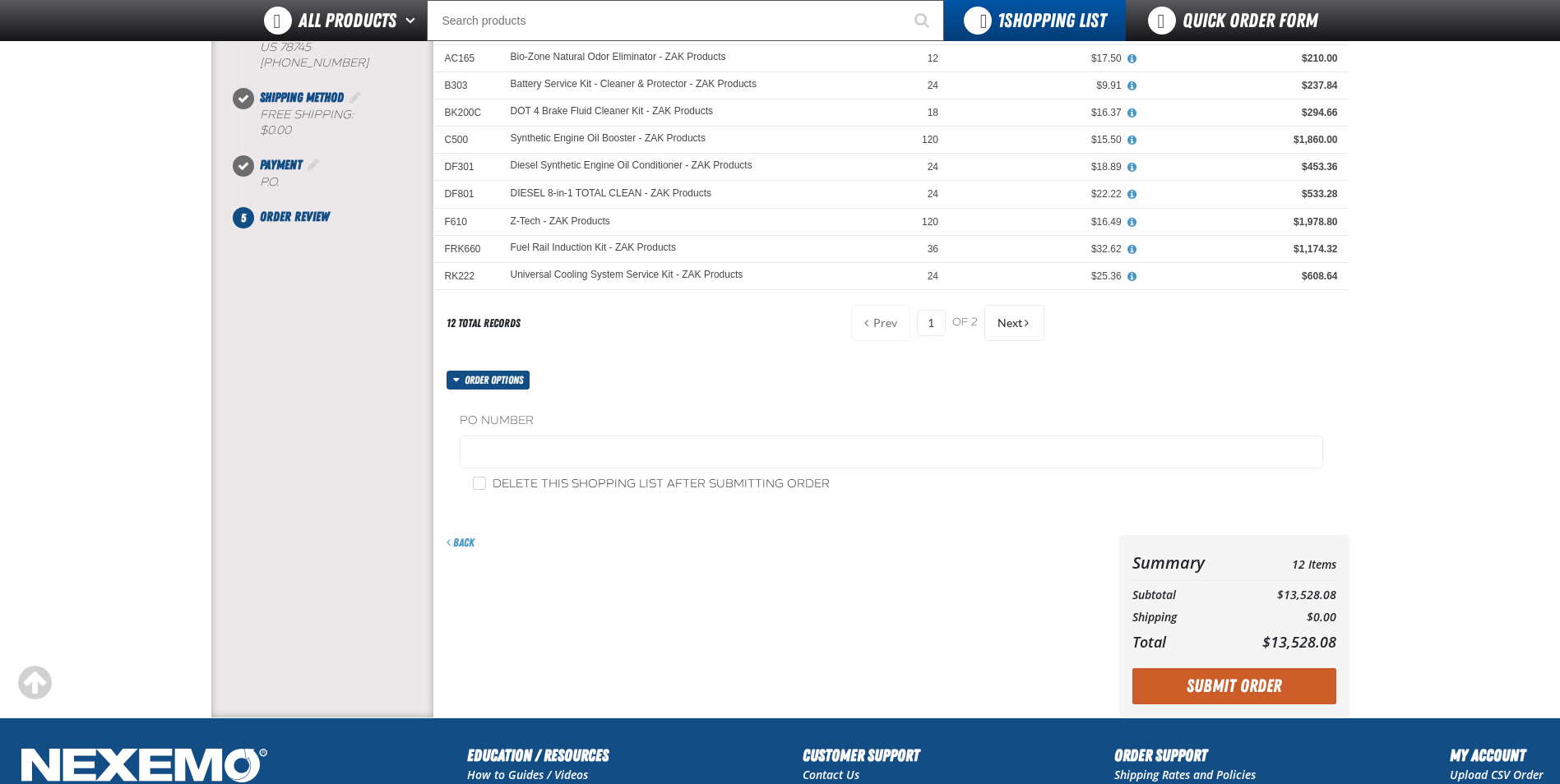
scroll to position [329, 0]
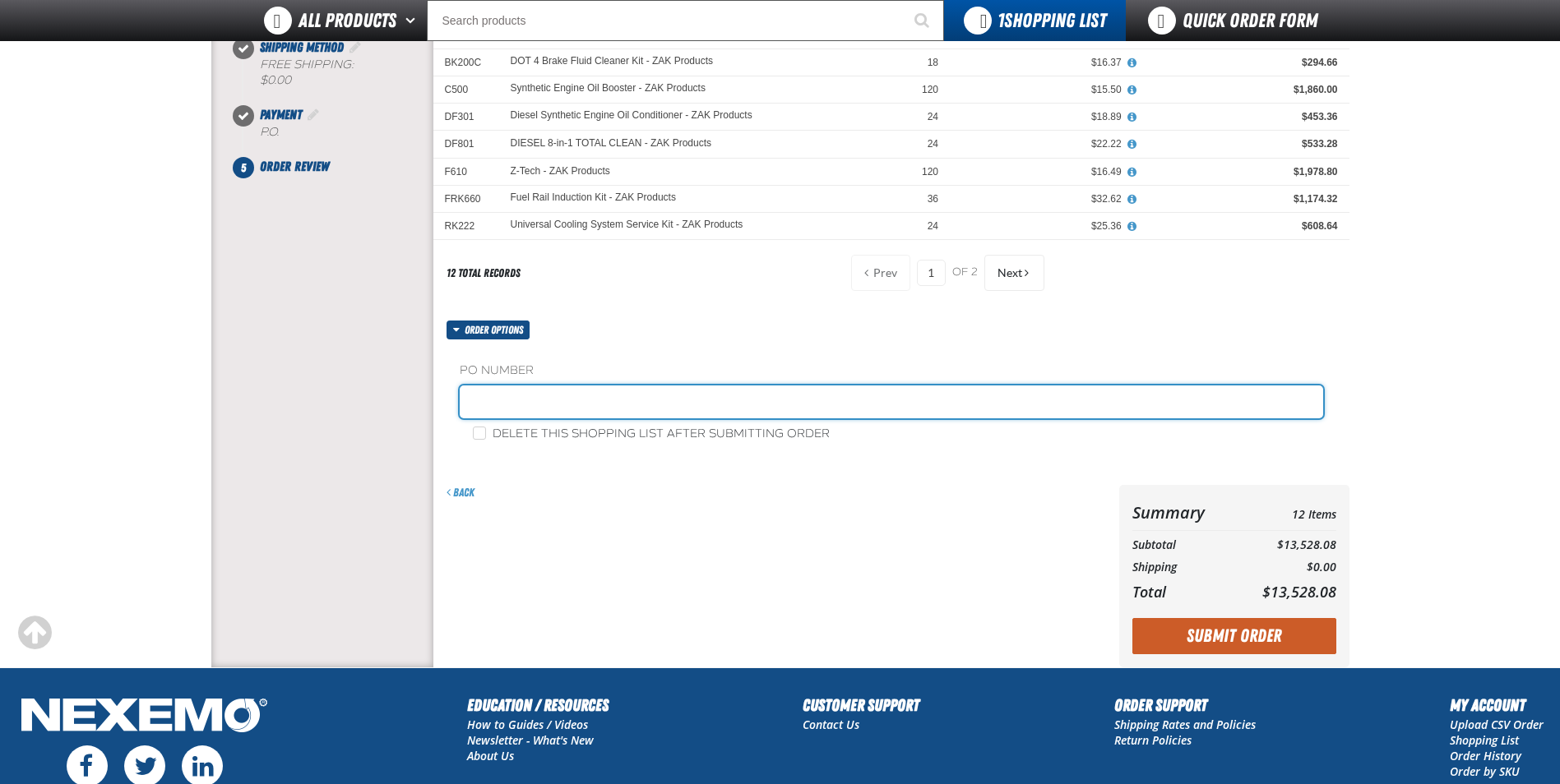
click at [490, 404] on input "text" at bounding box center [891, 402] width 863 height 33
type input "GARY MILLER"
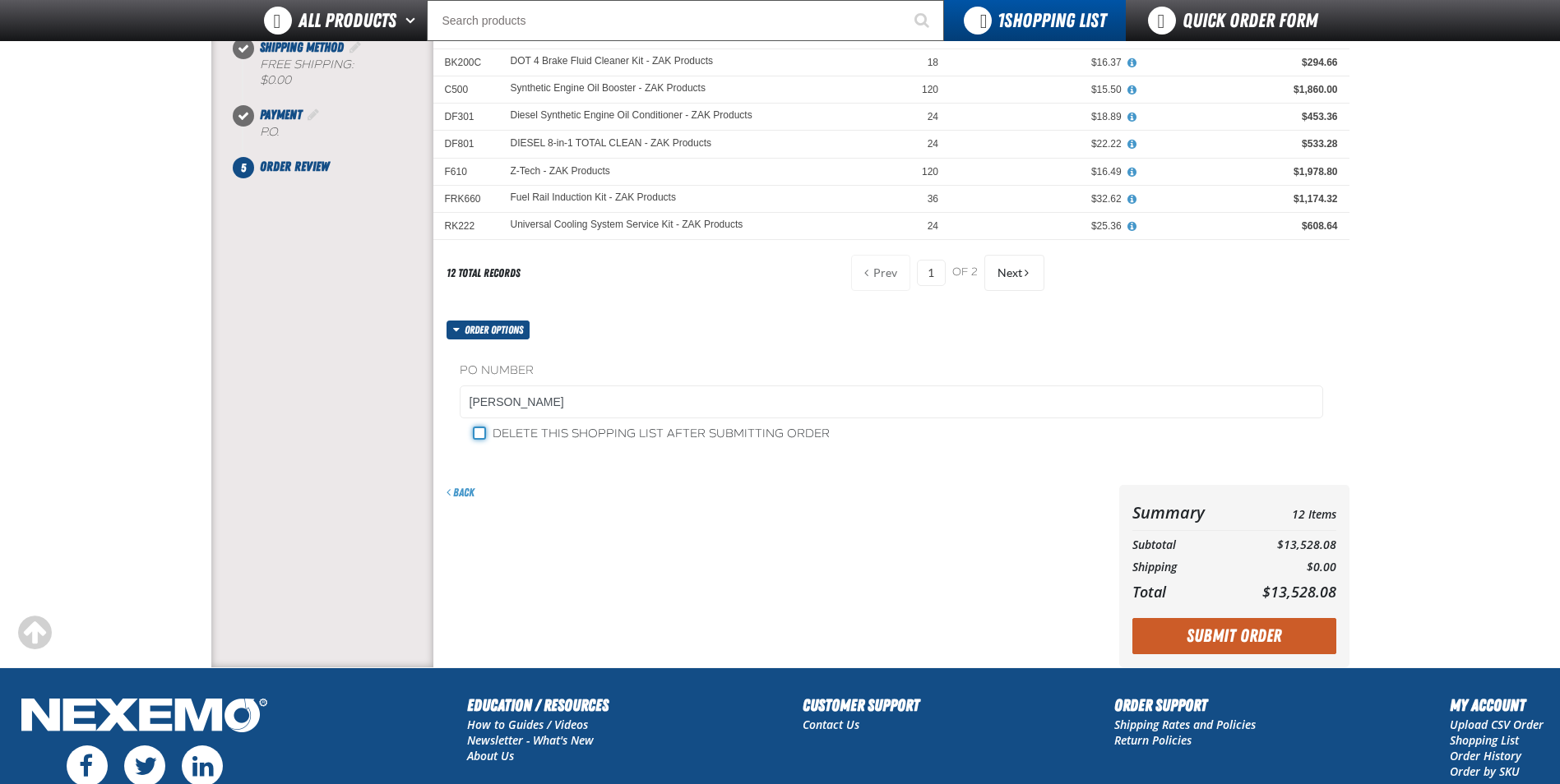
click at [476, 433] on input "Delete this shopping list after submitting order" at bounding box center [479, 433] width 13 height 13
checkbox input "true"
click at [1195, 634] on button "Submit Order" at bounding box center [1234, 636] width 204 height 36
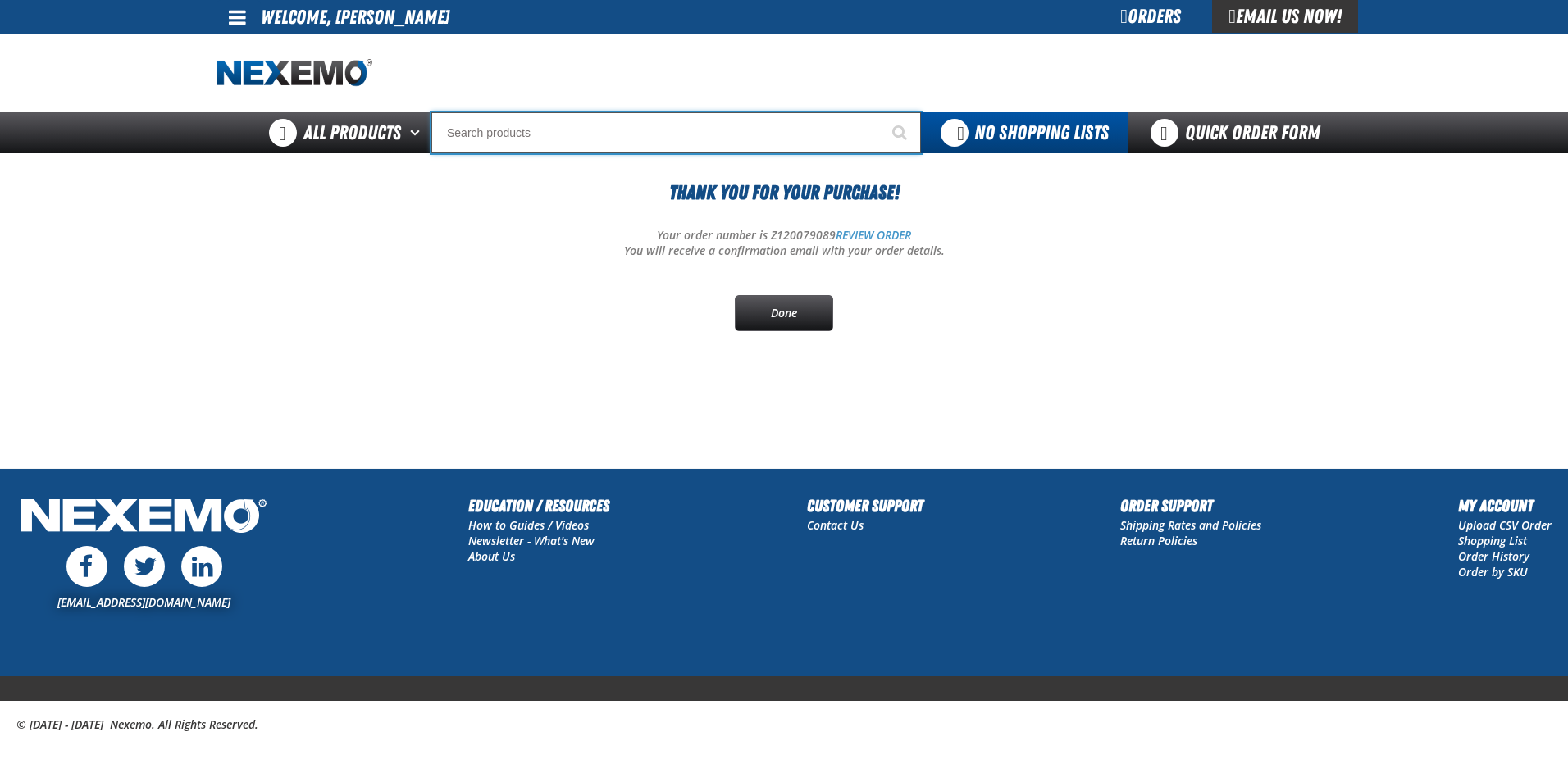
click at [517, 136] on input "Search" at bounding box center [676, 132] width 490 height 41
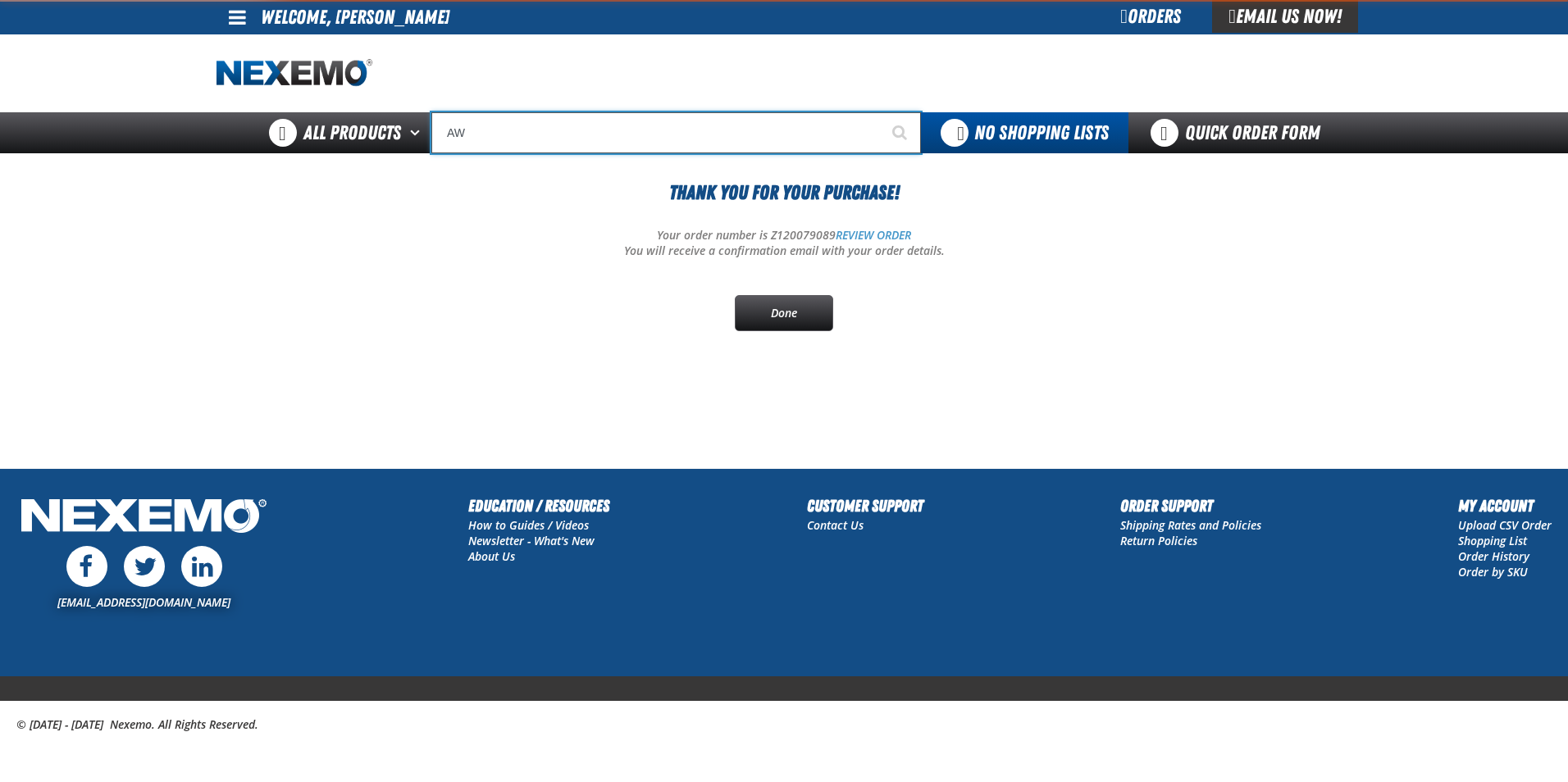
type input "A"
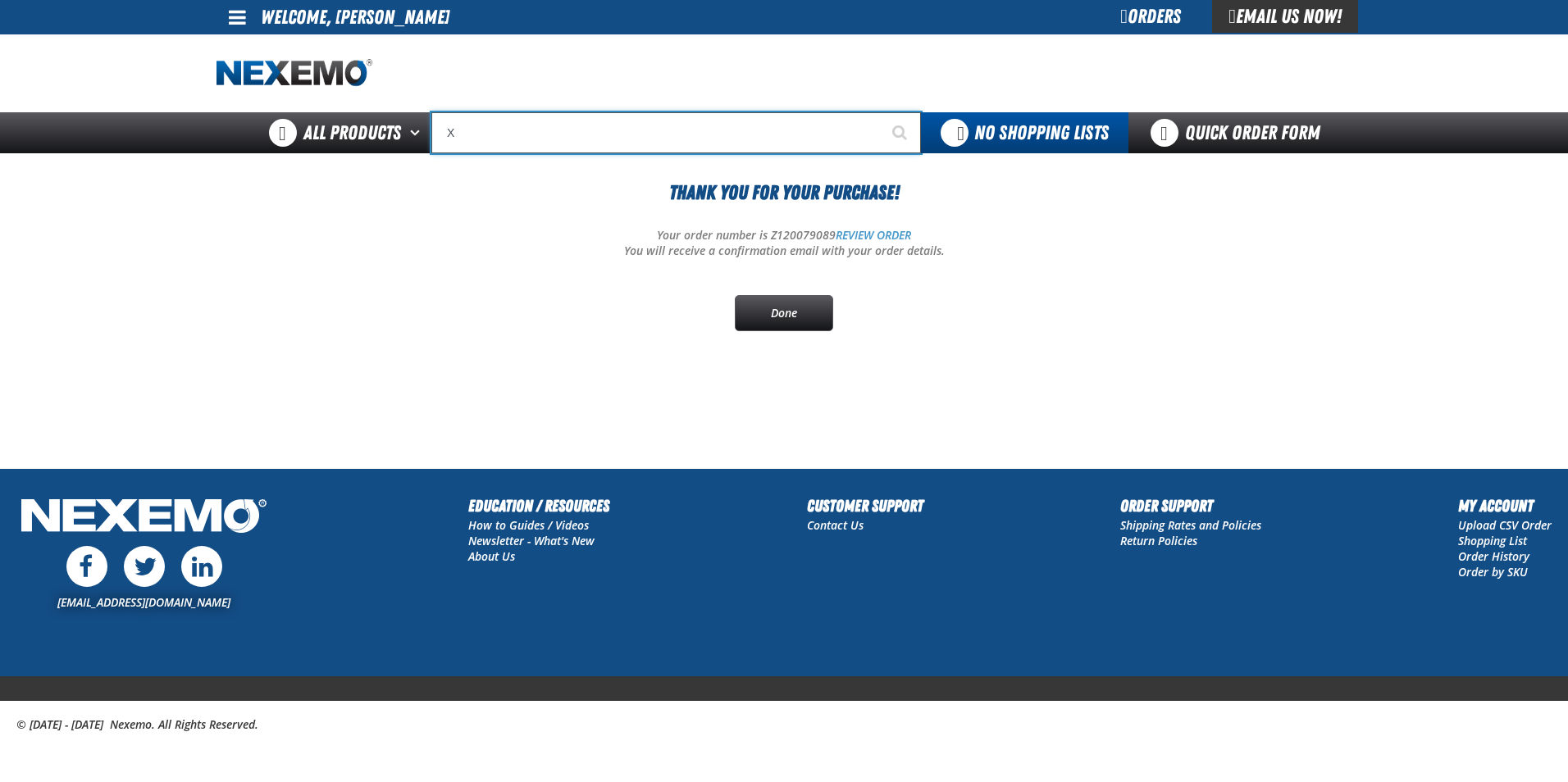
type input "XP"
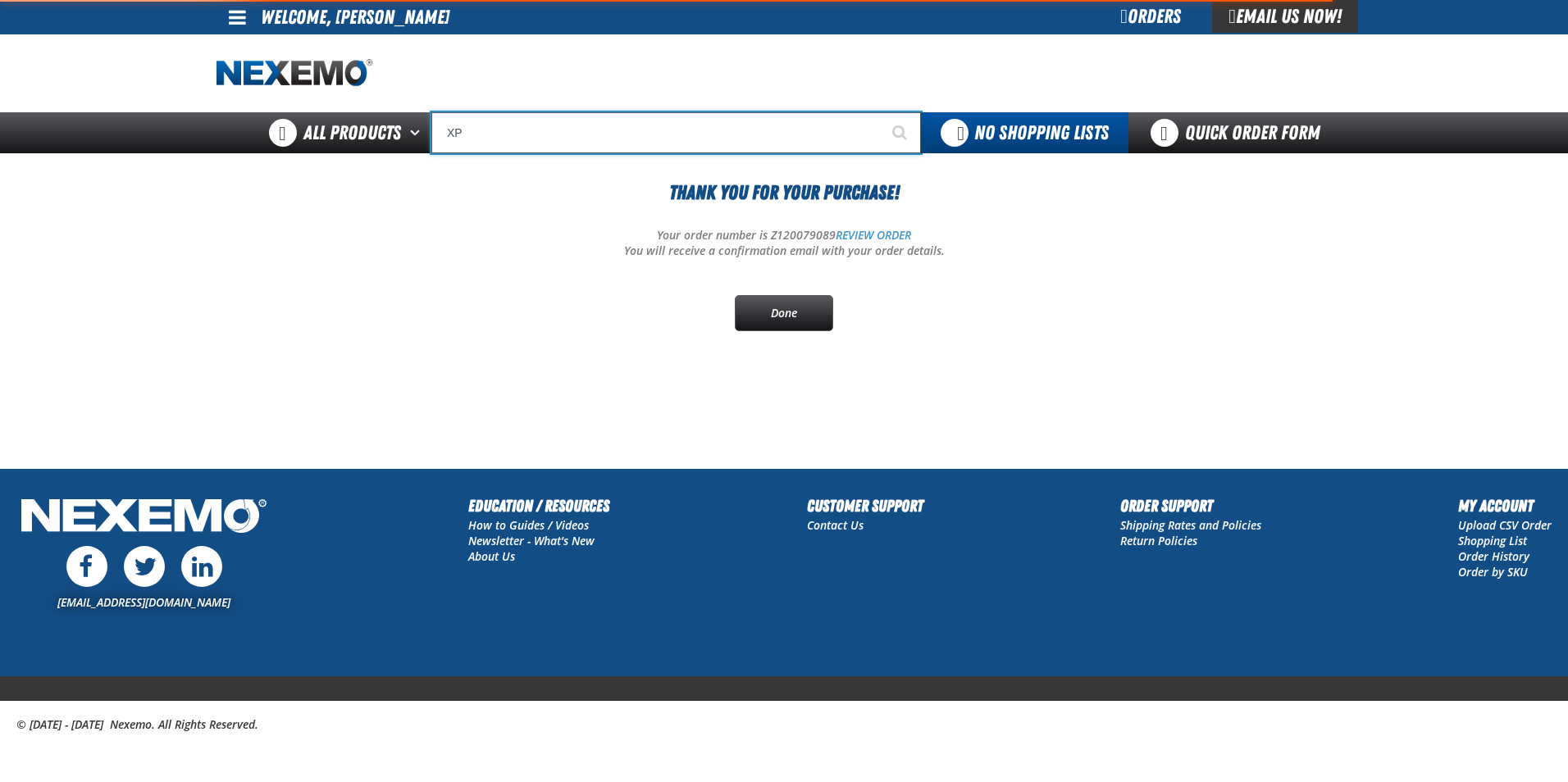
type input "XPEL EZ-Tint"
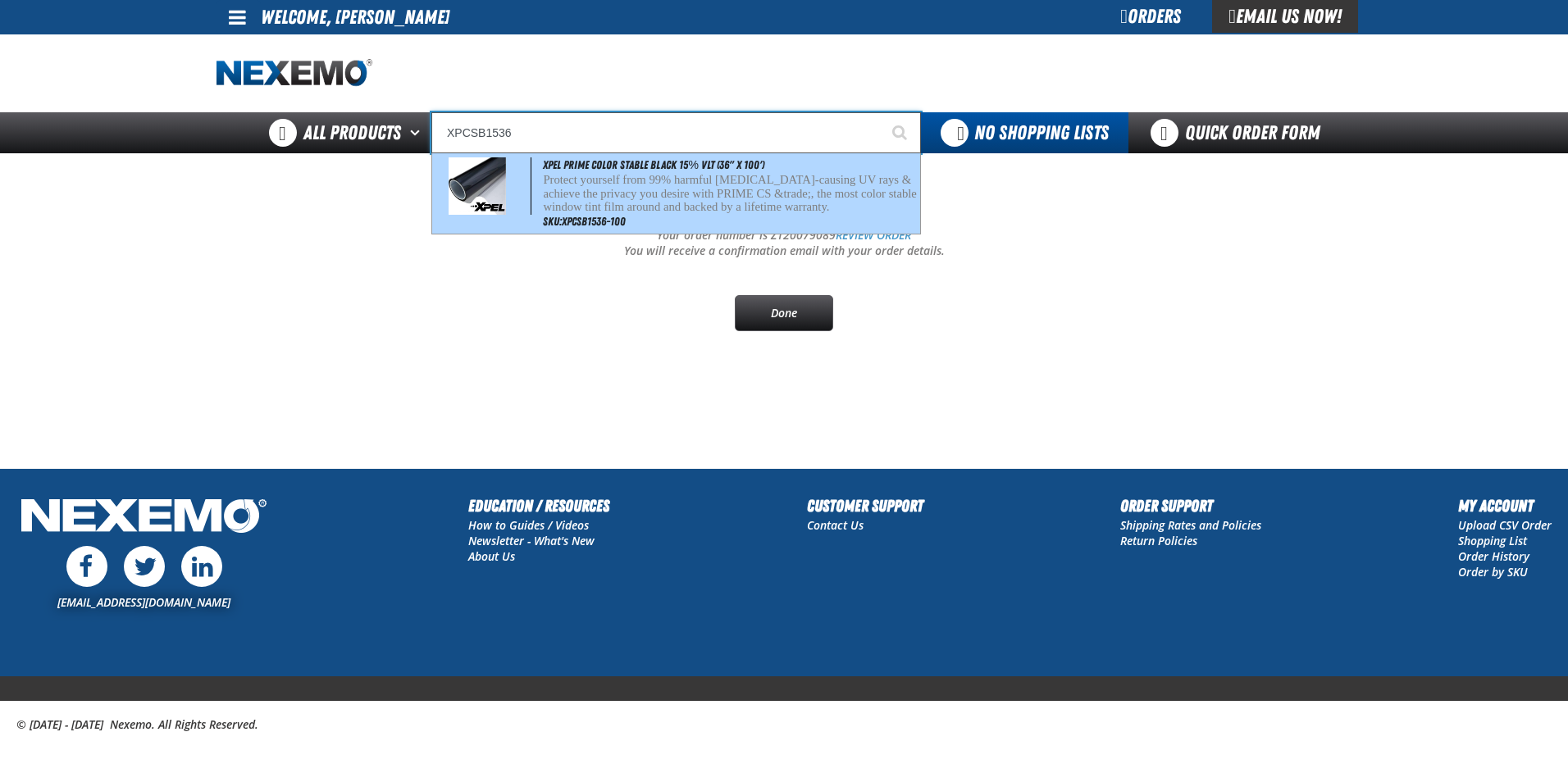
click at [669, 196] on p "Protect yourself from 99% harmful [MEDICAL_DATA]-causing UV rays & achieve the …" at bounding box center [730, 192] width 374 height 41
type input "XPEL PRIME Color Stable Black 15% VLT (36" x 100')"
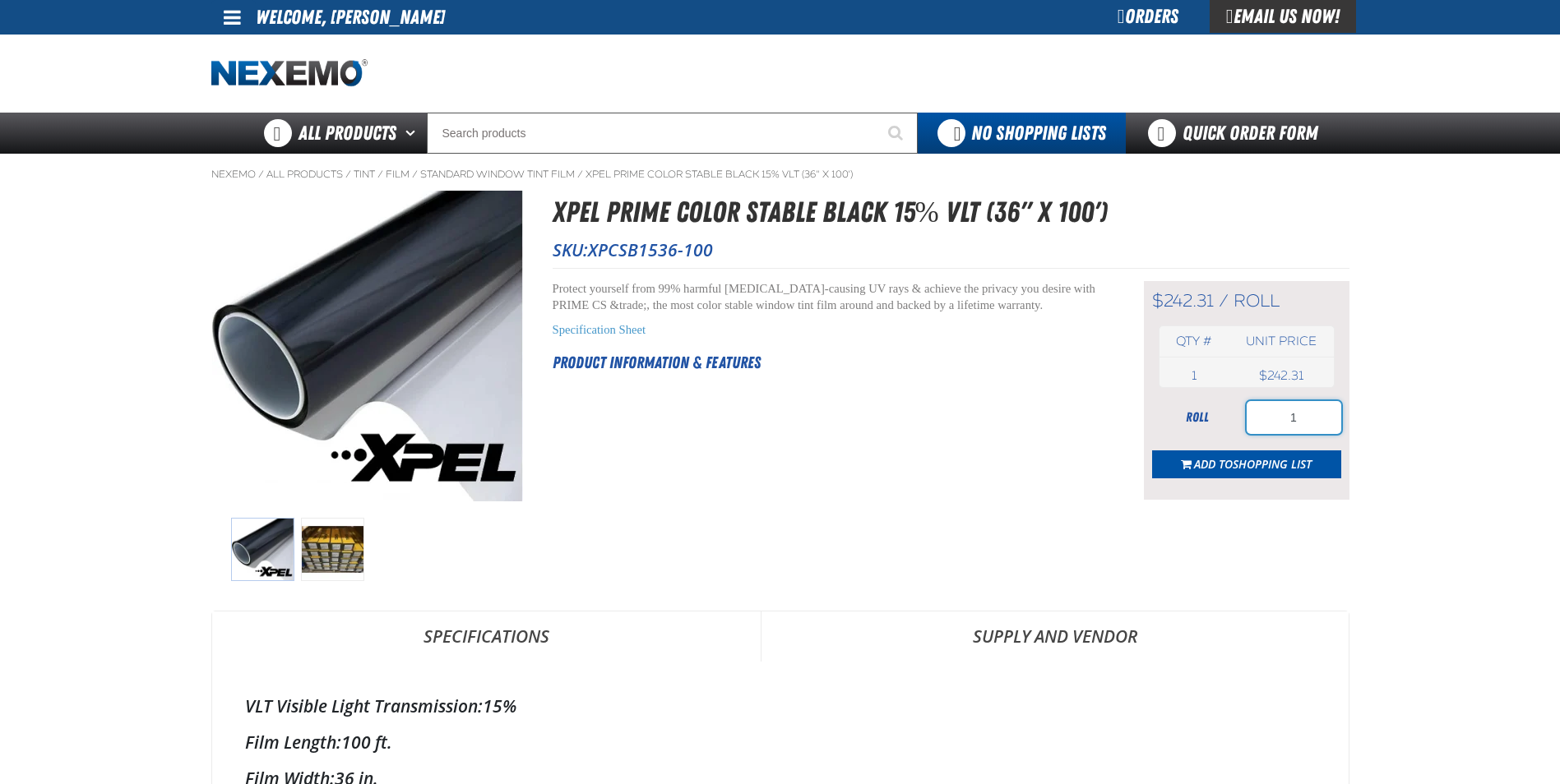
drag, startPoint x: 1324, startPoint y: 420, endPoint x: 1279, endPoint y: 421, distance: 45.0
click at [1279, 421] on input "1" at bounding box center [1293, 418] width 94 height 33
type input "2"
click at [1263, 459] on span "Shopping List" at bounding box center [1272, 464] width 79 height 16
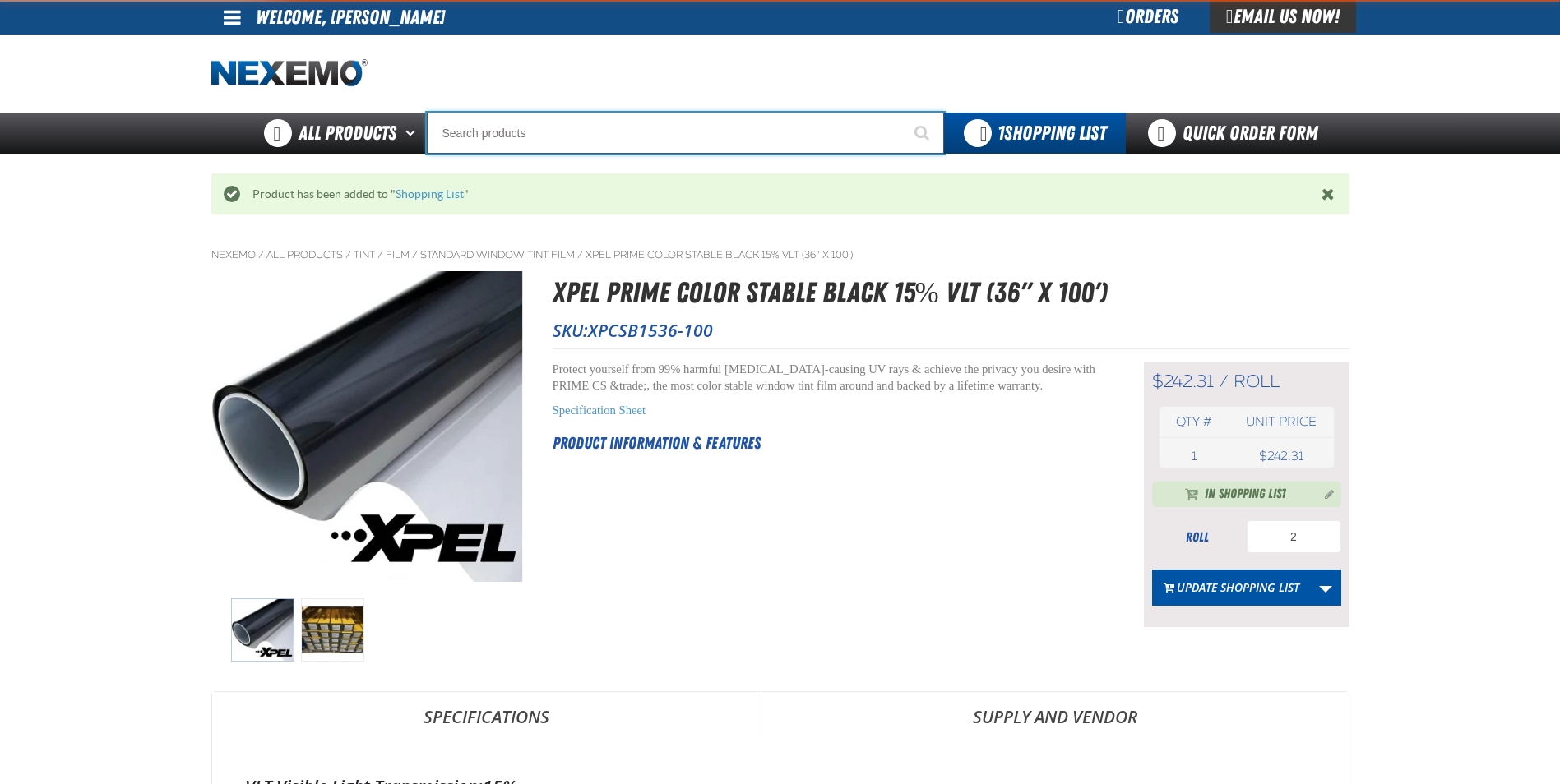
click at [531, 137] on input "Search" at bounding box center [685, 132] width 517 height 41
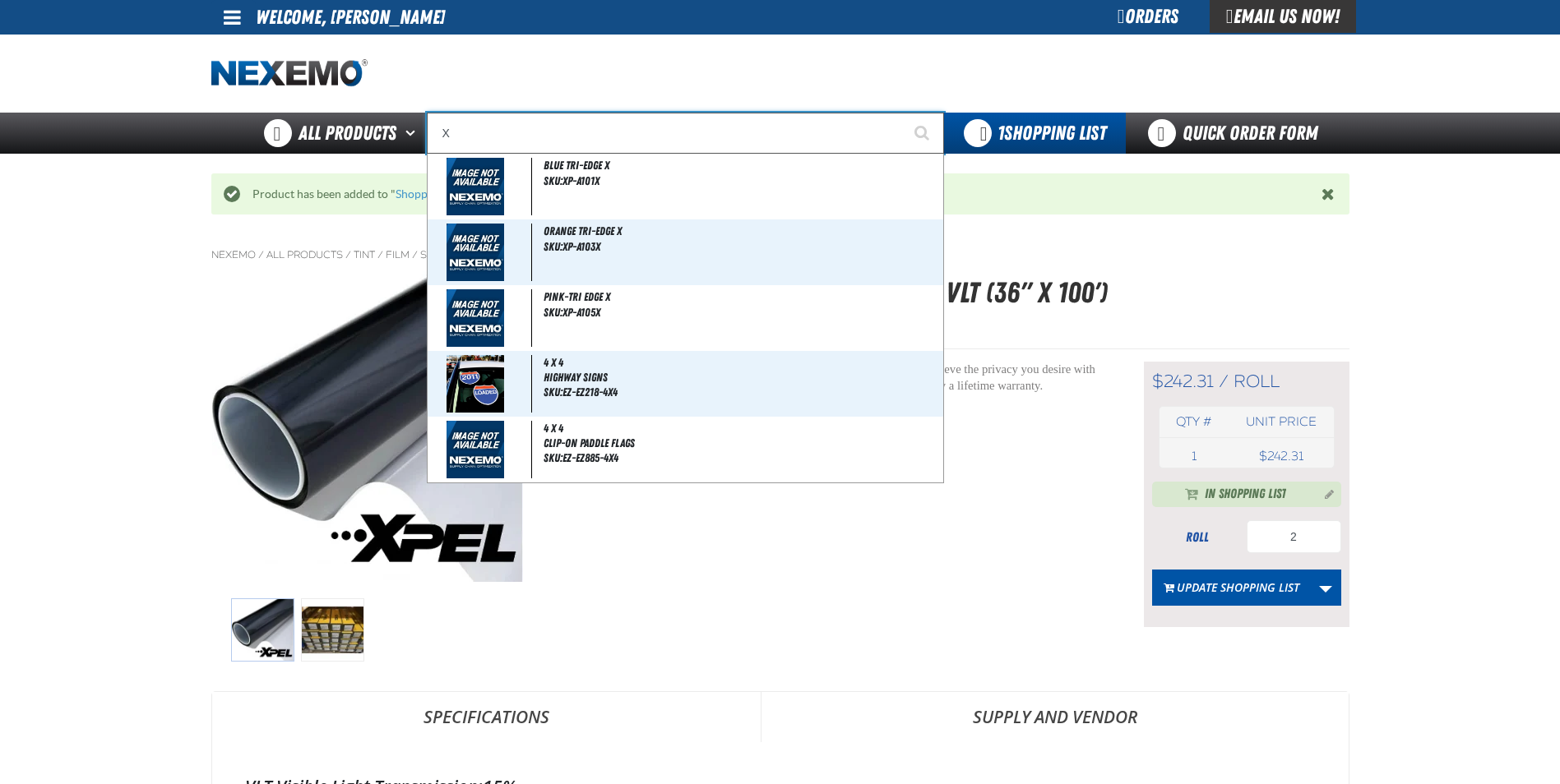
type input "XP"
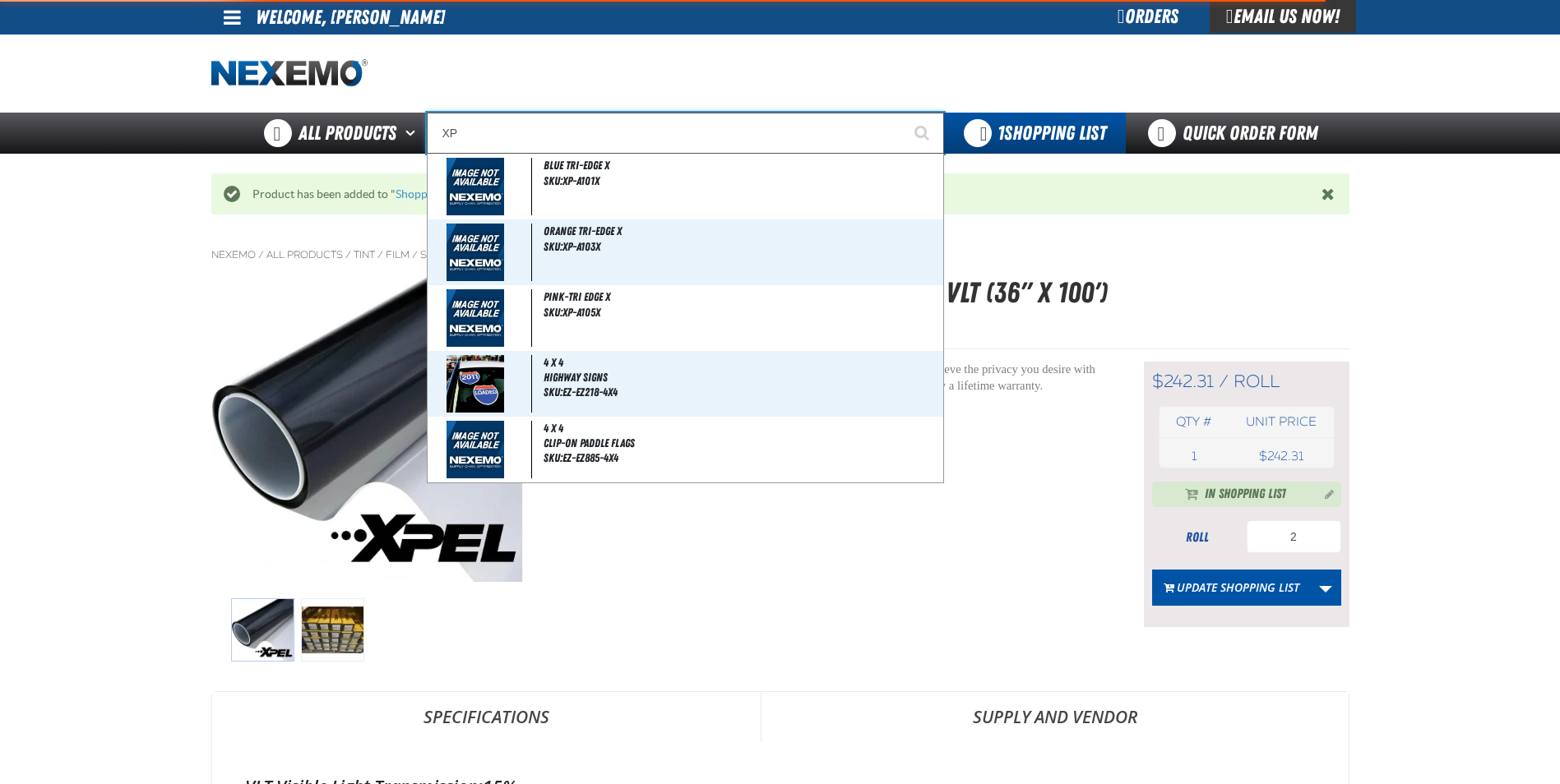
type input "XPEL EZ-Tint"
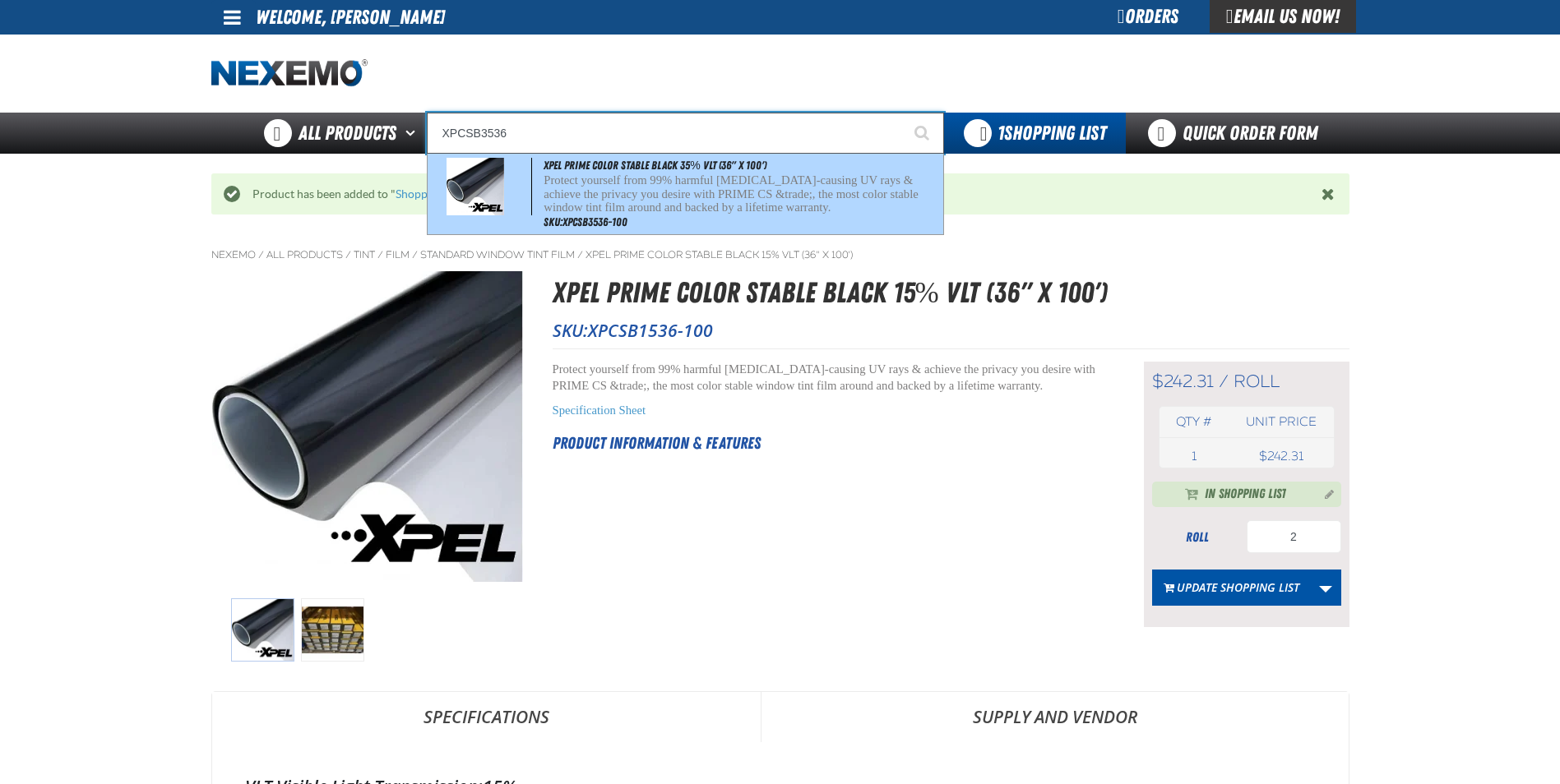
click at [636, 206] on p "Protect yourself from 99% harmful cancer-causing UV rays & achieve the privacy …" at bounding box center [741, 193] width 396 height 41
type input "XPEL PRIME Color Stable Black 35% VLT (36" x 100')"
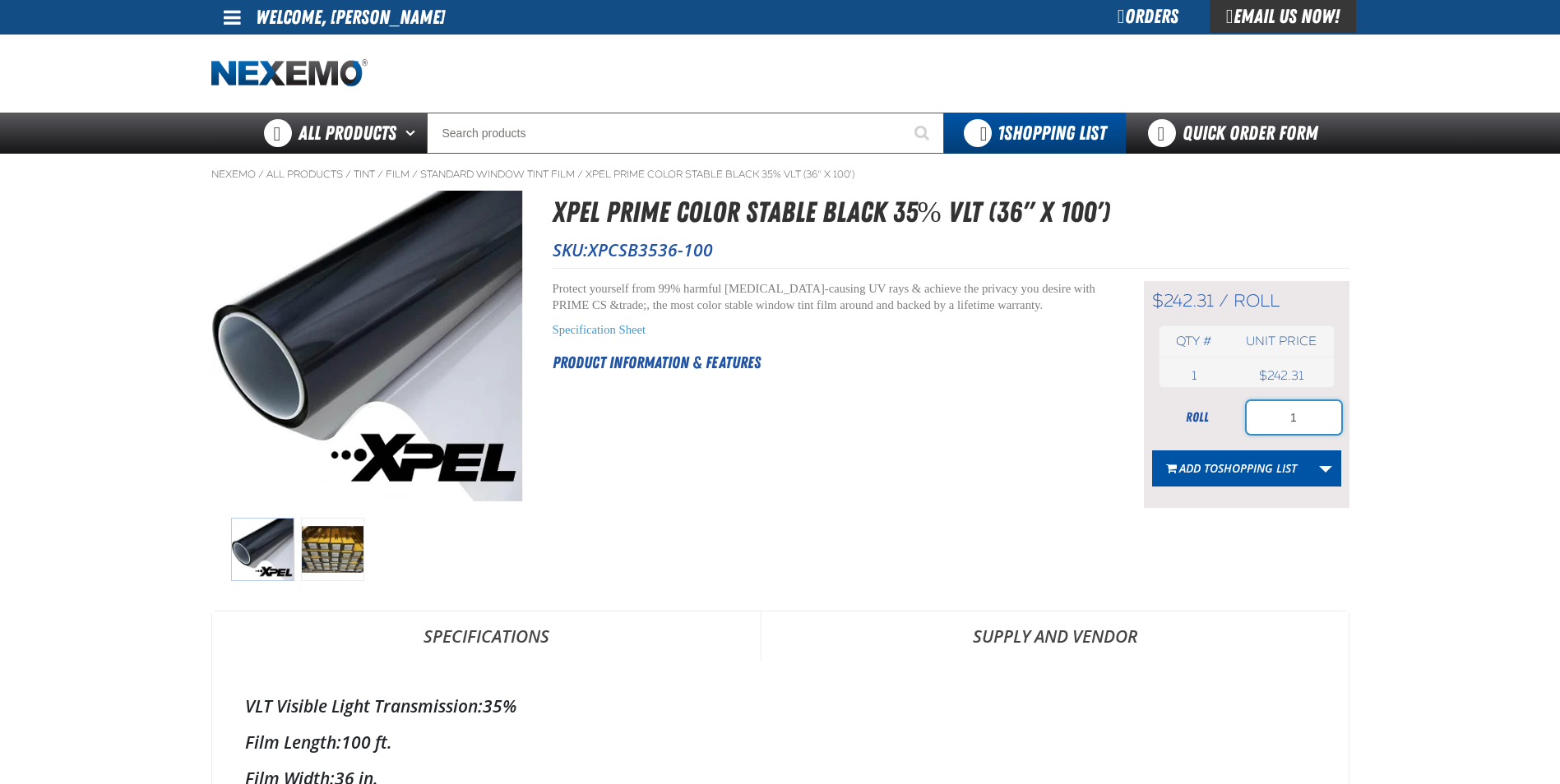
click at [1309, 414] on input "1" at bounding box center [1293, 418] width 94 height 33
type input "6"
click at [1241, 468] on span "Shopping List" at bounding box center [1257, 468] width 79 height 16
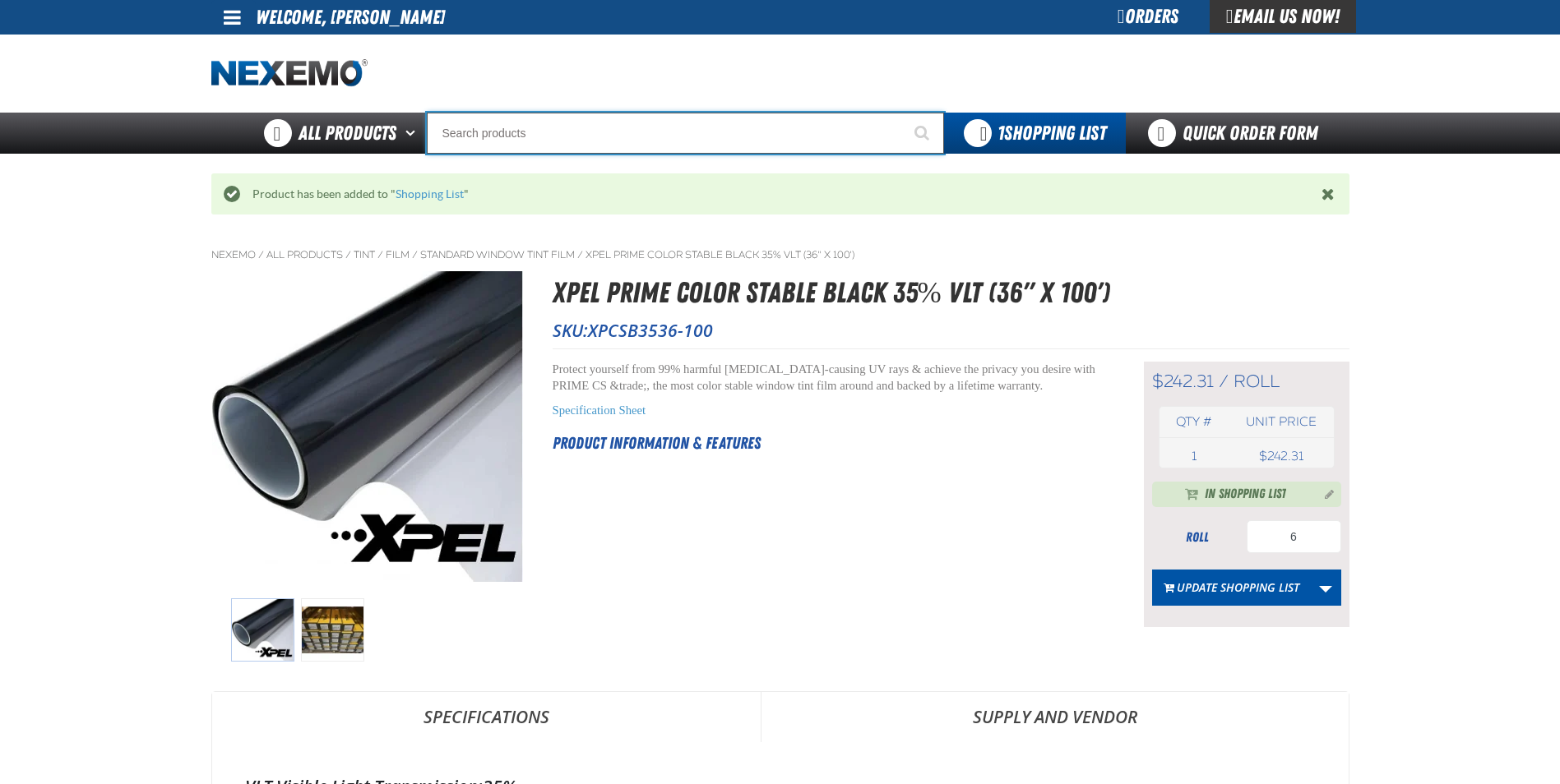
click at [526, 134] on input "Search" at bounding box center [685, 132] width 517 height 41
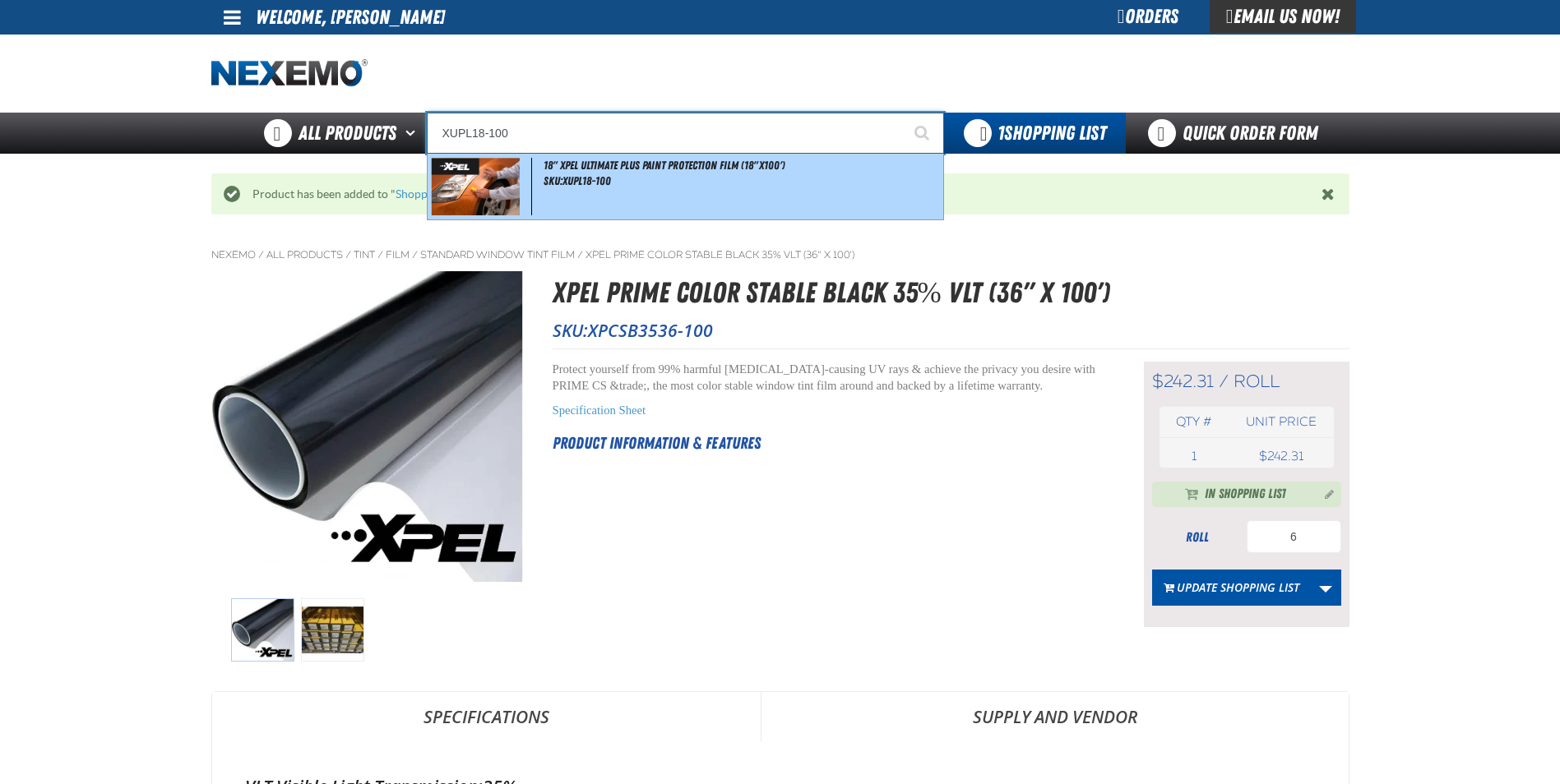
click at [564, 177] on span "SKU:XUPL18-100" at bounding box center [577, 180] width 68 height 13
type input "18" XPEL ULTIMATE PLUS Paint Protection Film (18"x100')"
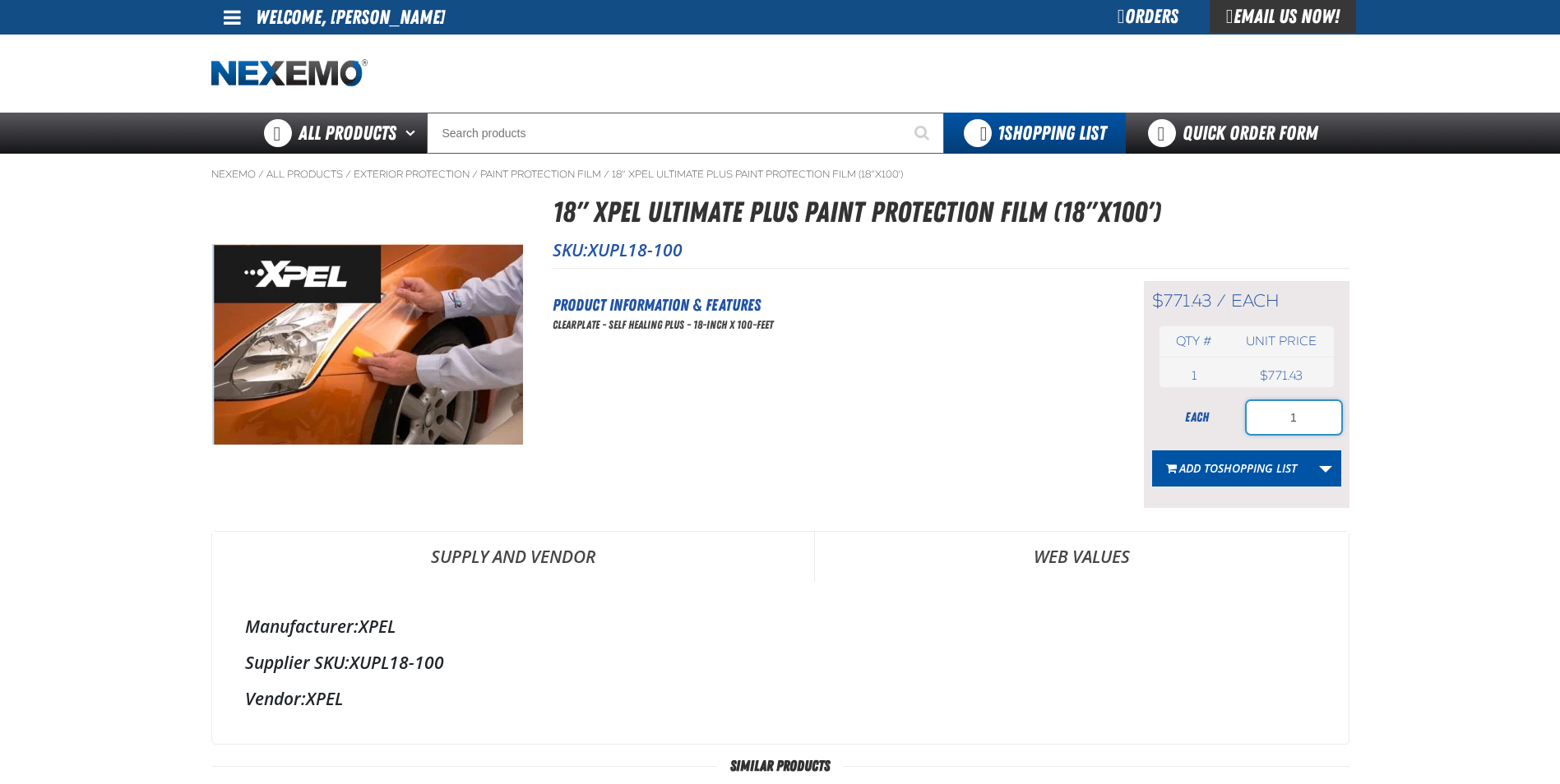
drag, startPoint x: 1312, startPoint y: 418, endPoint x: 1283, endPoint y: 421, distance: 29.2
click at [1283, 421] on input "1" at bounding box center [1293, 418] width 94 height 33
type input "6"
type input "8"
click at [1241, 467] on span "Shopping List" at bounding box center [1257, 468] width 79 height 16
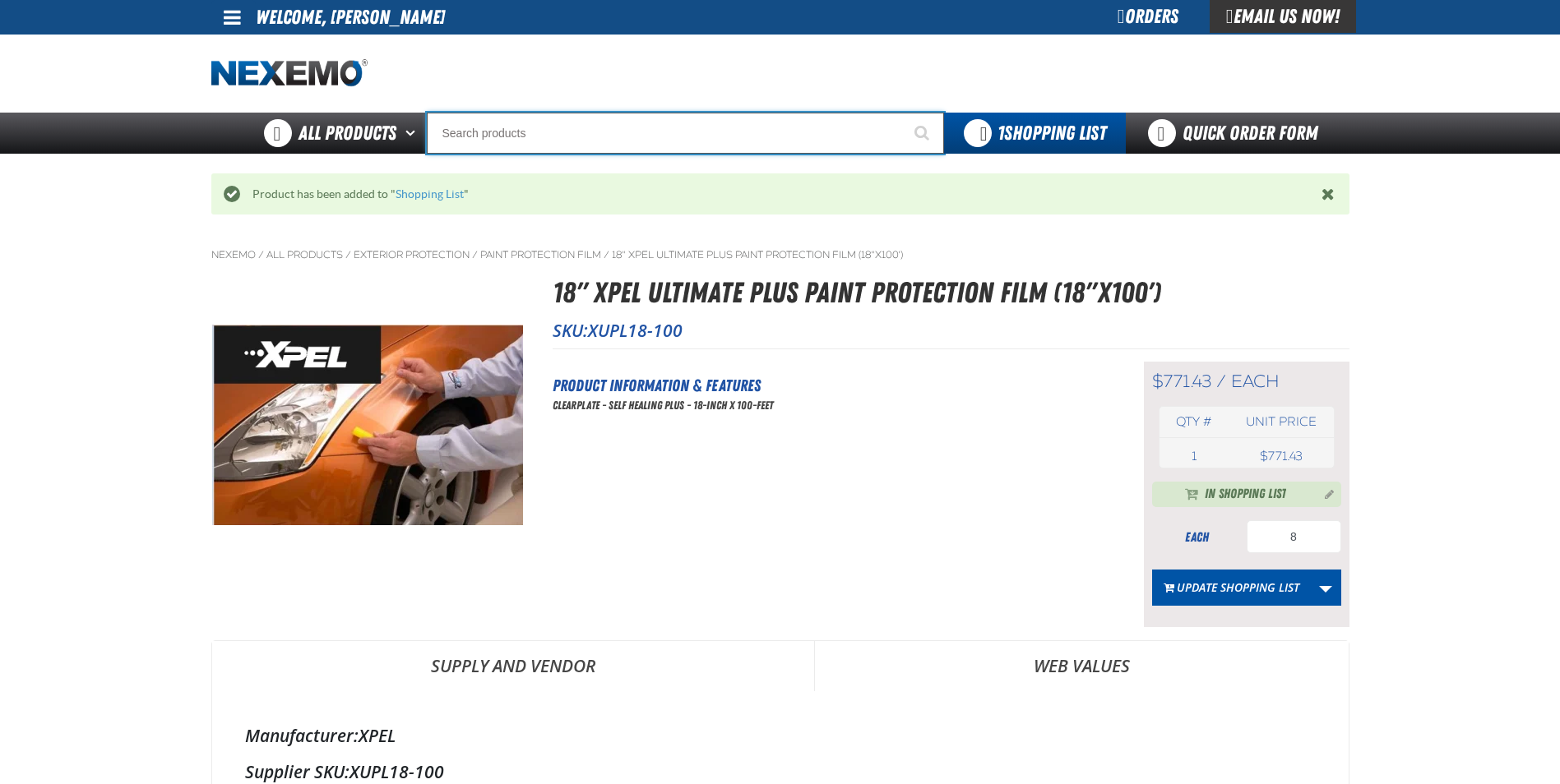
click at [543, 132] on input "Search" at bounding box center [685, 132] width 517 height 41
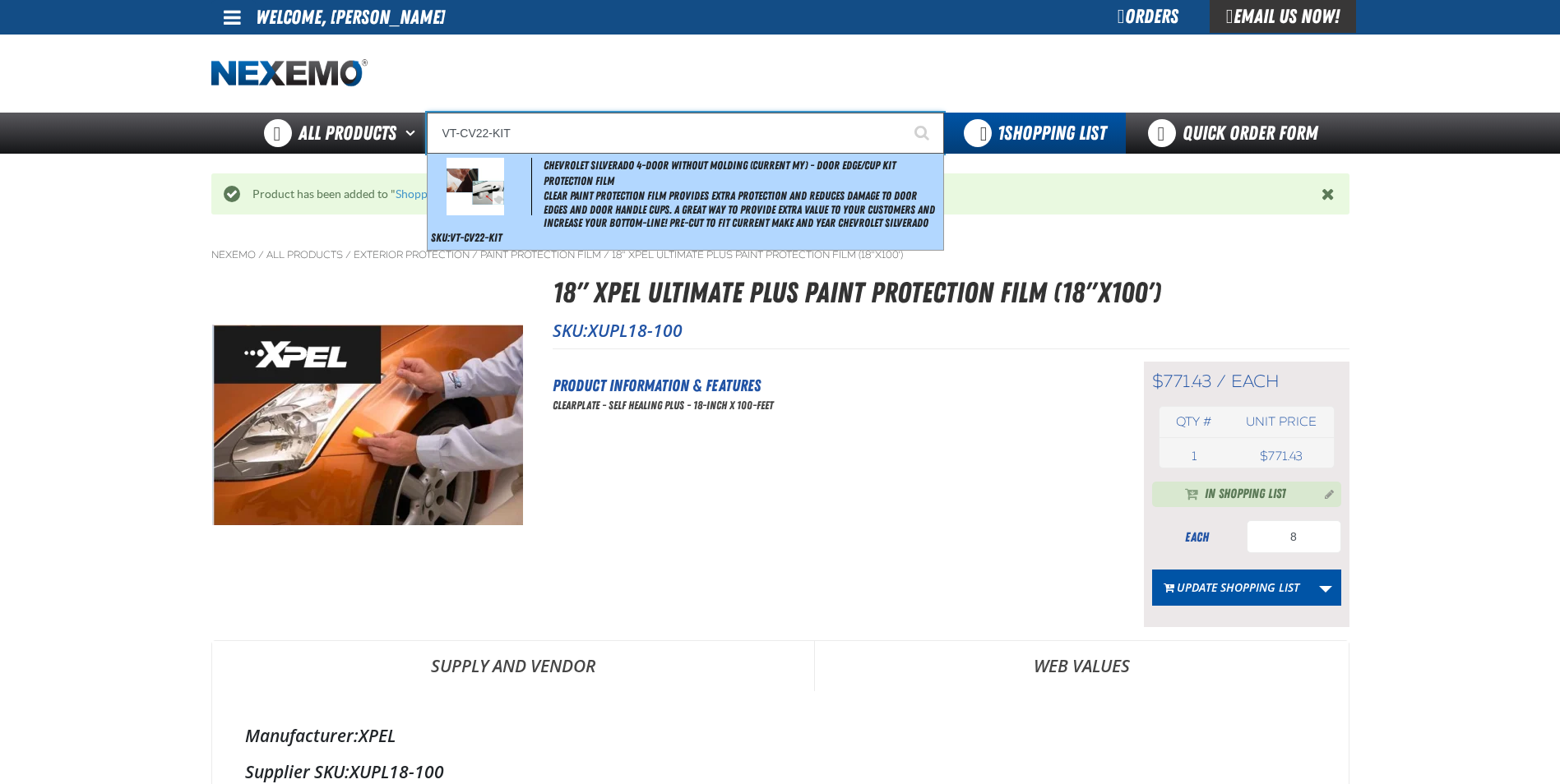
click at [640, 201] on span "Clear paint protection film provides extra protection and reduces damage to doo…" at bounding box center [741, 209] width 396 height 41
type input "Chevrolet Silverado 4-door without molding (Current MY) - Door Edge/Cup Kit Pro…"
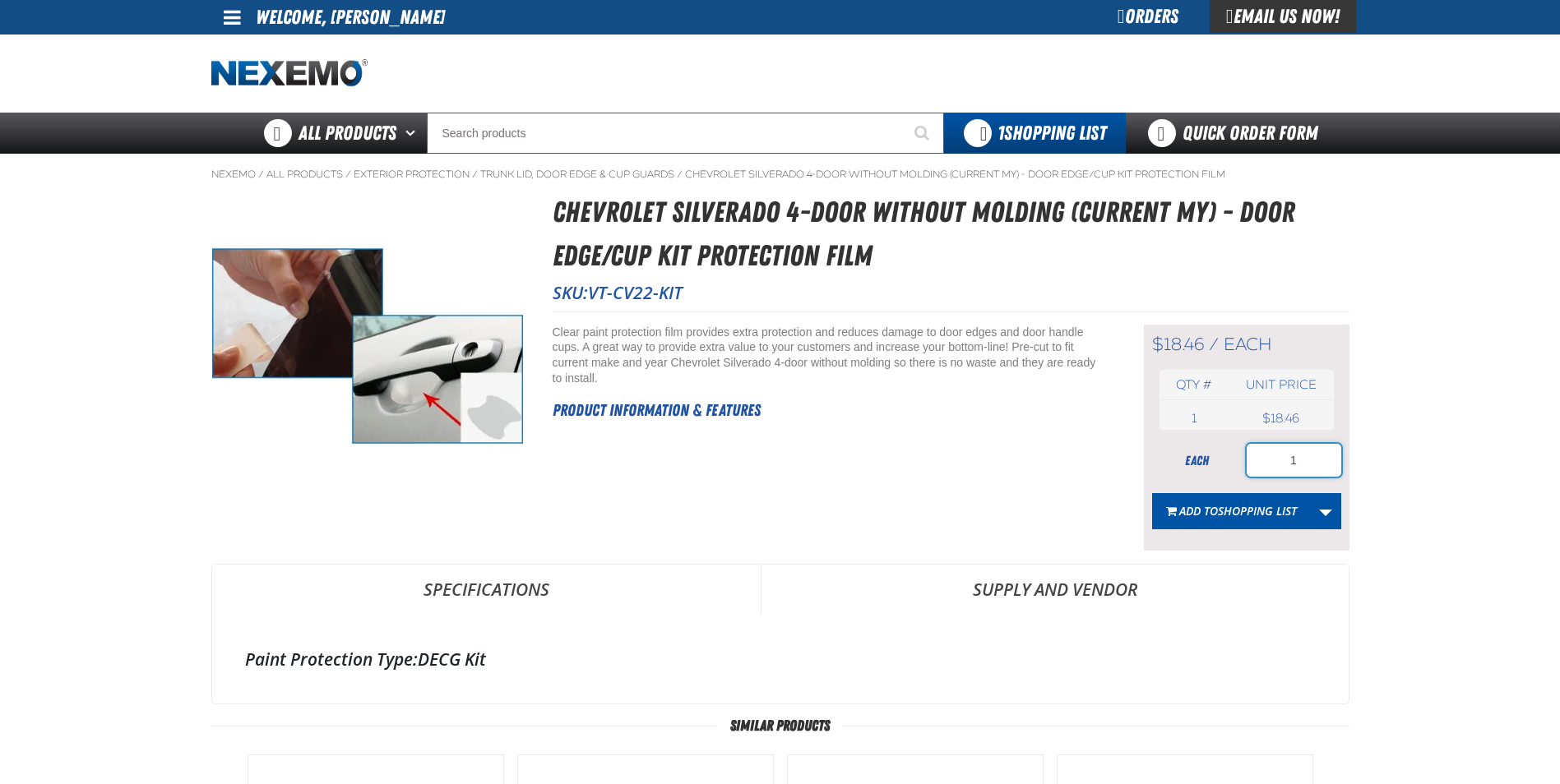
click at [1305, 451] on input "1" at bounding box center [1293, 460] width 94 height 33
type input "100"
drag, startPoint x: 1264, startPoint y: 517, endPoint x: 1247, endPoint y: 505, distance: 20.8
click at [1264, 515] on span "Shopping List" at bounding box center [1257, 511] width 79 height 16
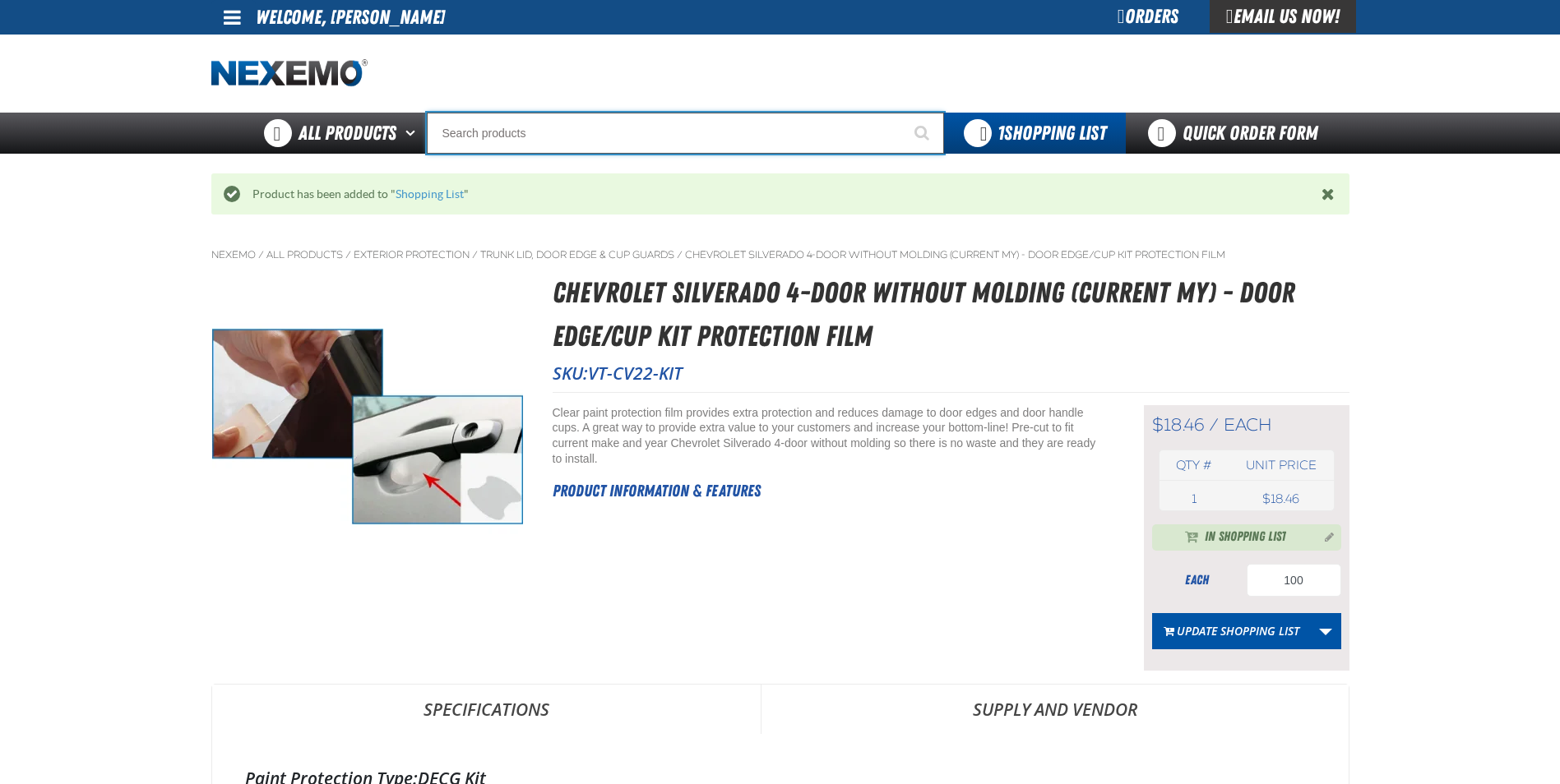
click at [578, 126] on input "Search" at bounding box center [685, 132] width 517 height 41
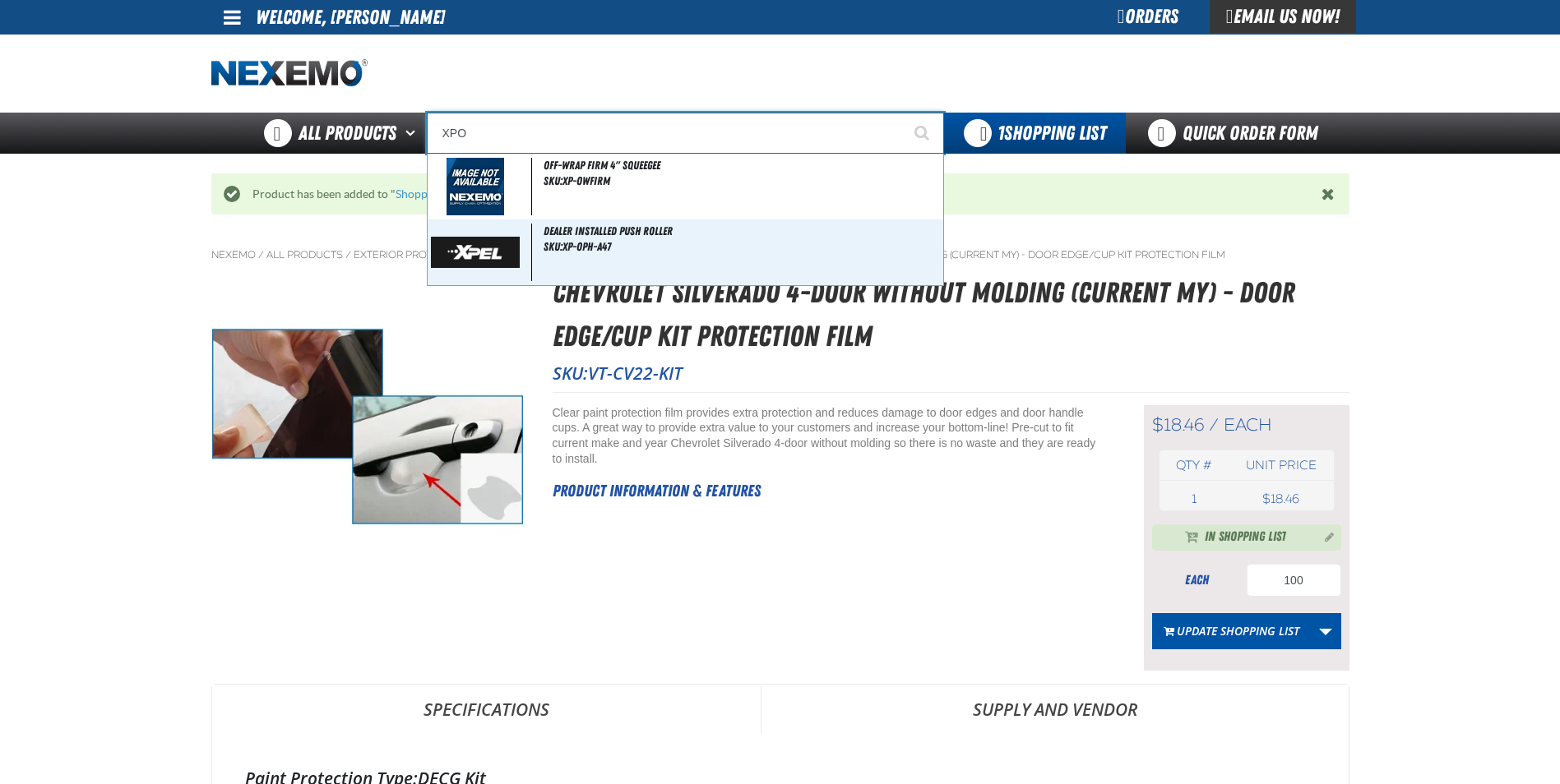
type input "XP"
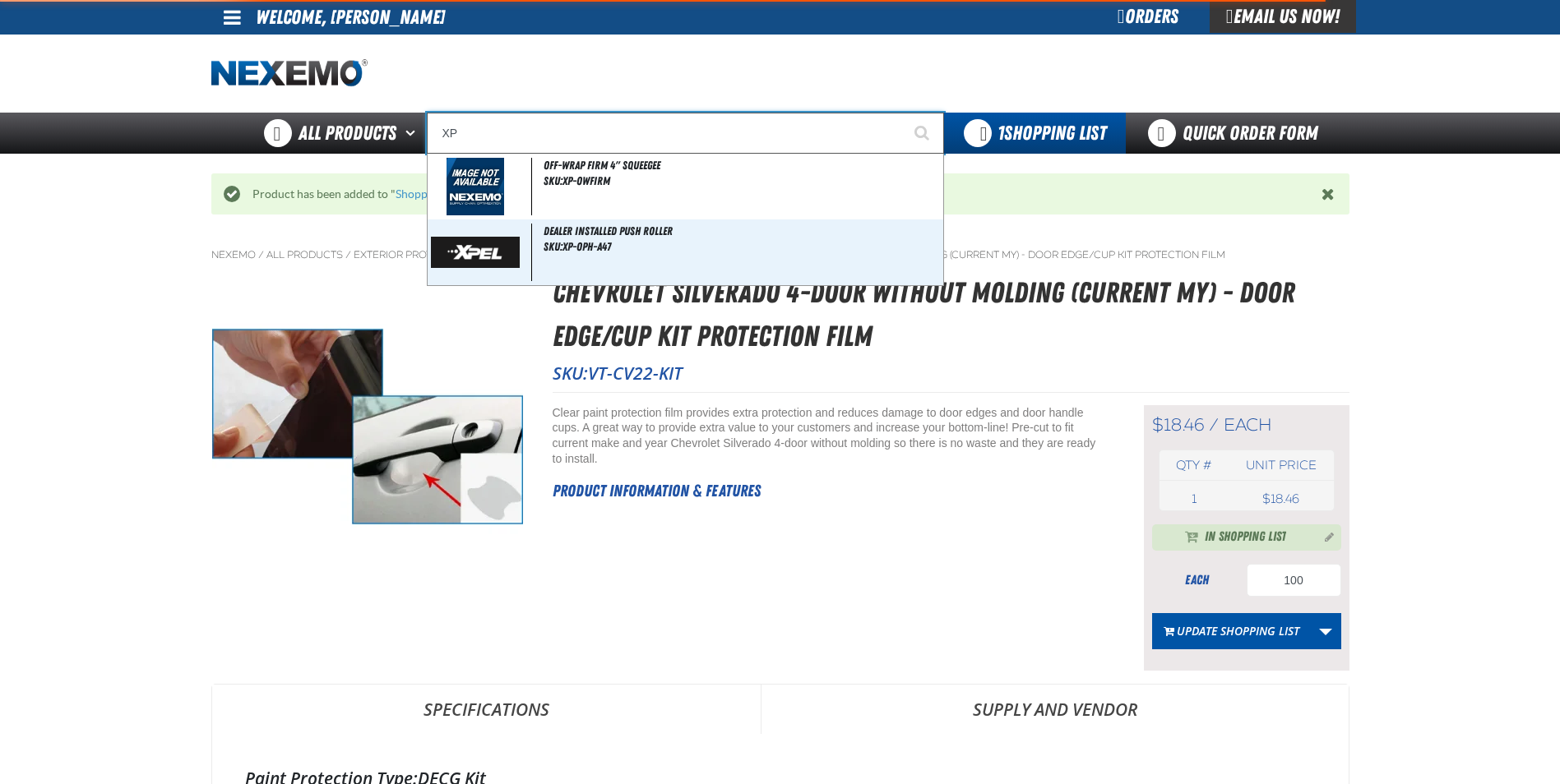
type input "XPEL EZ-Tint"
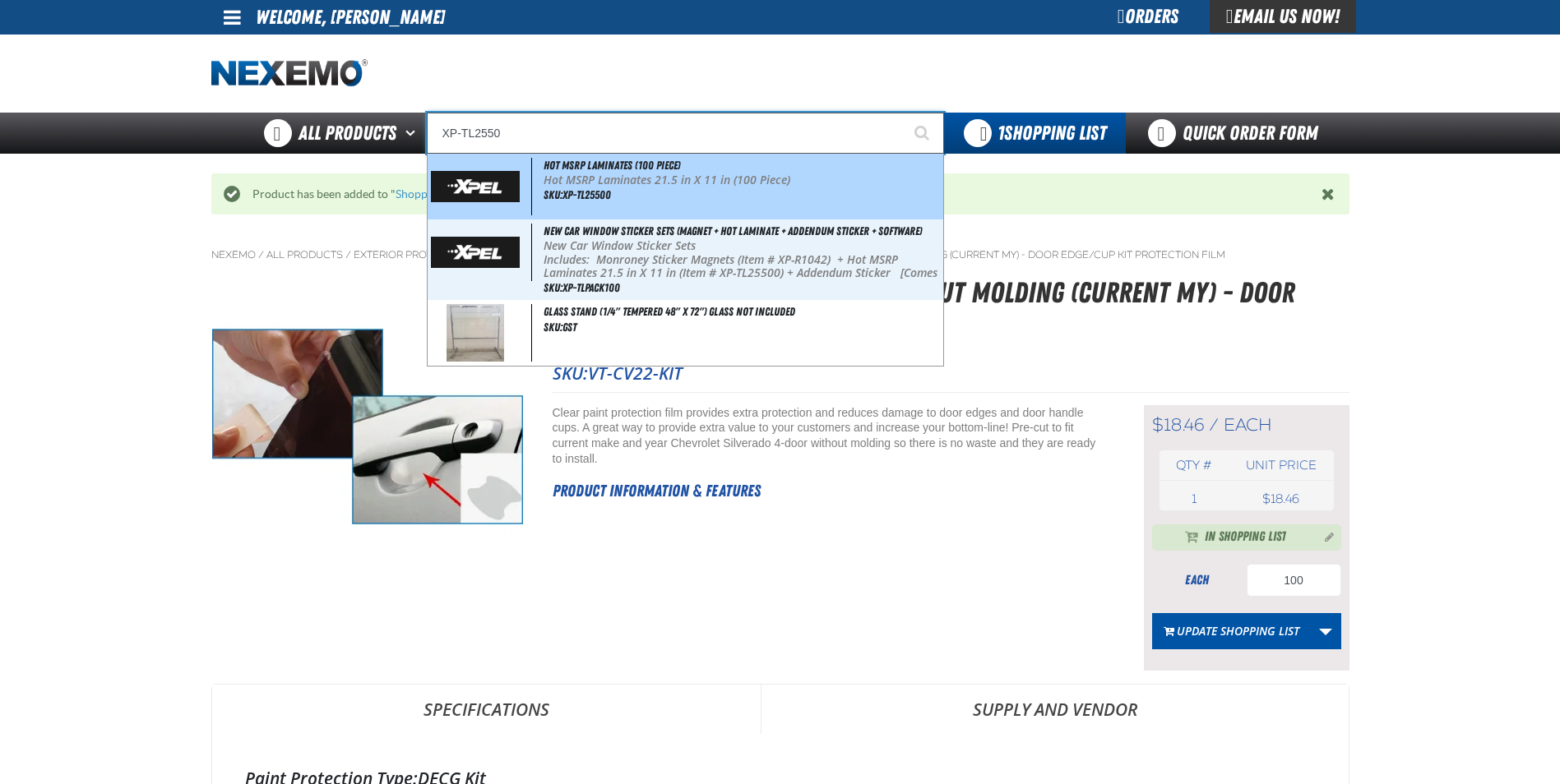
click at [576, 190] on span "SKU:XP-TL25500" at bounding box center [577, 195] width 68 height 13
type input "Hot MSRP Laminates (100 Piece)"
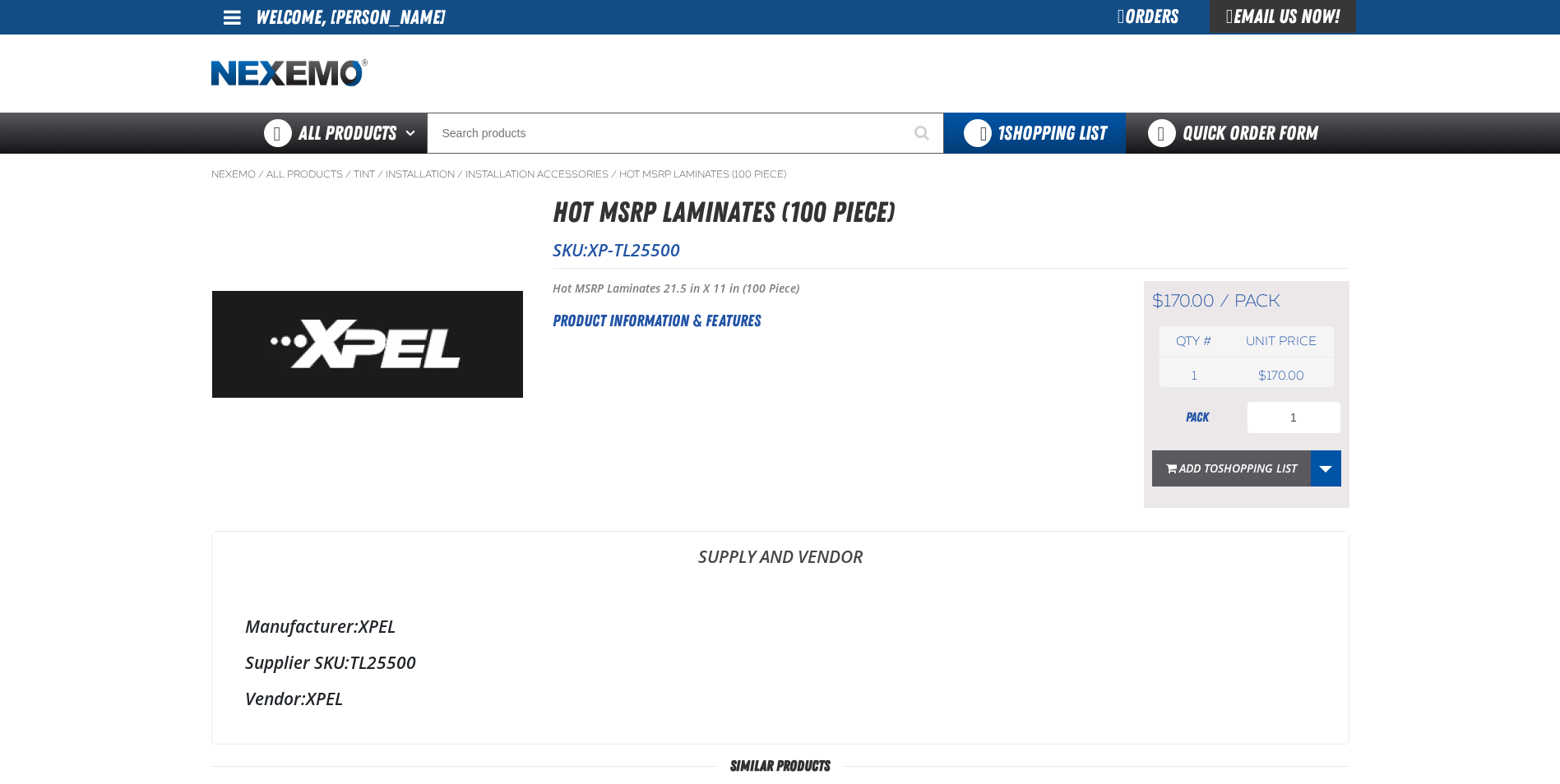
click at [1232, 471] on span "Shopping List" at bounding box center [1257, 468] width 79 height 16
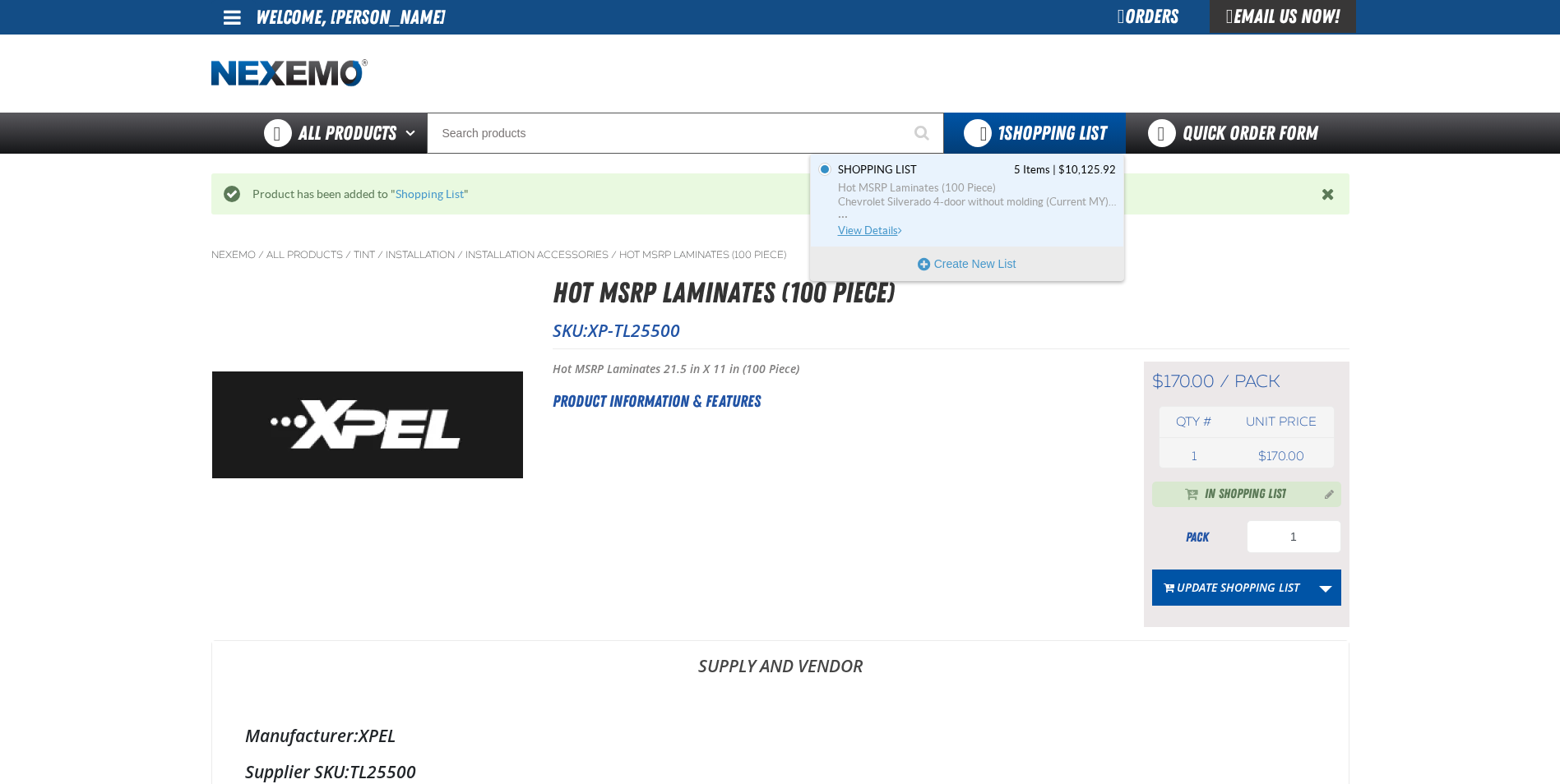
click at [874, 230] on span "View Details" at bounding box center [871, 230] width 67 height 12
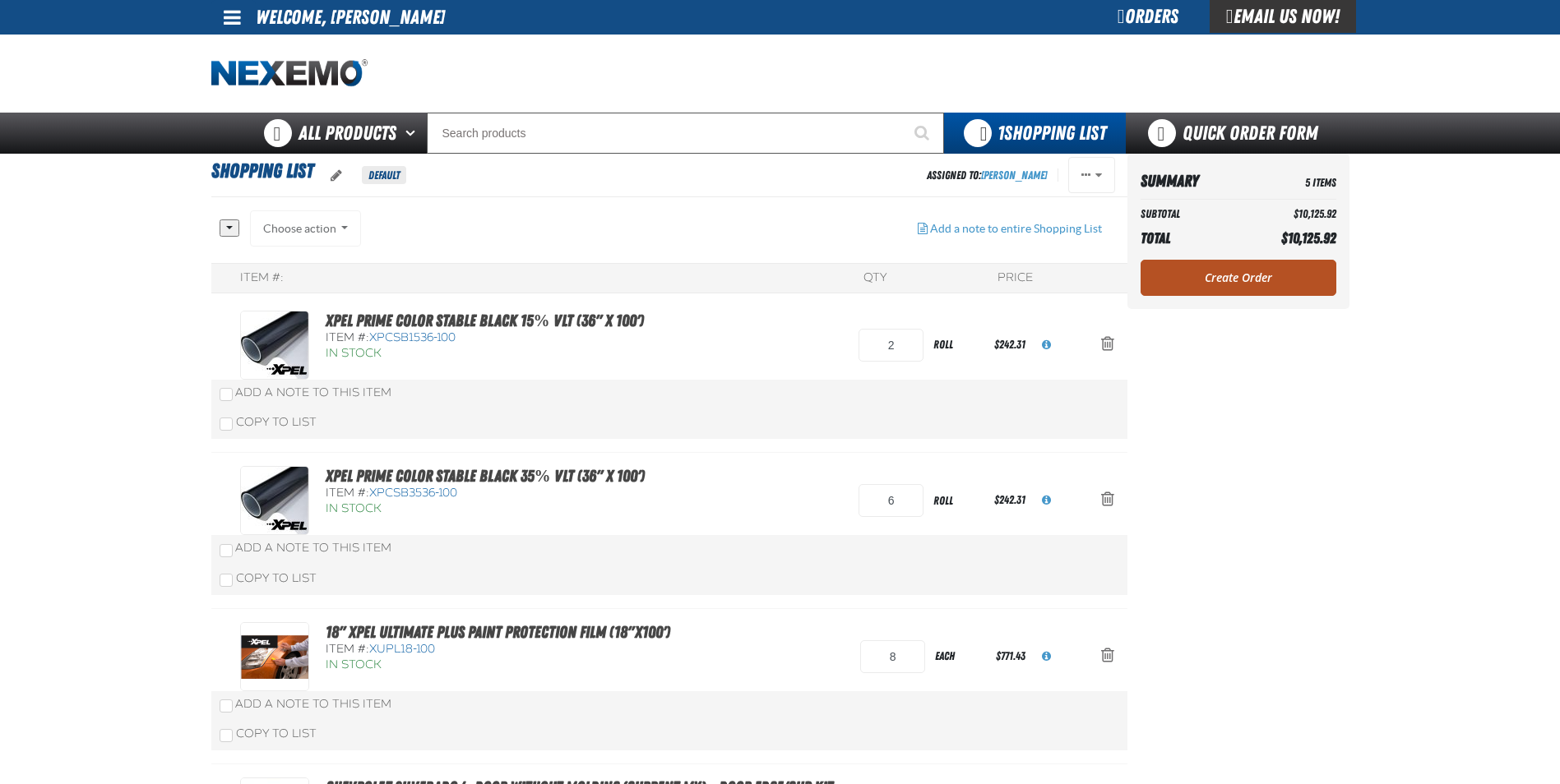
click at [1234, 277] on link "Create Order" at bounding box center [1238, 278] width 196 height 36
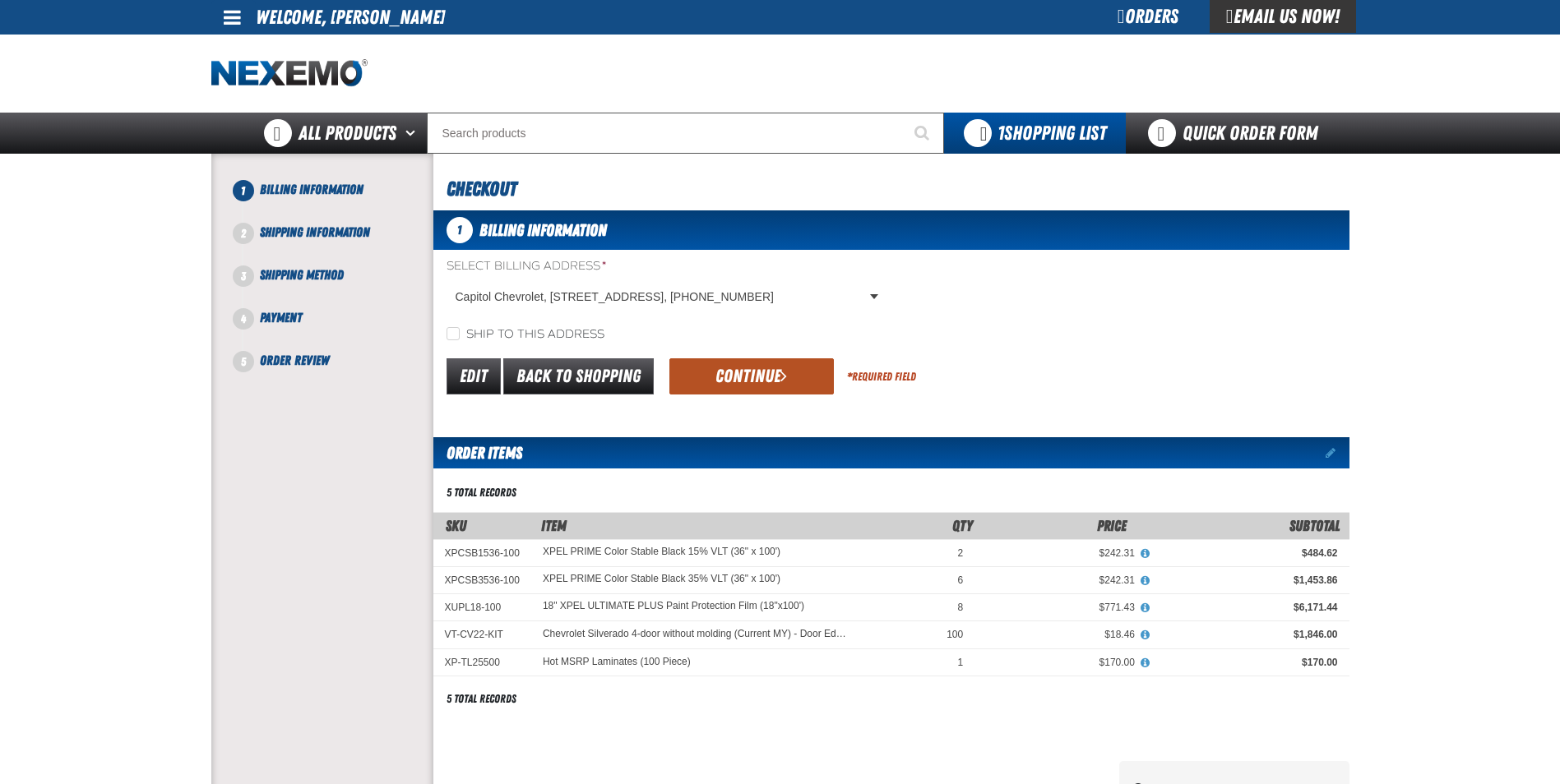
click at [742, 376] on button "Continue" at bounding box center [751, 376] width 164 height 36
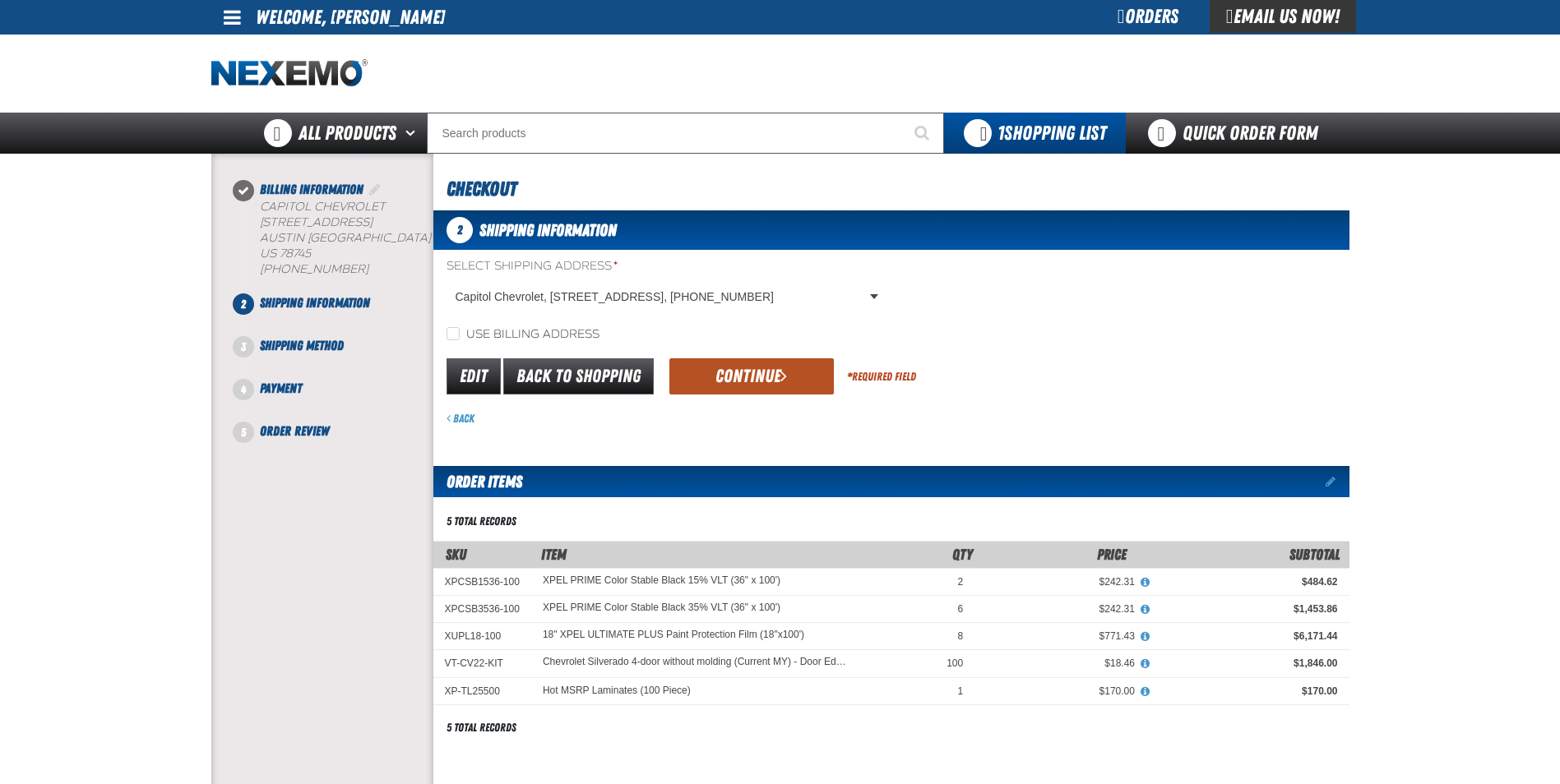
click at [734, 376] on button "Continue" at bounding box center [751, 376] width 164 height 36
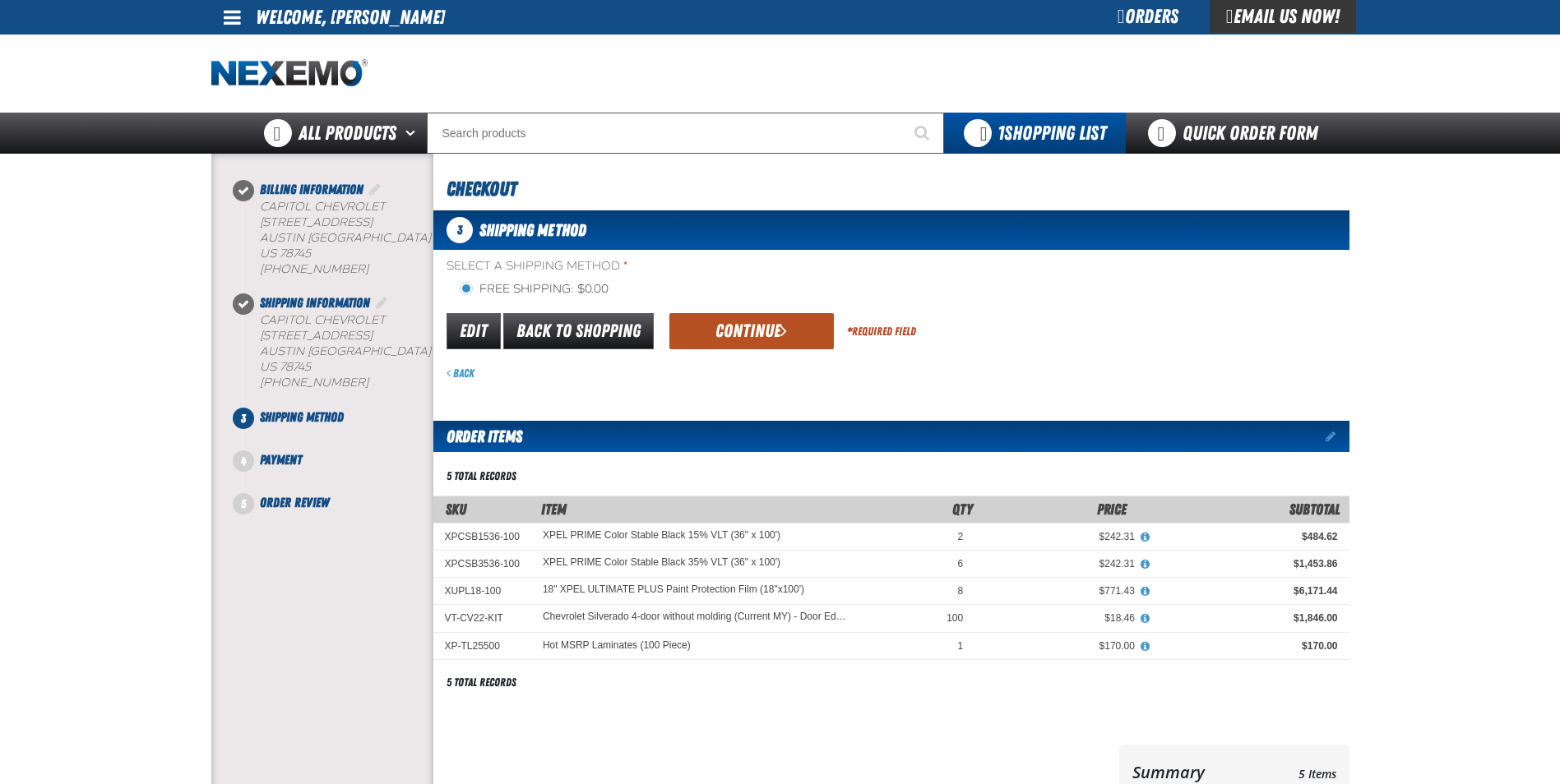
click at [723, 339] on button "Continue" at bounding box center [751, 331] width 164 height 36
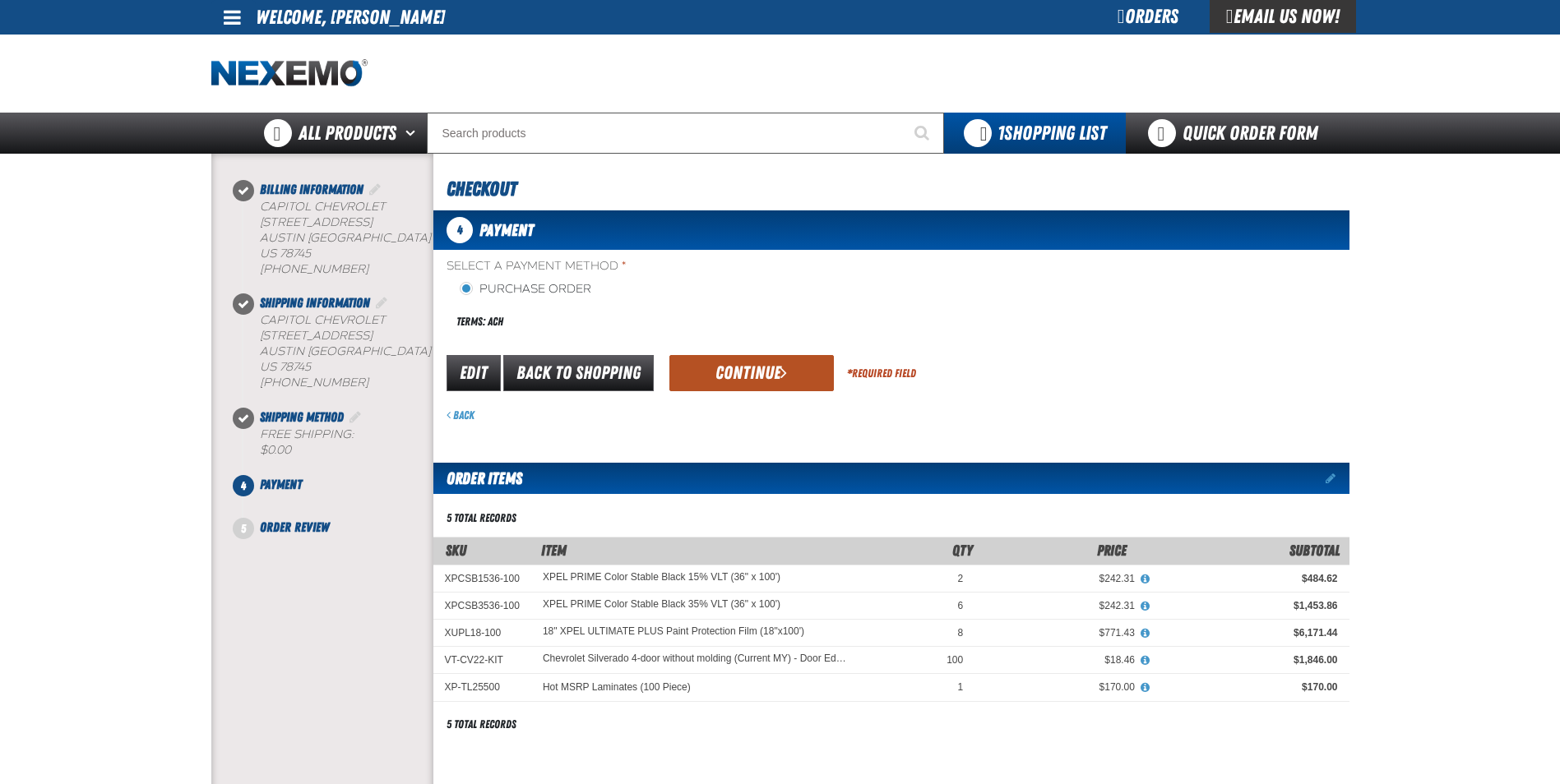
click at [737, 369] on button "Continue" at bounding box center [751, 373] width 164 height 36
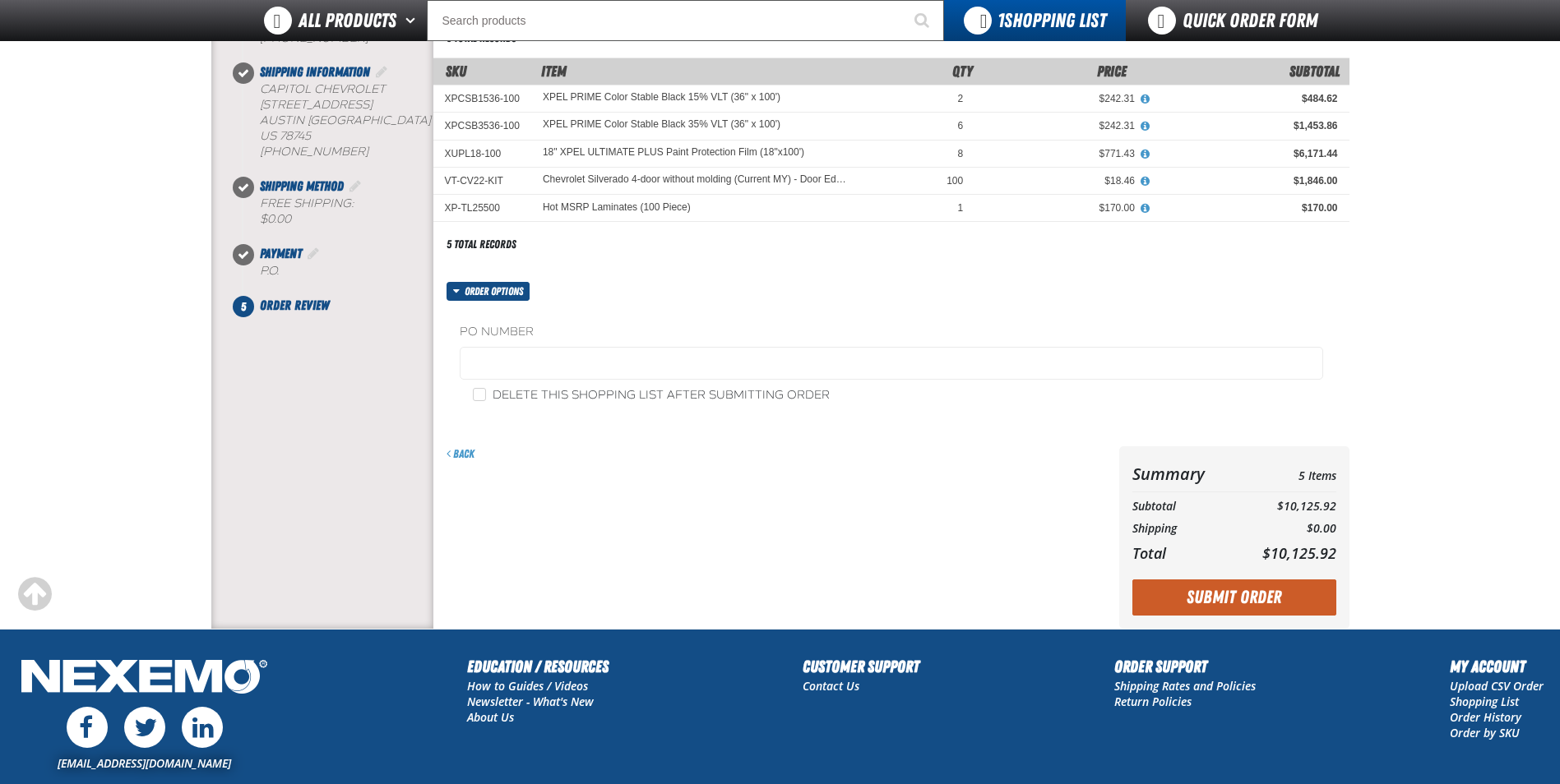
scroll to position [247, 0]
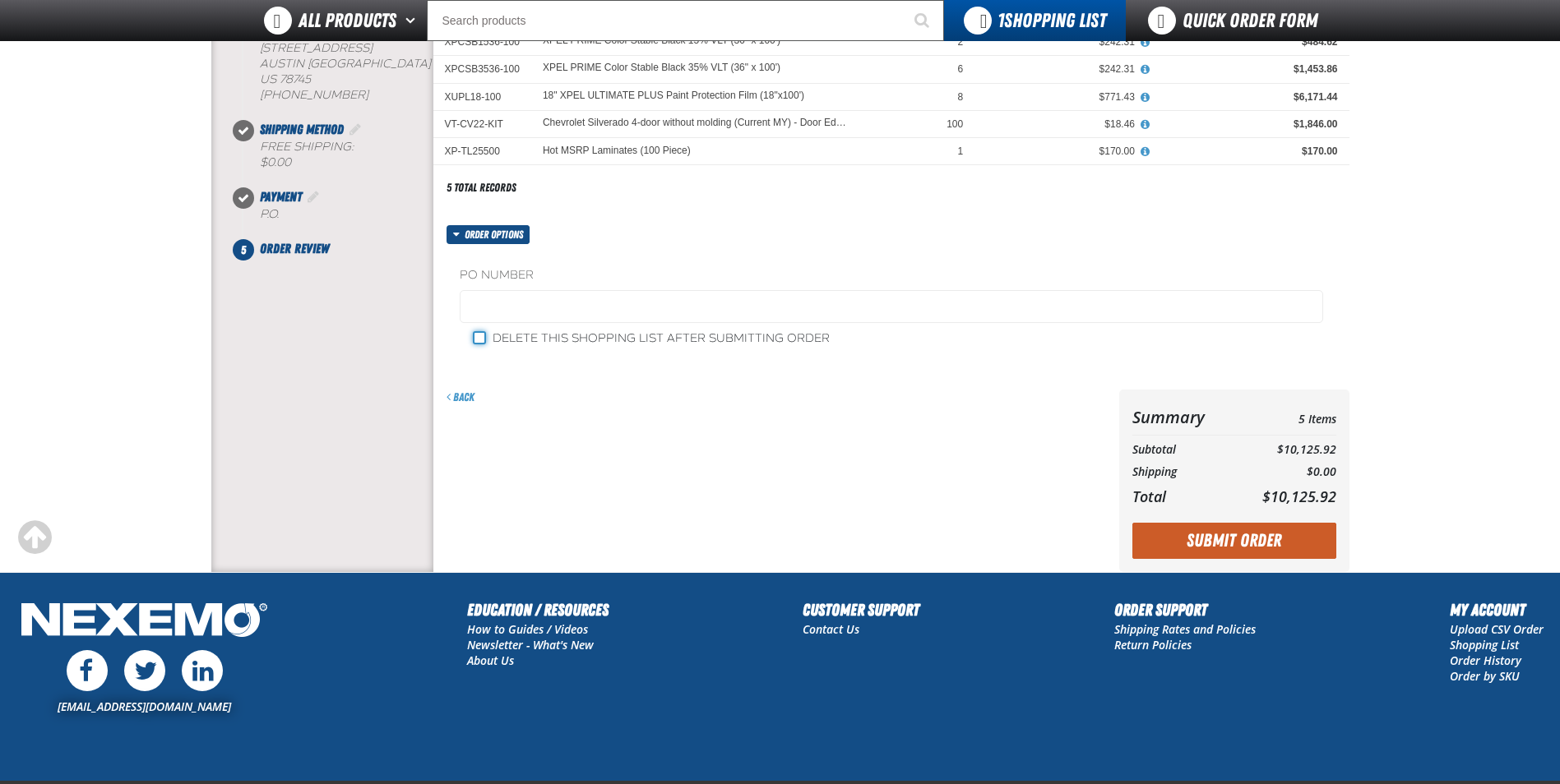
click at [480, 337] on input "Delete this shopping list after submitting order" at bounding box center [479, 337] width 13 height 13
checkbox input "true"
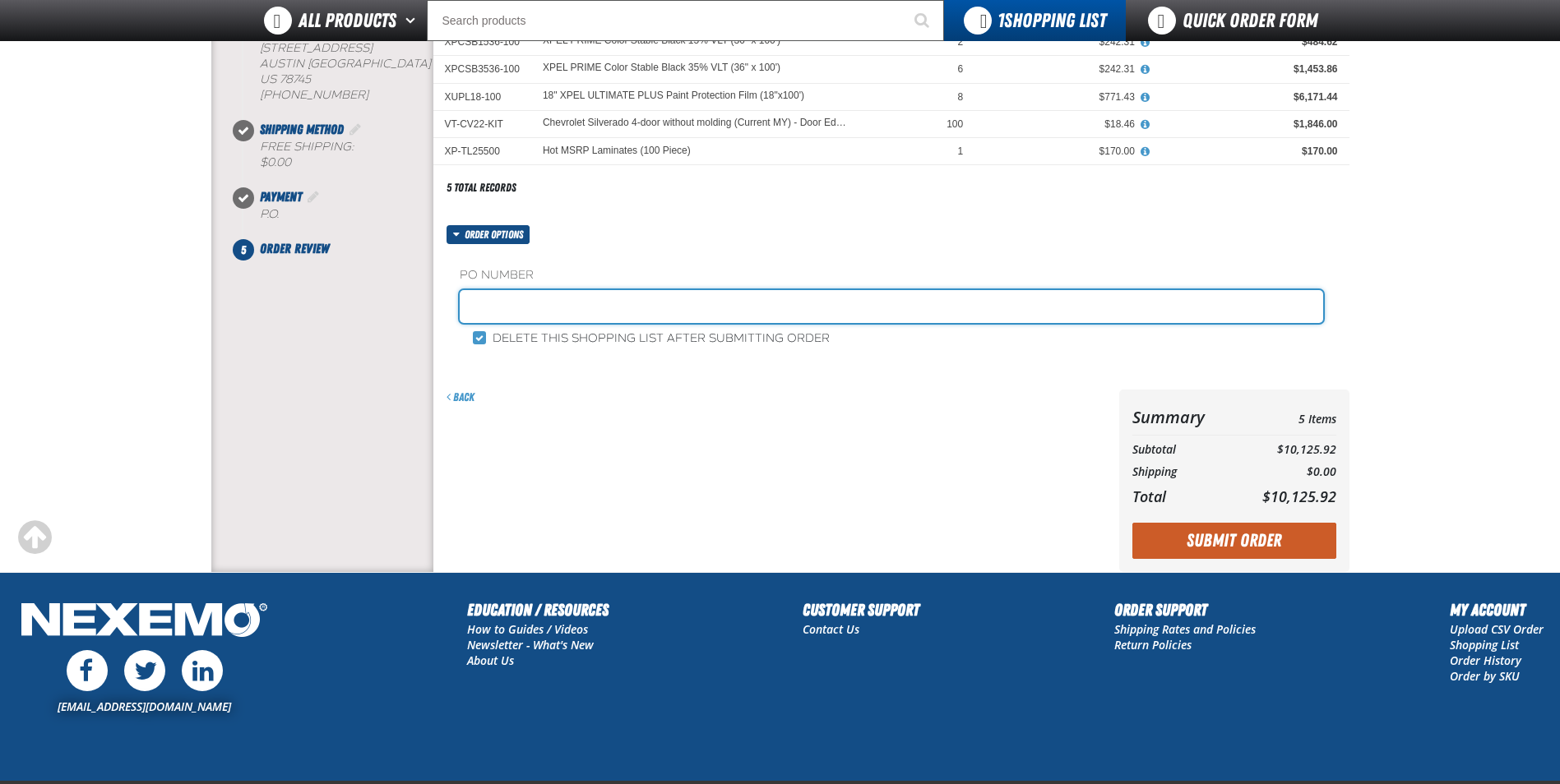
click at [491, 312] on input "text" at bounding box center [891, 306] width 863 height 33
type input "[PERSON_NAME]"
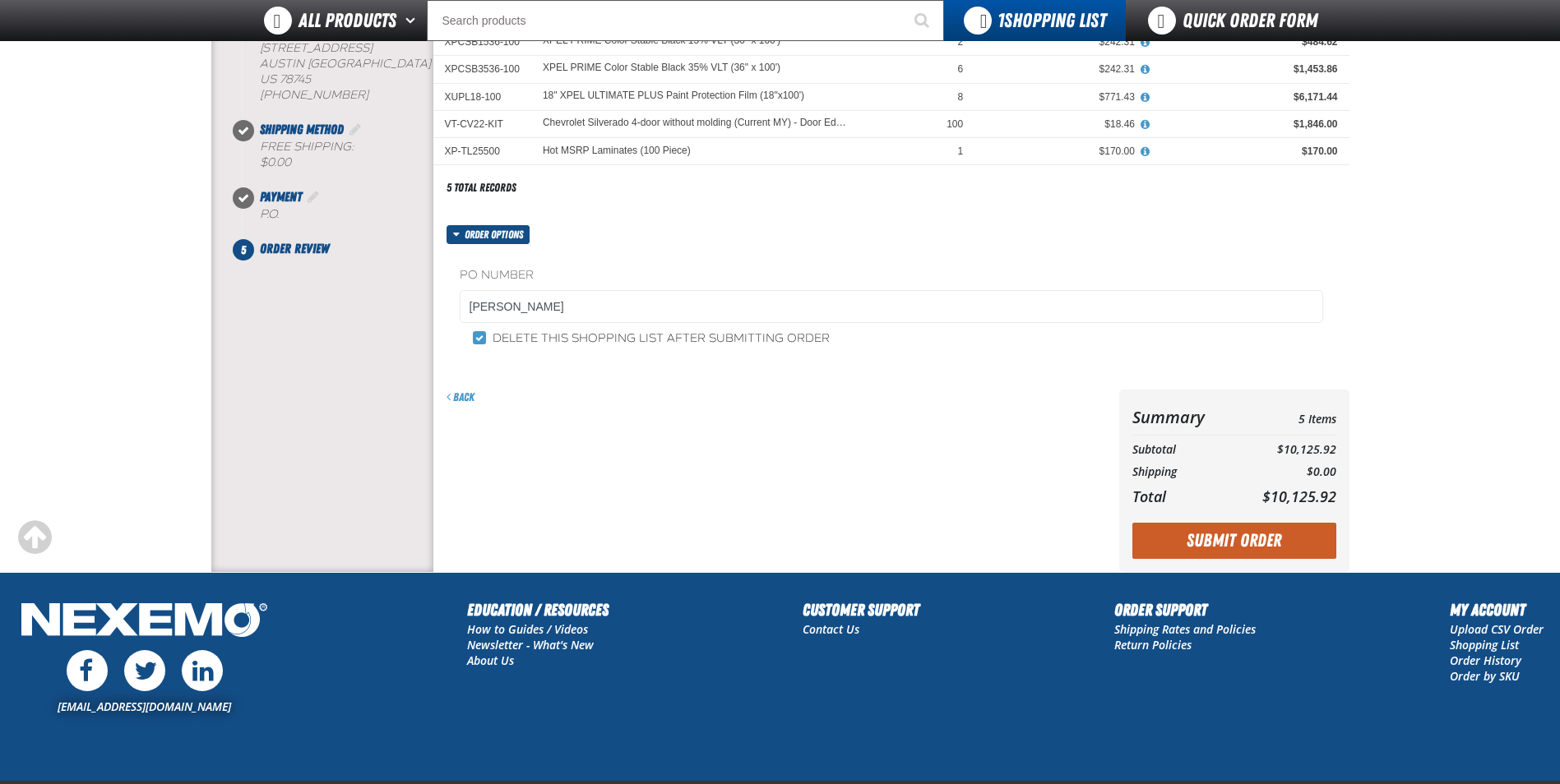
click at [1206, 535] on button "Submit Order" at bounding box center [1234, 541] width 204 height 36
